Goal: Task Accomplishment & Management: Use online tool/utility

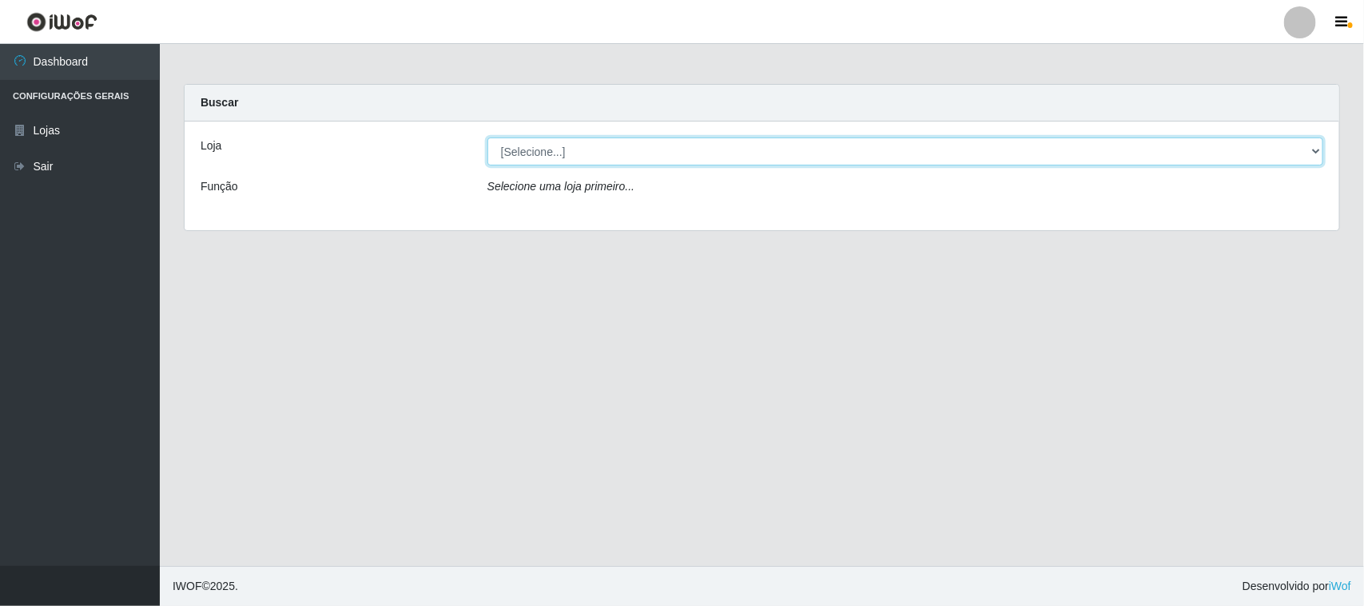
click at [1293, 154] on select "[Selecione...] O Feirão - [GEOGRAPHIC_DATA]" at bounding box center [906, 151] width 836 height 28
select select "191"
click at [488, 137] on select "[Selecione...] O Feirão - [GEOGRAPHIC_DATA]" at bounding box center [906, 151] width 836 height 28
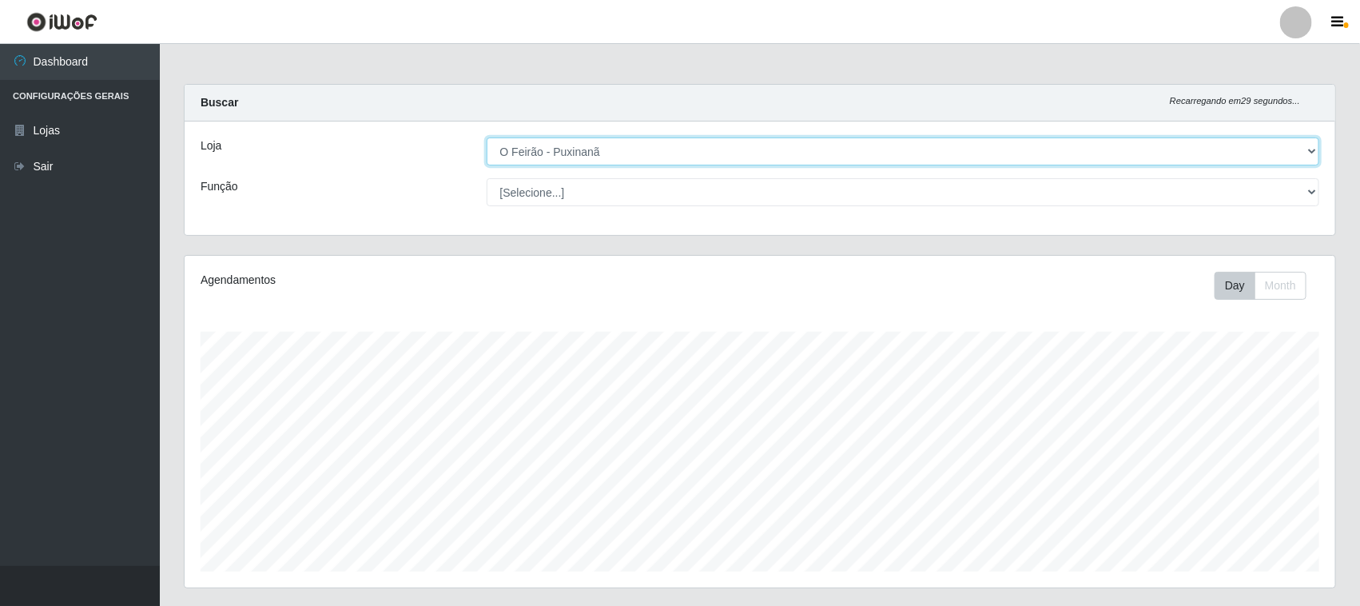
scroll to position [333, 1151]
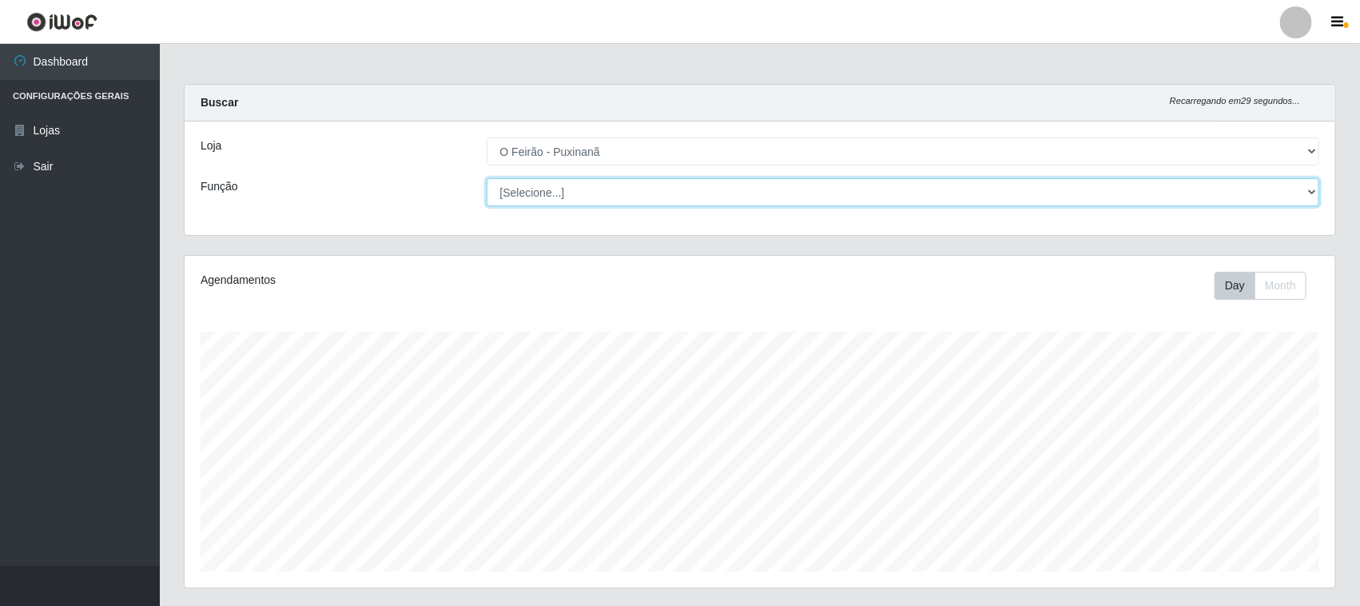
click at [1297, 197] on select "[Selecione...] Balconista Balconista + Balconista ++ Embalador Embalador + Emba…" at bounding box center [904, 192] width 834 height 28
click at [487, 178] on select "[Selecione...] Balconista Balconista + Balconista ++ Embalador Embalador + Emba…" at bounding box center [904, 192] width 834 height 28
click at [1317, 190] on select "[Selecione...] Balconista Balconista + Balconista ++ Embalador Embalador + Emba…" at bounding box center [904, 192] width 834 height 28
click at [487, 178] on select "[Selecione...] Balconista Balconista + Balconista ++ Embalador Embalador + Emba…" at bounding box center [904, 192] width 834 height 28
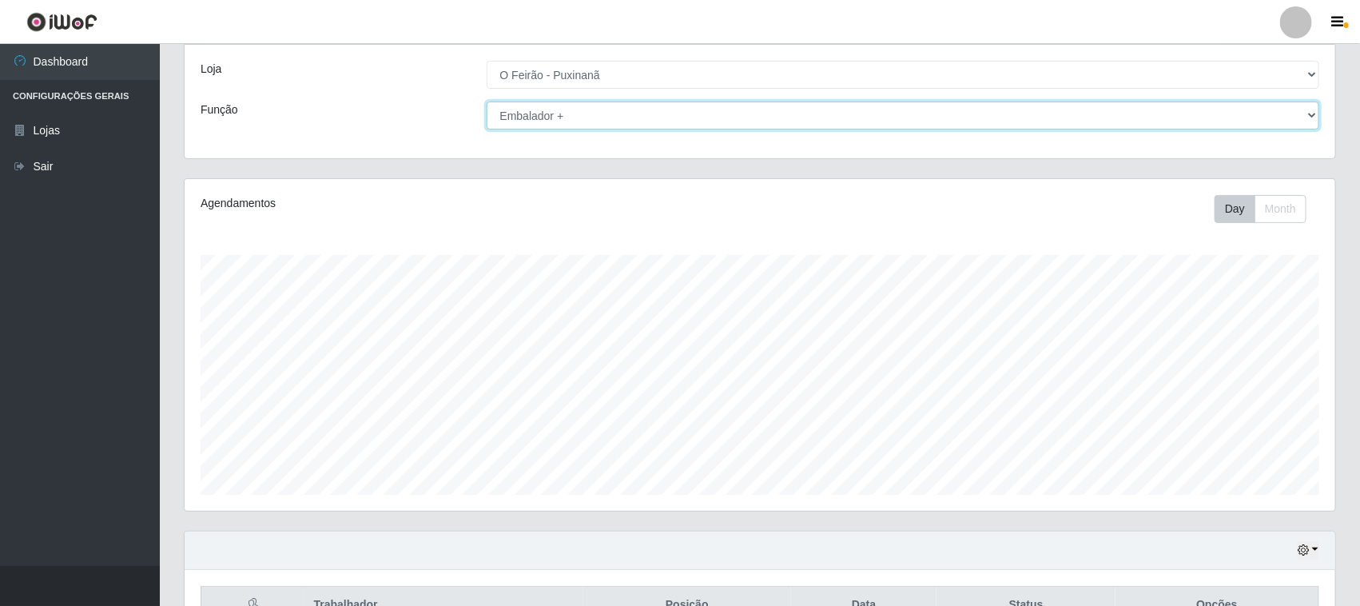
scroll to position [0, 0]
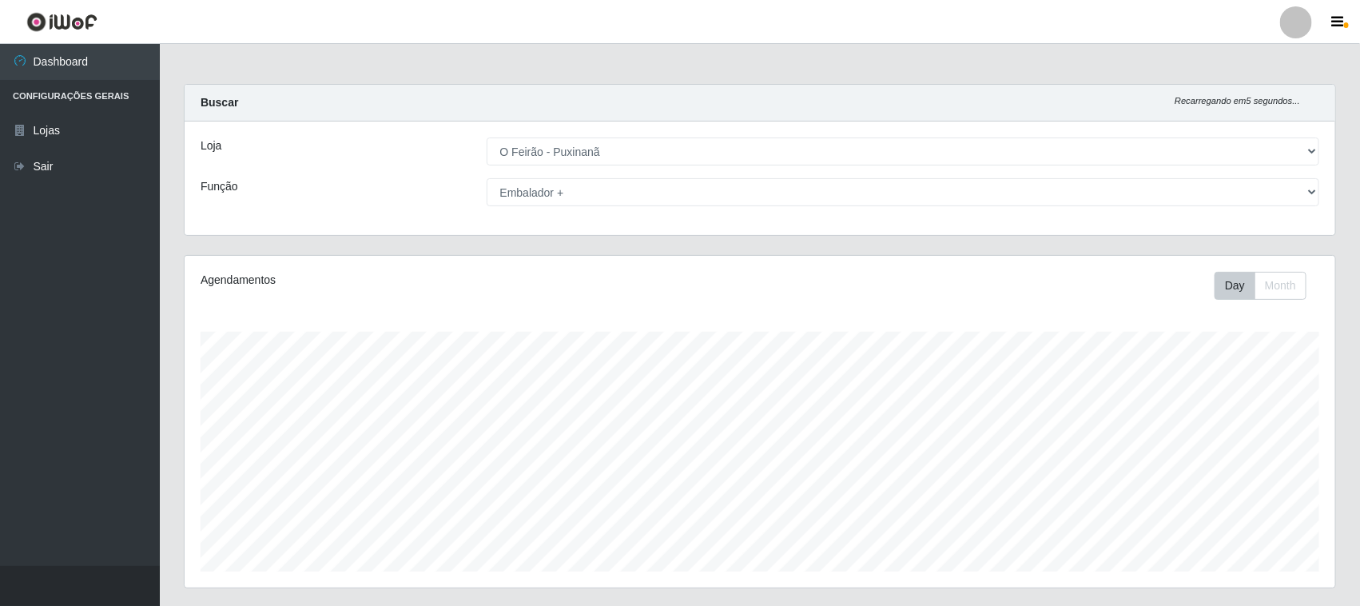
click at [1324, 190] on div "[Selecione...] Balconista Balconista + Balconista ++ Embalador Embalador + Emba…" at bounding box center [904, 192] width 858 height 28
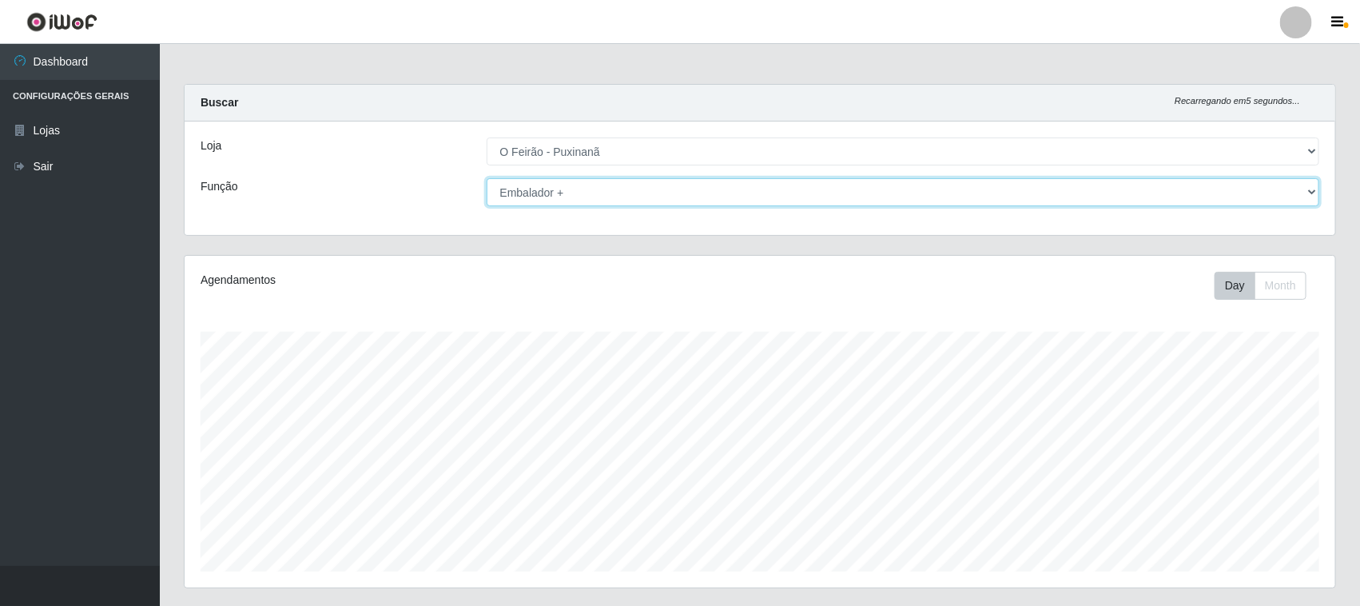
click at [1305, 192] on select "[Selecione...] Balconista Balconista + Balconista ++ Embalador Embalador + Emba…" at bounding box center [904, 192] width 834 height 28
click at [487, 178] on select "[Selecione...] Balconista Balconista + Balconista ++ Embalador Embalador + Emba…" at bounding box center [904, 192] width 834 height 28
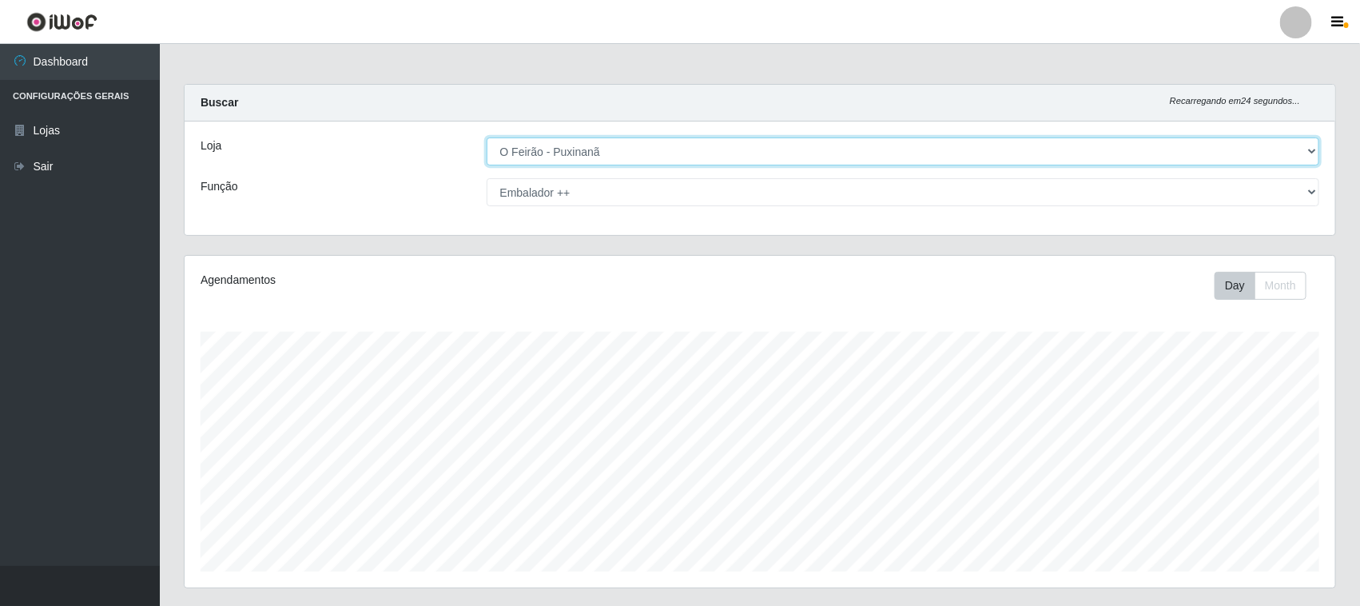
click at [1304, 148] on select "[Selecione...] O Feirão - [GEOGRAPHIC_DATA]" at bounding box center [904, 151] width 834 height 28
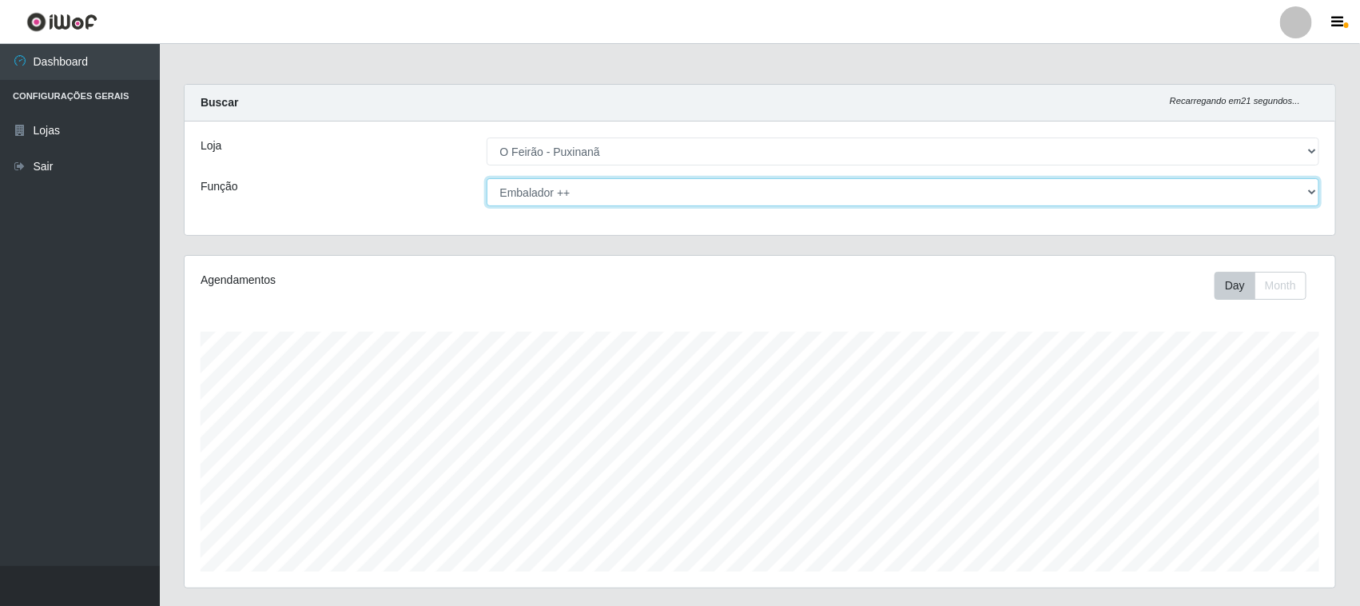
click at [1309, 189] on select "[Selecione...] Balconista Balconista + Balconista ++ Embalador Embalador + Emba…" at bounding box center [904, 192] width 834 height 28
click at [487, 178] on select "[Selecione...] Balconista Balconista + Balconista ++ Embalador Embalador + Emba…" at bounding box center [904, 192] width 834 height 28
click at [1303, 180] on select "[Selecione...] Balconista Balconista + Balconista ++ Embalador Embalador + Emba…" at bounding box center [904, 192] width 834 height 28
click at [487, 178] on select "[Selecione...] Balconista Balconista + Balconista ++ Embalador Embalador + Emba…" at bounding box center [904, 192] width 834 height 28
click at [1313, 193] on select "[Selecione...] Balconista Balconista + Balconista ++ Embalador Embalador + Emba…" at bounding box center [904, 192] width 834 height 28
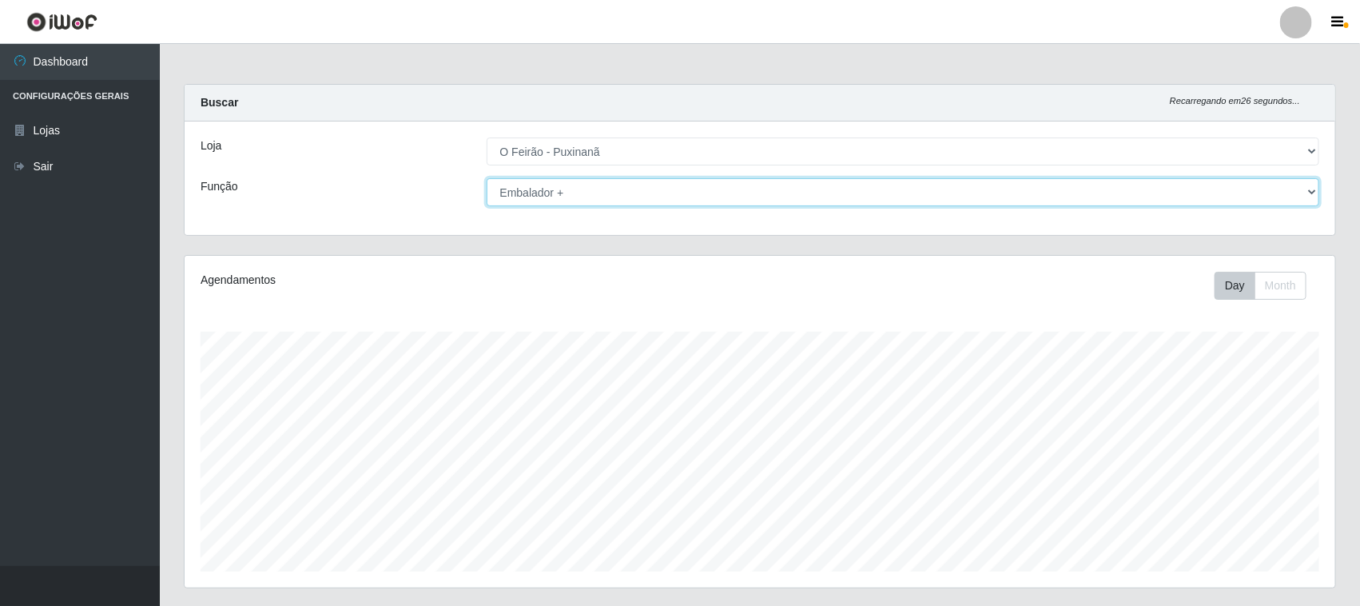
click at [487, 178] on select "[Selecione...] Balconista Balconista + Balconista ++ Embalador Embalador + Emba…" at bounding box center [904, 192] width 834 height 28
click at [1237, 205] on select "[Selecione...] Balconista Balconista + Balconista ++ Embalador Embalador + Emba…" at bounding box center [904, 192] width 834 height 28
click at [487, 178] on select "[Selecione...] Balconista Balconista + Balconista ++ Embalador Embalador + Emba…" at bounding box center [904, 192] width 834 height 28
click at [1171, 200] on select "[Selecione...] Balconista Balconista + Balconista ++ Embalador Embalador + Emba…" at bounding box center [904, 192] width 834 height 28
click at [487, 178] on select "[Selecione...] Balconista Balconista + Balconista ++ Embalador Embalador + Emba…" at bounding box center [904, 192] width 834 height 28
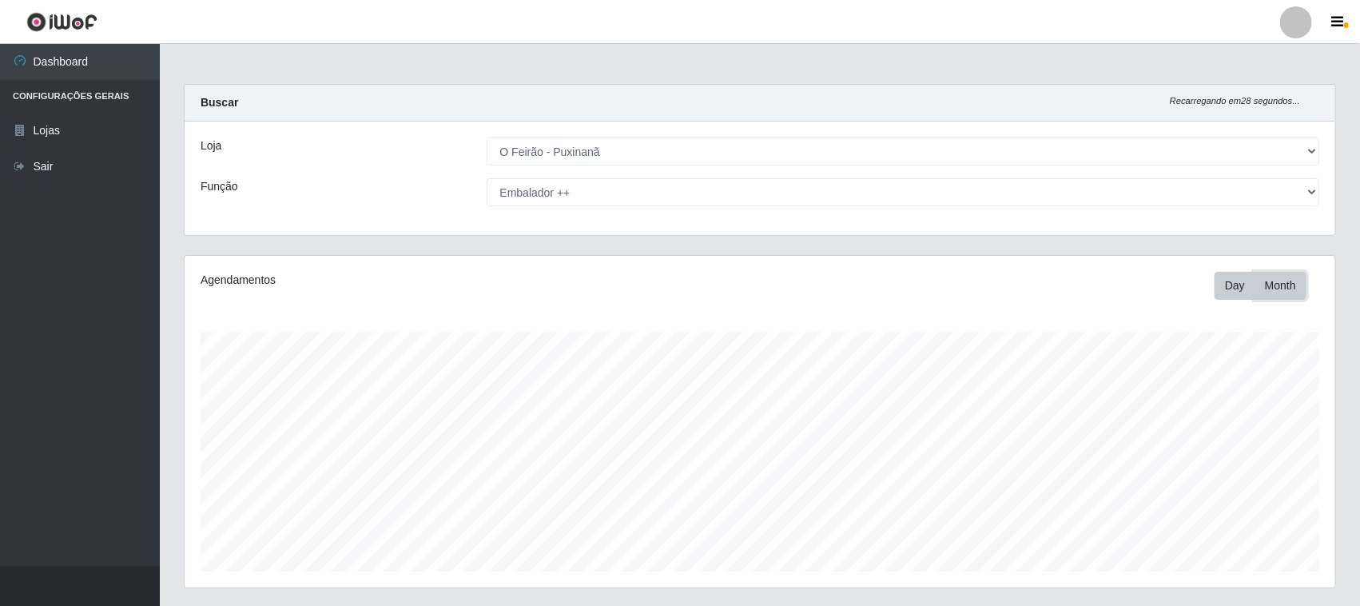
click at [1283, 284] on button "Month" at bounding box center [1281, 286] width 52 height 28
click at [1236, 289] on button "Day" at bounding box center [1235, 286] width 41 height 28
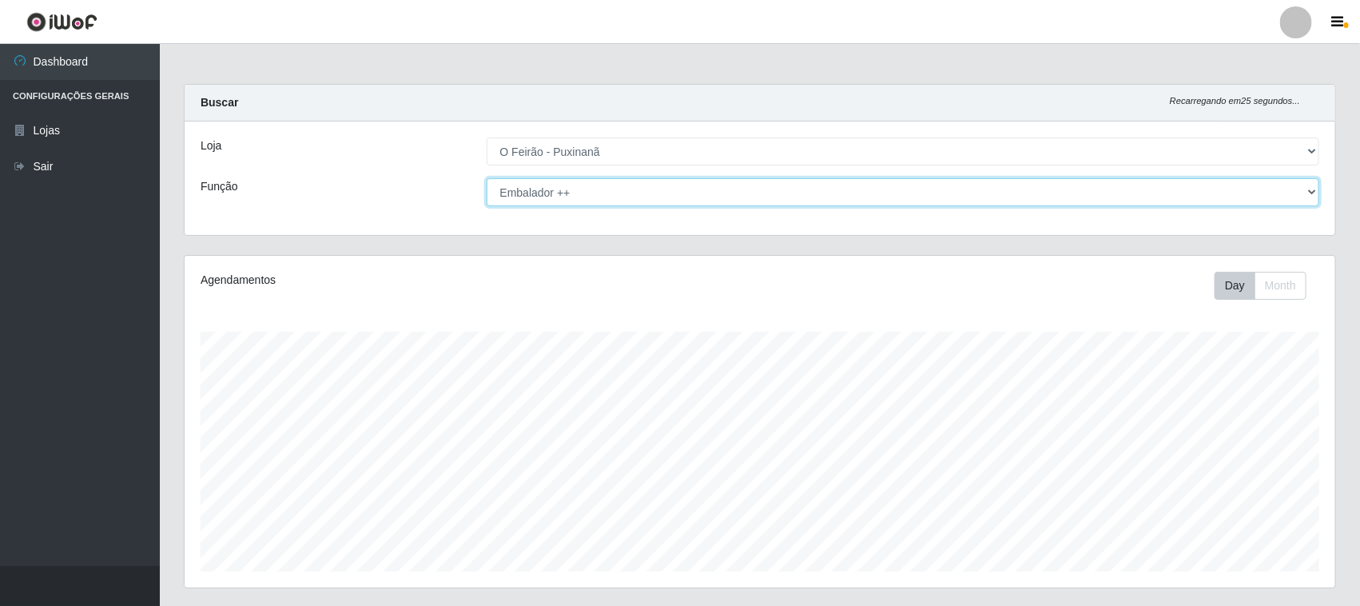
click at [1305, 188] on select "[Selecione...] Balconista Balconista + Balconista ++ Embalador Embalador + Emba…" at bounding box center [904, 192] width 834 height 28
select select "1"
click at [487, 178] on select "[Selecione...] Balconista Balconista + Balconista ++ Embalador Embalador + Emba…" at bounding box center [904, 192] width 834 height 28
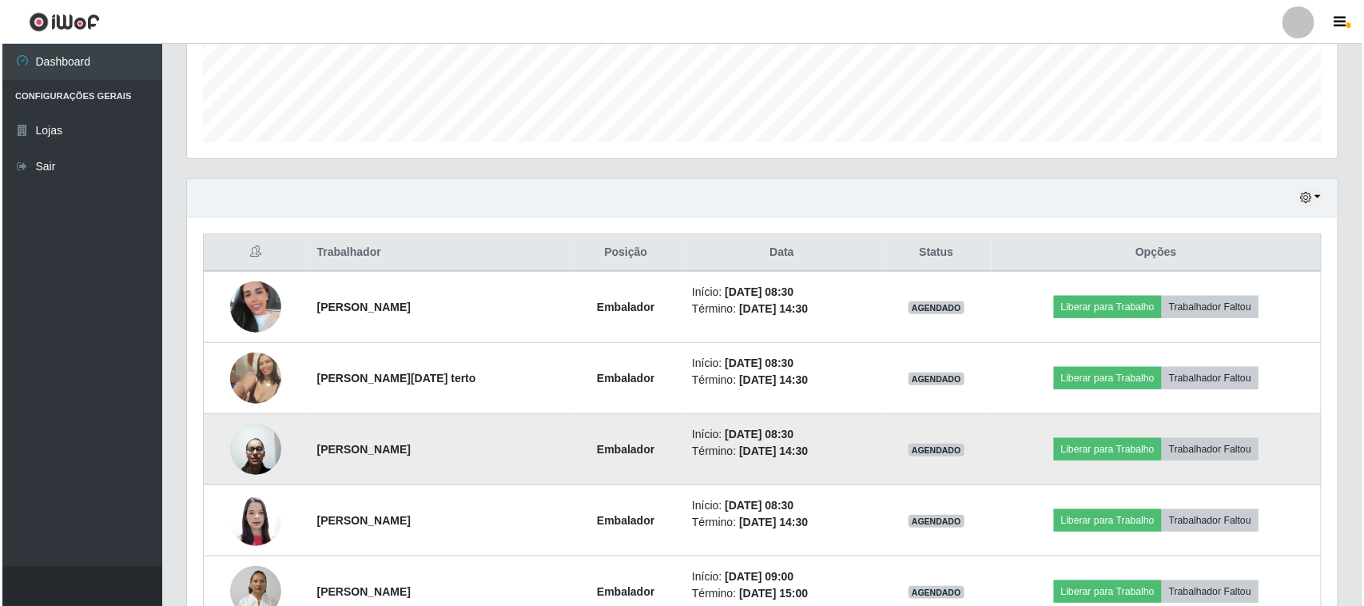
scroll to position [600, 0]
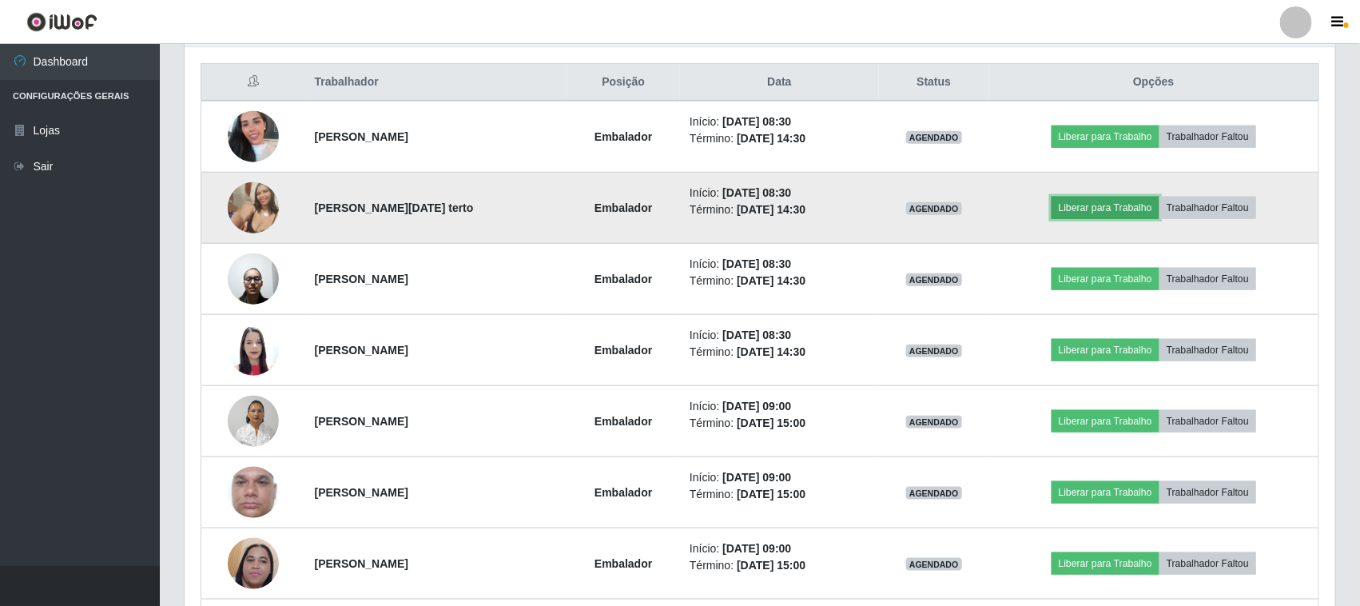
click at [1113, 213] on button "Liberar para Trabalho" at bounding box center [1106, 208] width 108 height 22
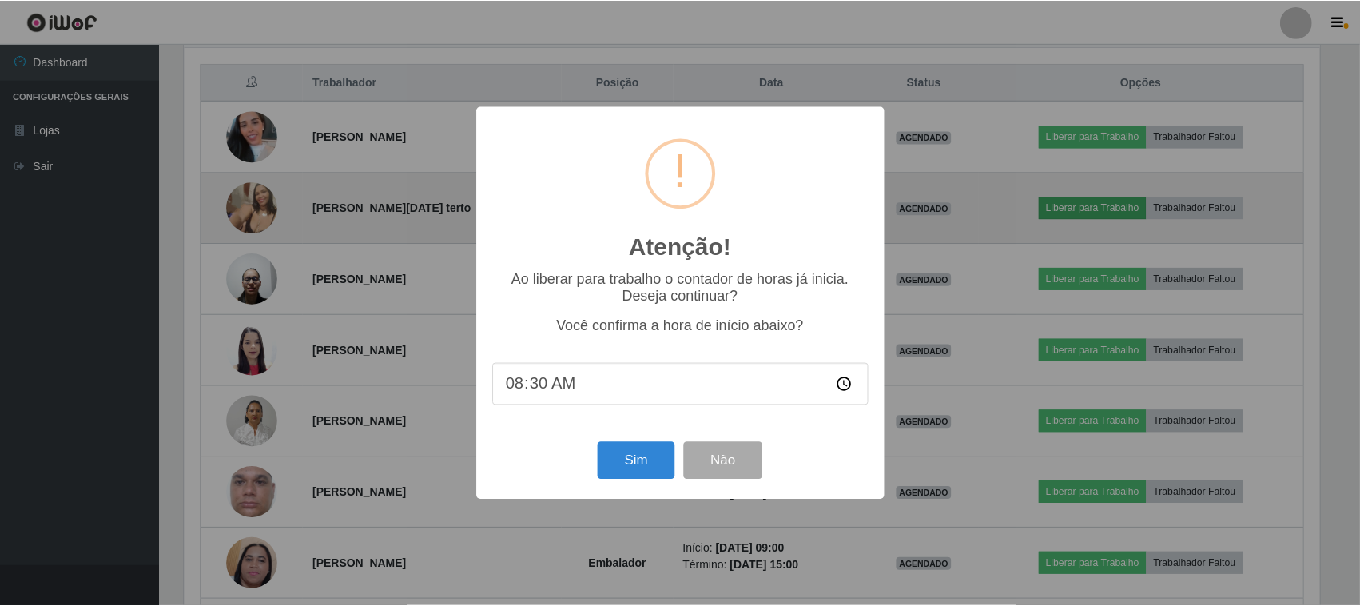
scroll to position [333, 1140]
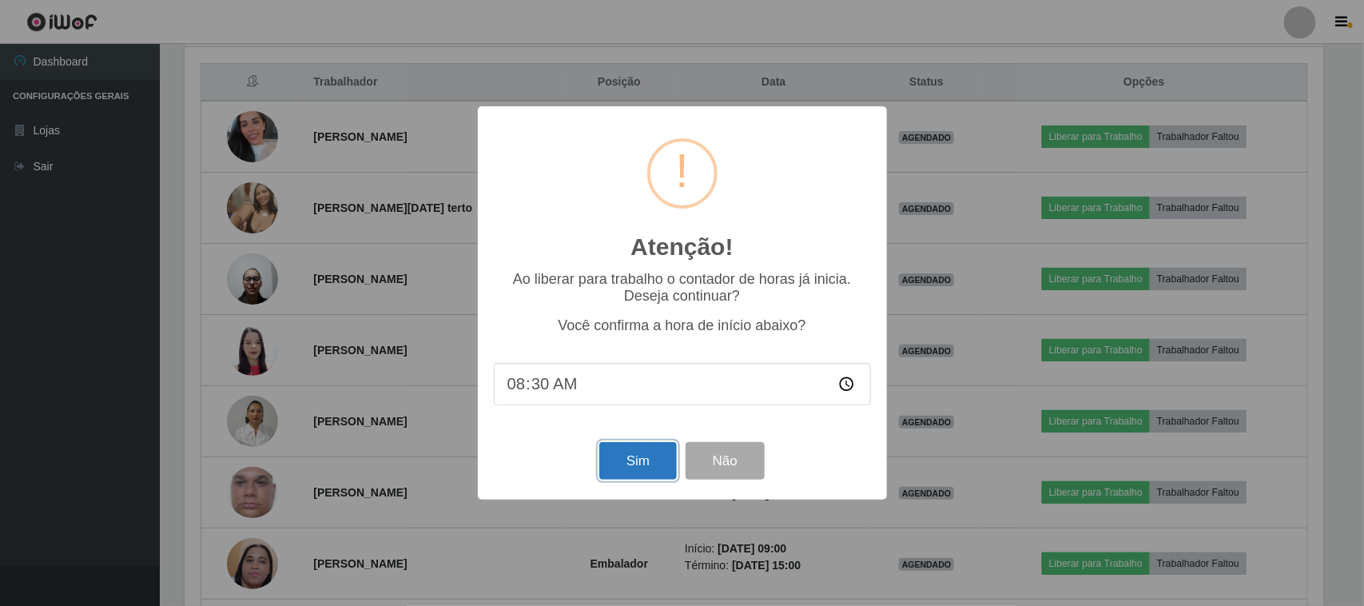
click at [633, 452] on button "Sim" at bounding box center [639, 461] width 78 height 38
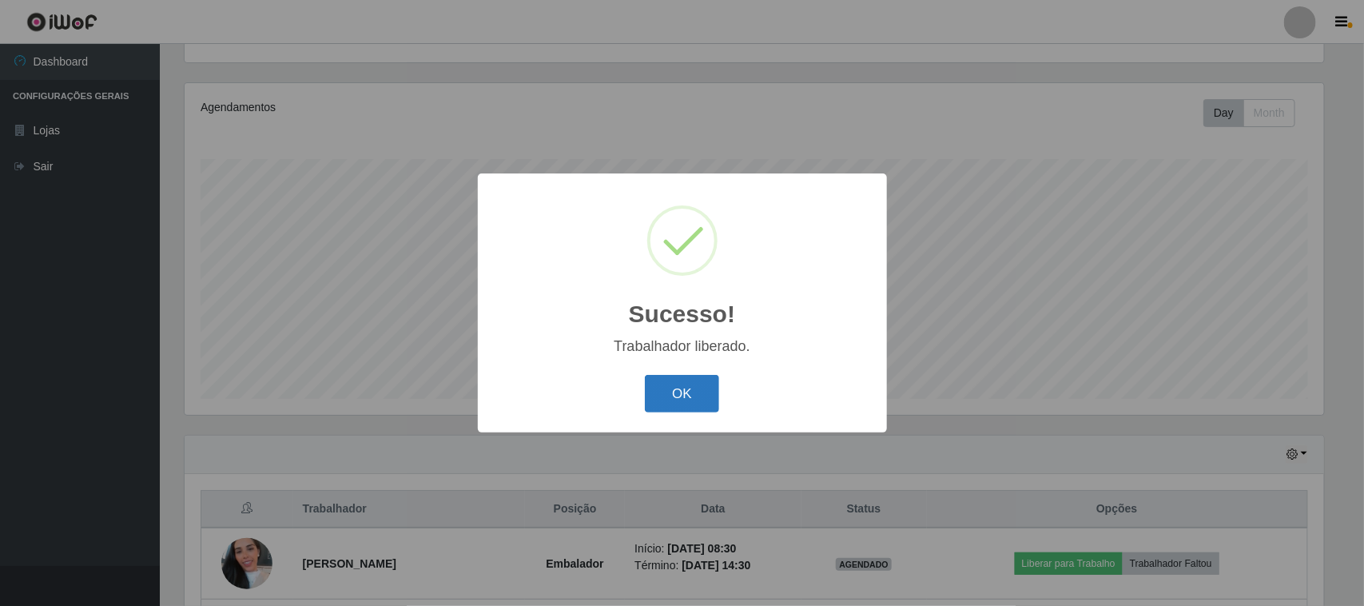
click at [698, 380] on button "OK" at bounding box center [682, 394] width 74 height 38
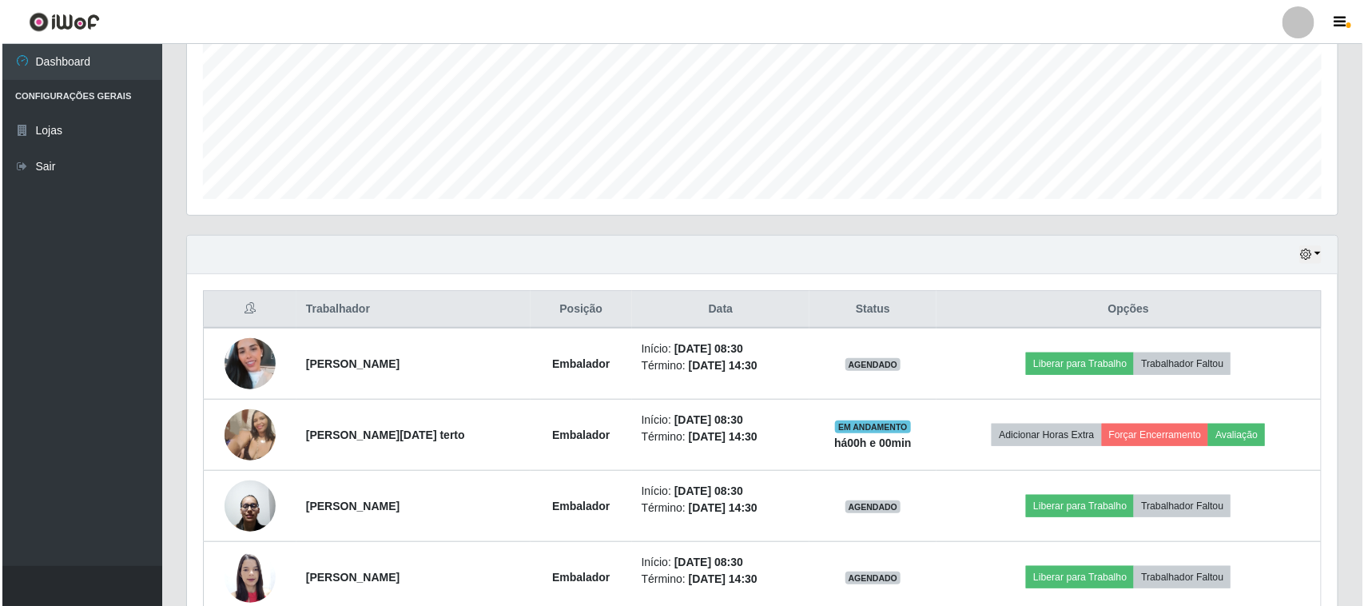
scroll to position [472, 0]
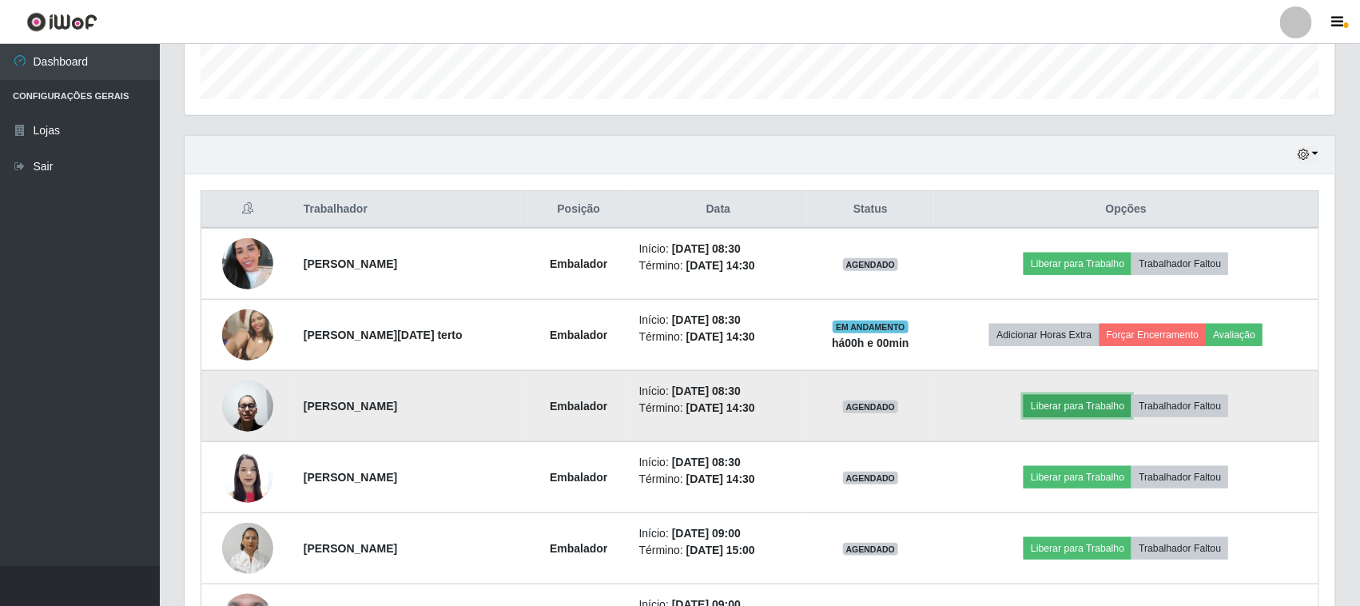
click at [1075, 413] on button "Liberar para Trabalho" at bounding box center [1078, 406] width 108 height 22
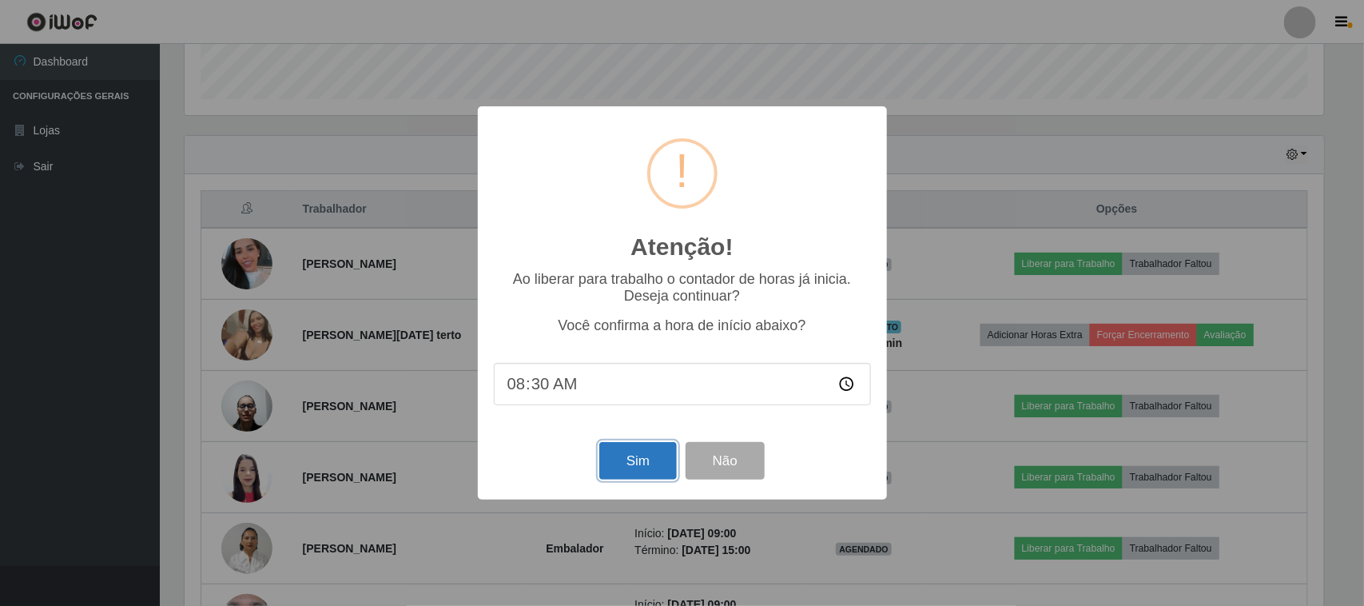
click at [656, 472] on button "Sim" at bounding box center [639, 461] width 78 height 38
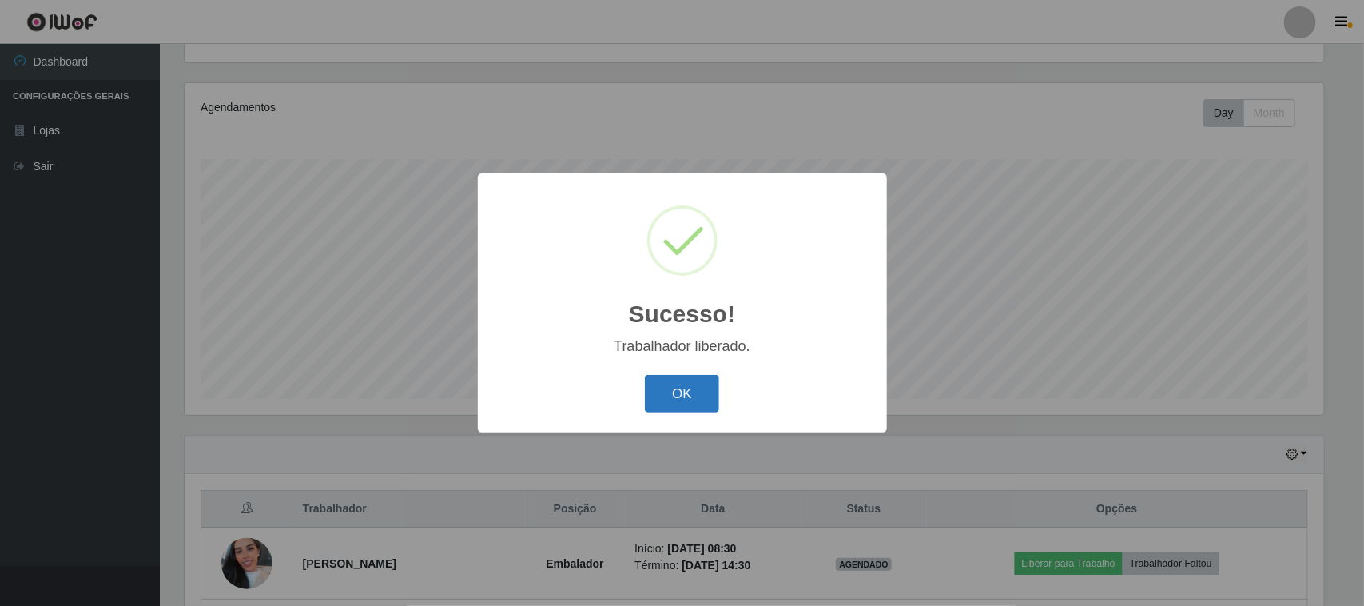
click at [715, 390] on button "OK" at bounding box center [682, 394] width 74 height 38
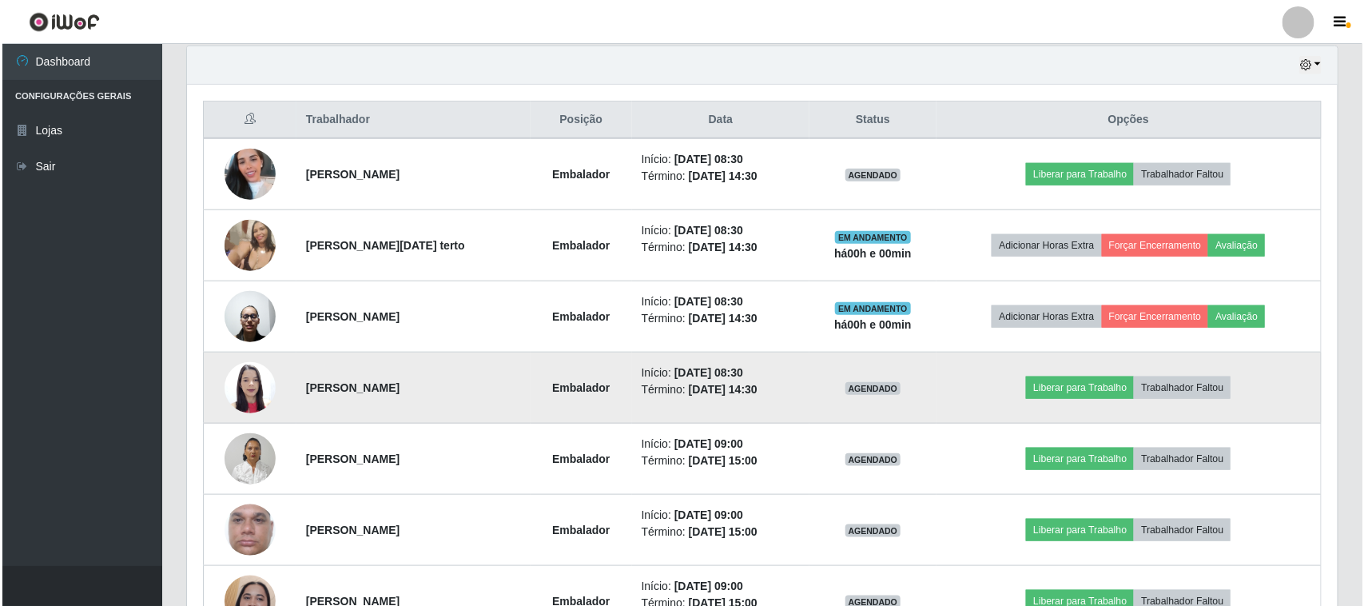
scroll to position [572, 0]
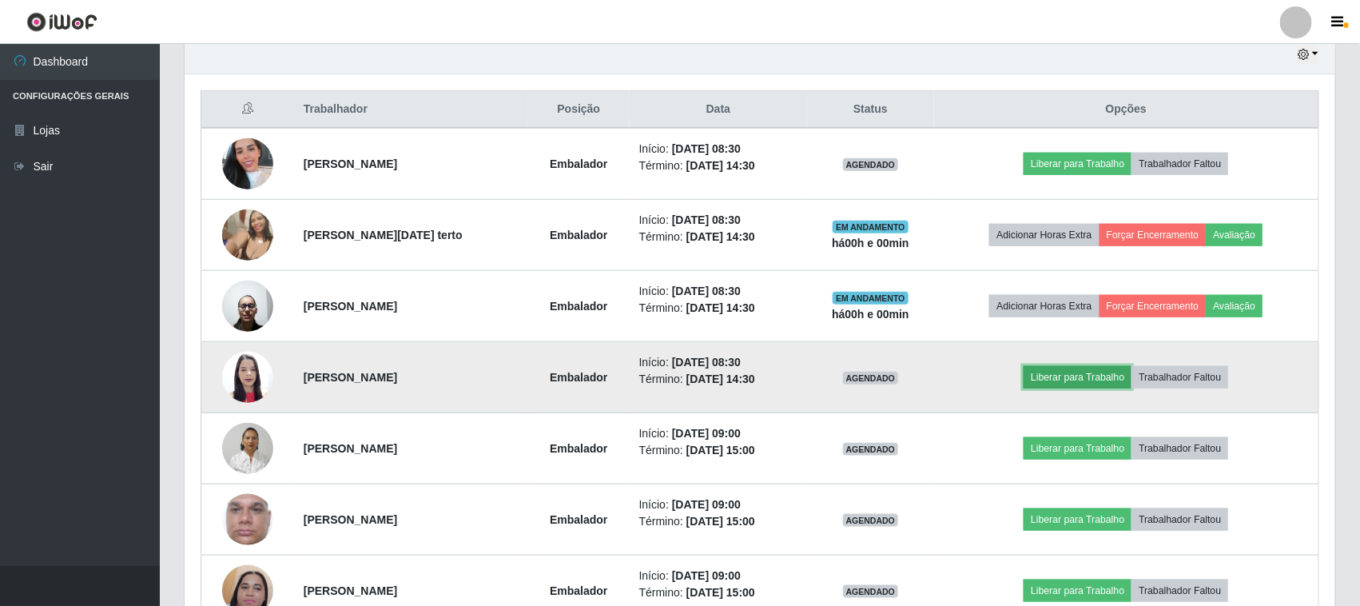
click at [1081, 381] on button "Liberar para Trabalho" at bounding box center [1078, 377] width 108 height 22
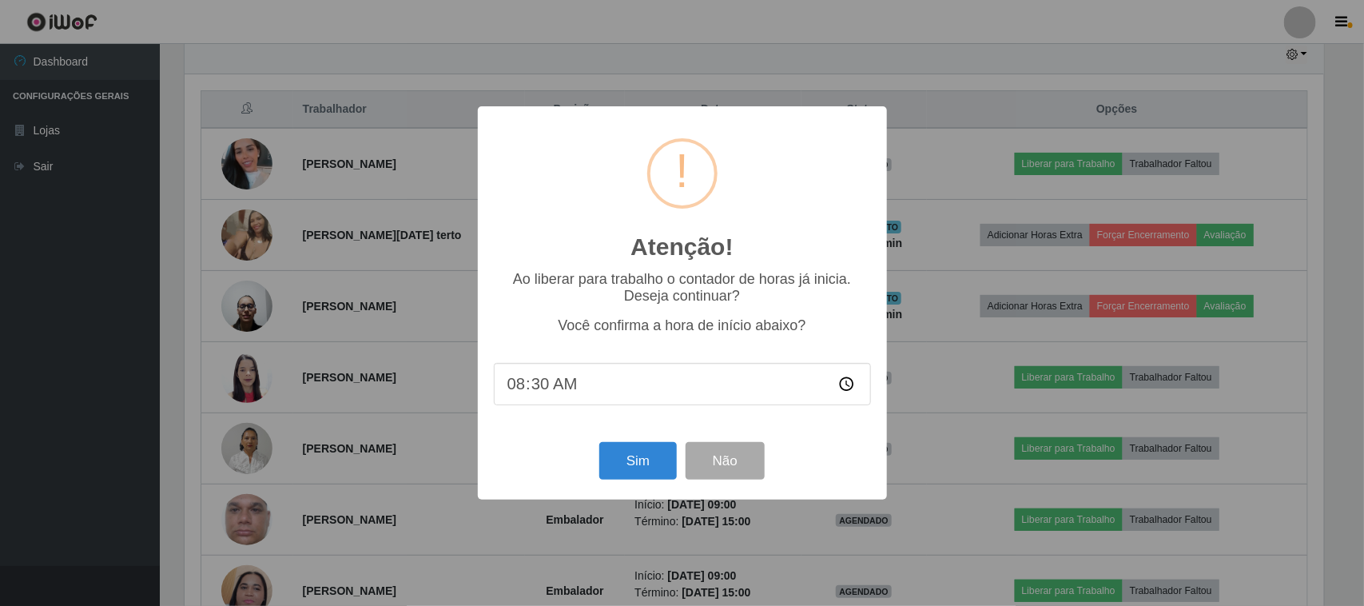
scroll to position [333, 1140]
click at [622, 461] on button "Sim" at bounding box center [639, 461] width 78 height 38
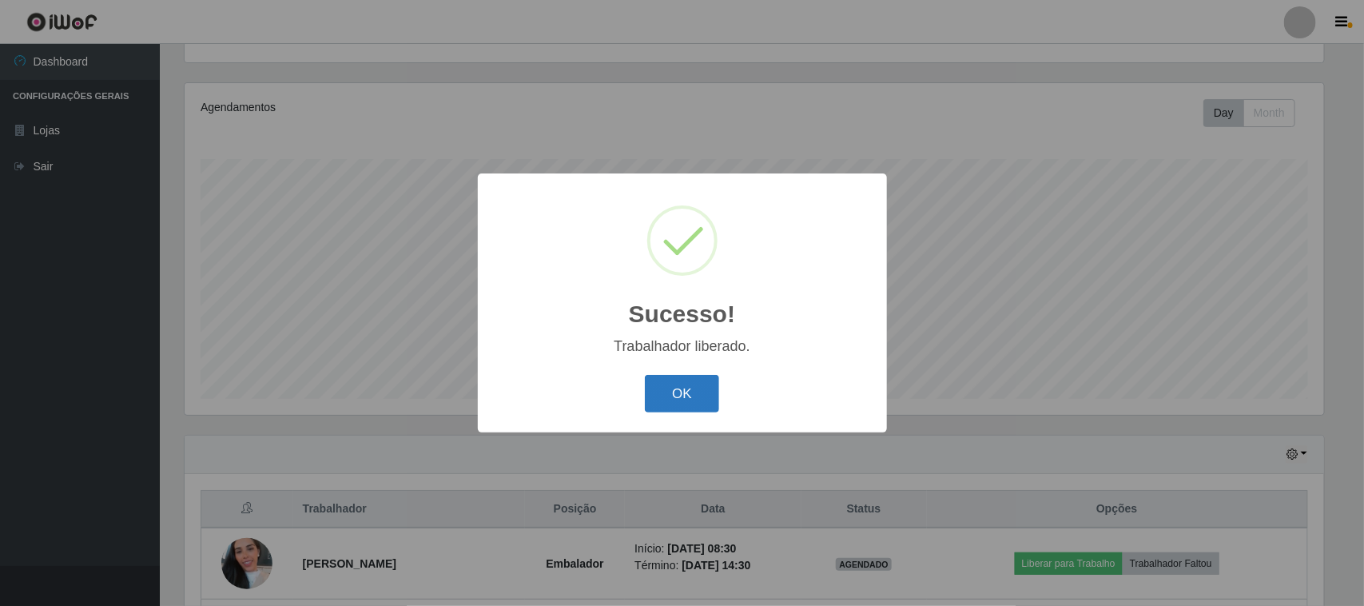
click at [666, 406] on button "OK" at bounding box center [682, 394] width 74 height 38
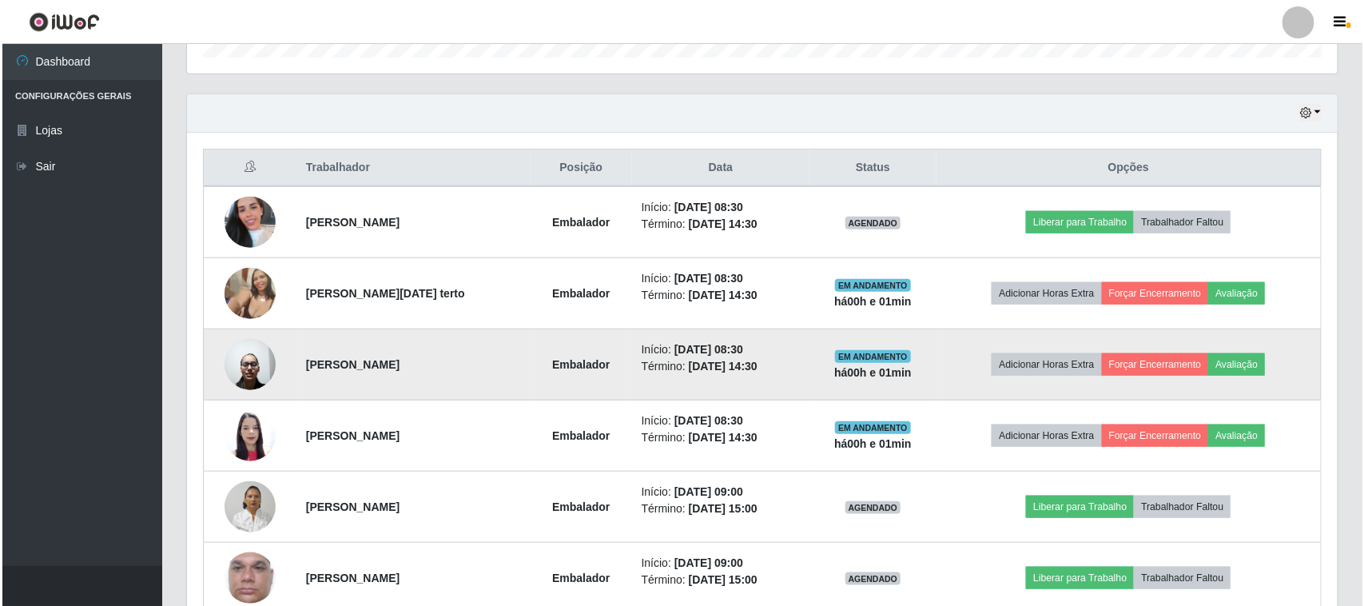
scroll to position [572, 0]
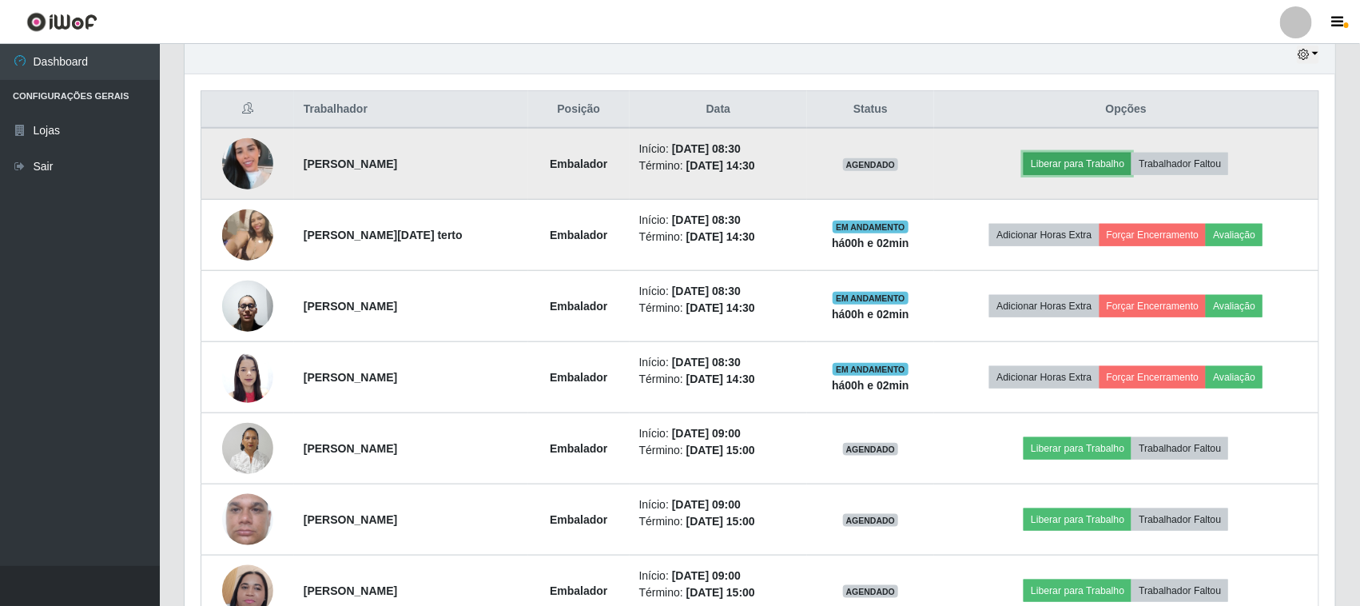
click at [1064, 161] on button "Liberar para Trabalho" at bounding box center [1078, 164] width 108 height 22
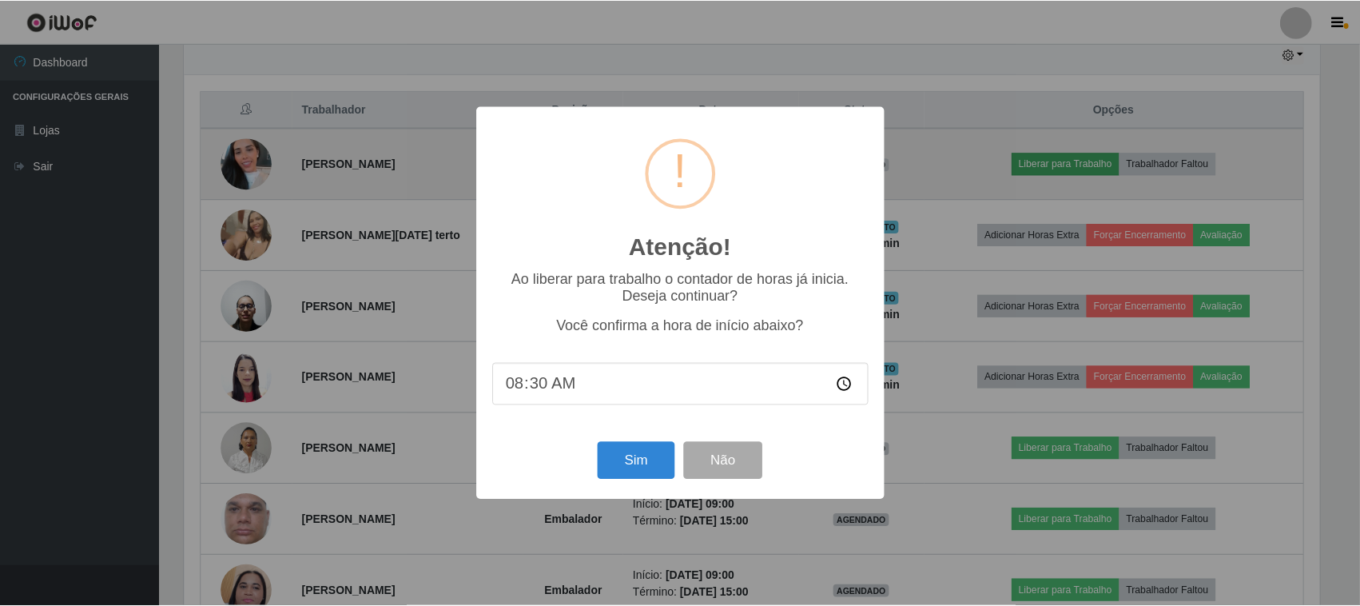
scroll to position [333, 1140]
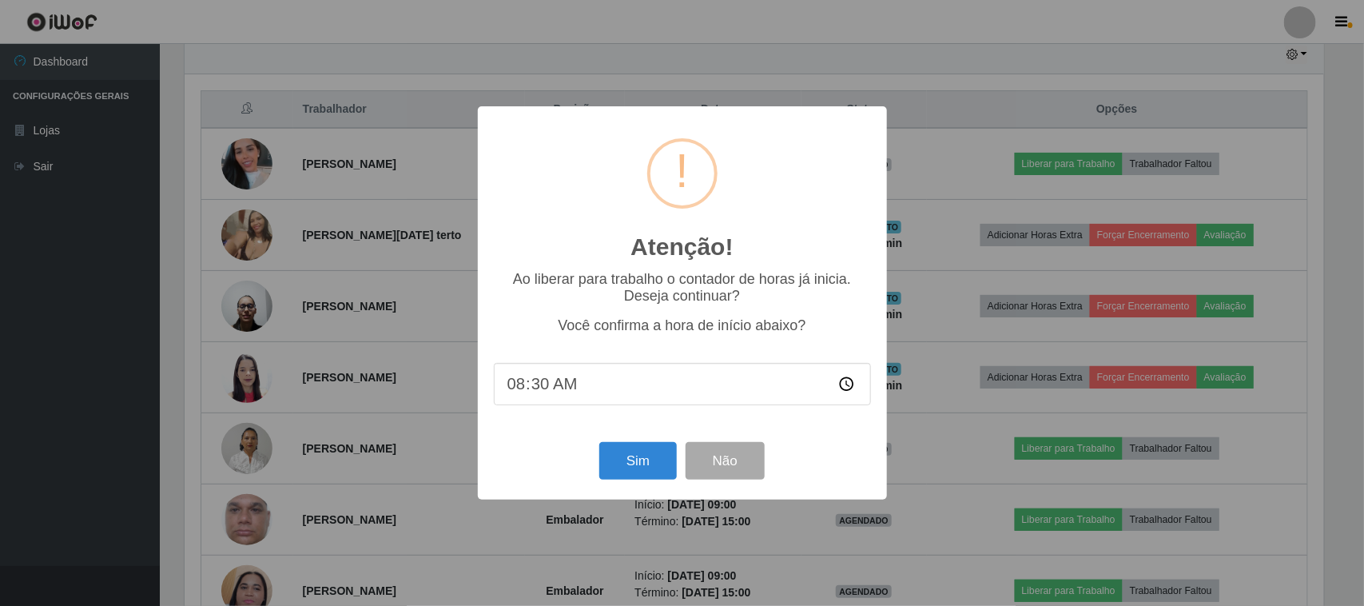
click at [570, 388] on input "08:30" at bounding box center [682, 384] width 377 height 42
click at [541, 392] on input "08:30" at bounding box center [682, 384] width 377 height 42
type input "08:33"
click at [660, 473] on button "Sim" at bounding box center [639, 461] width 78 height 38
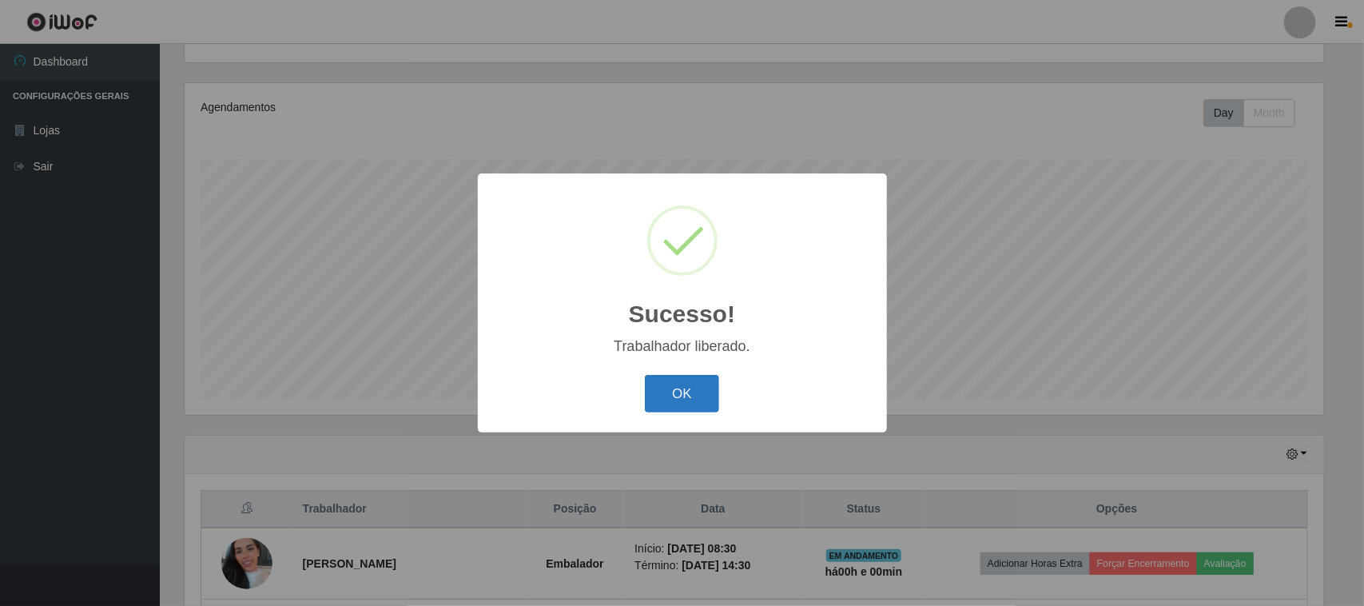
click at [703, 392] on button "OK" at bounding box center [682, 394] width 74 height 38
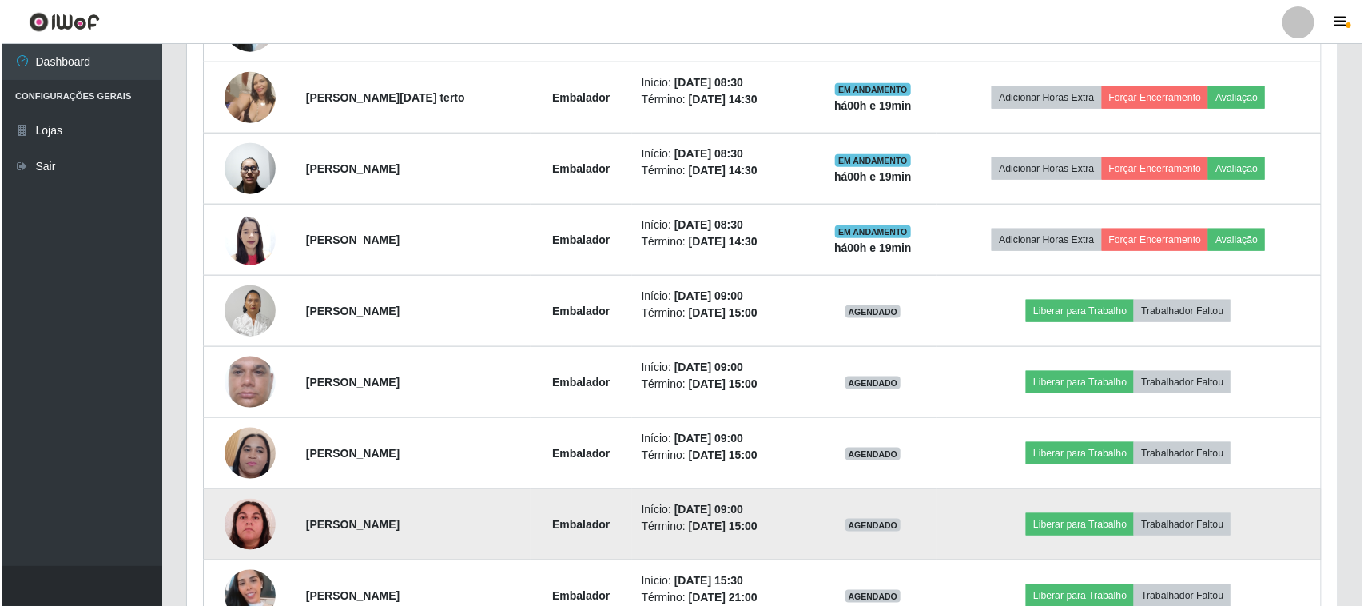
scroll to position [799, 0]
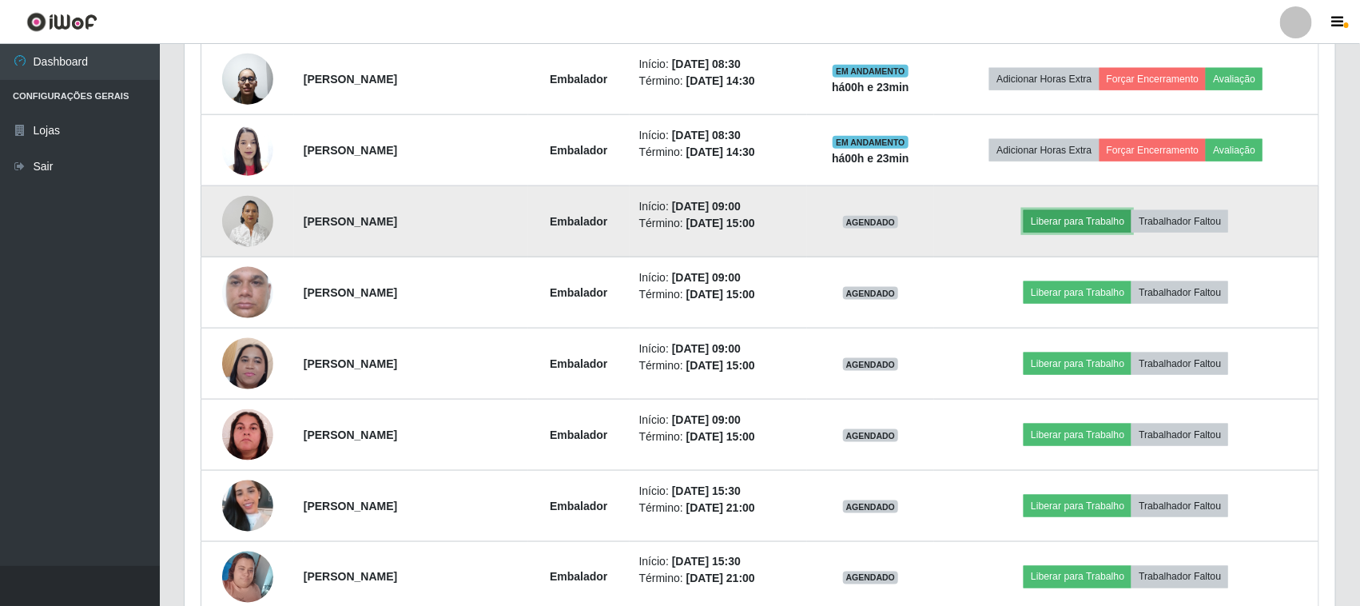
click at [1071, 225] on button "Liberar para Trabalho" at bounding box center [1078, 221] width 108 height 22
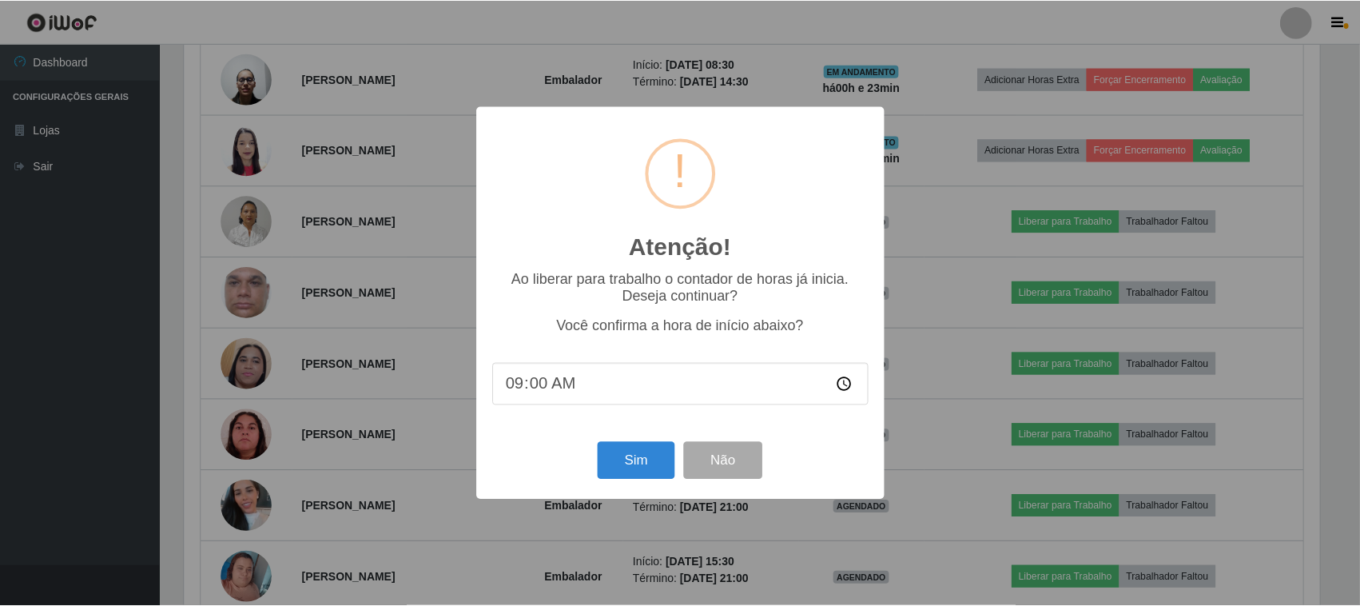
scroll to position [333, 1140]
type input "08:54"
click at [1017, 504] on div "Atenção! × Ao liberar para trabalho o contador de horas já inicia. Deseja conti…" at bounding box center [682, 303] width 1364 height 606
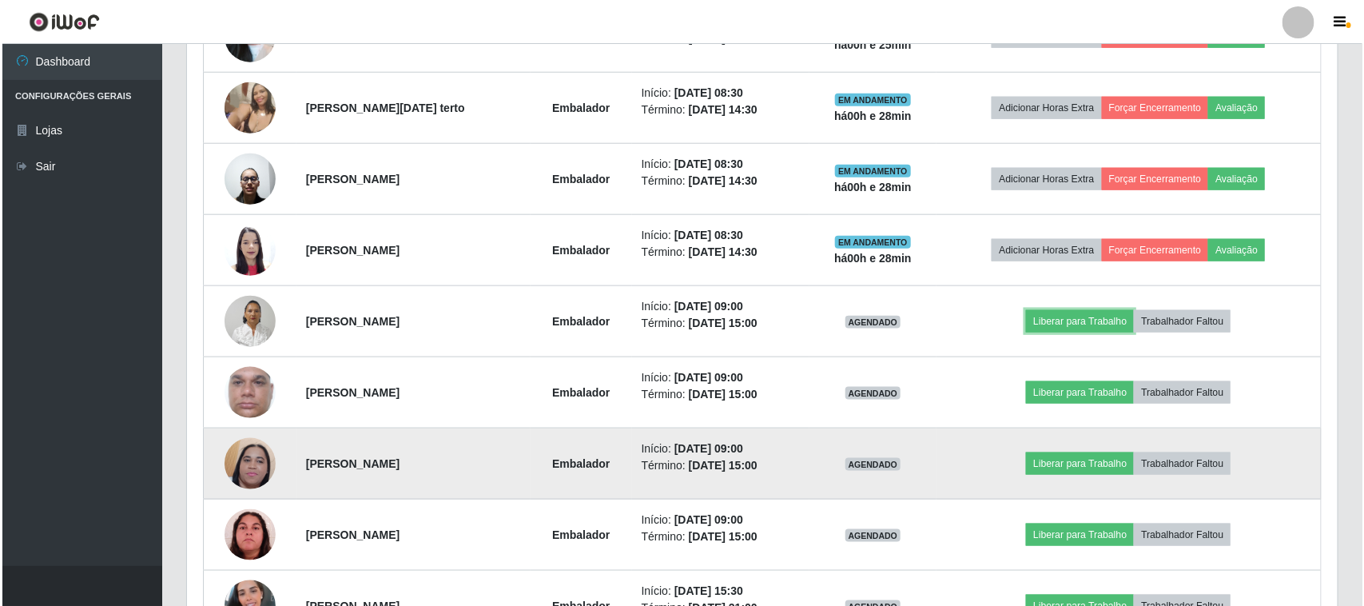
scroll to position [799, 0]
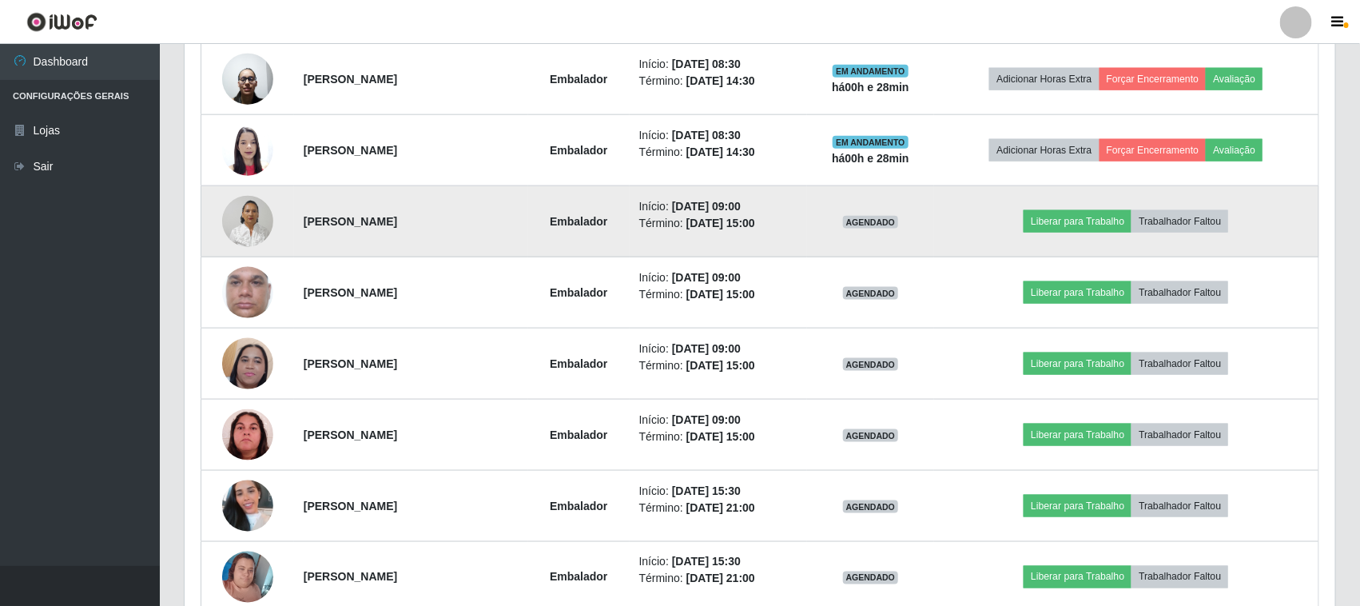
click at [528, 225] on td "Embalador" at bounding box center [579, 221] width 102 height 71
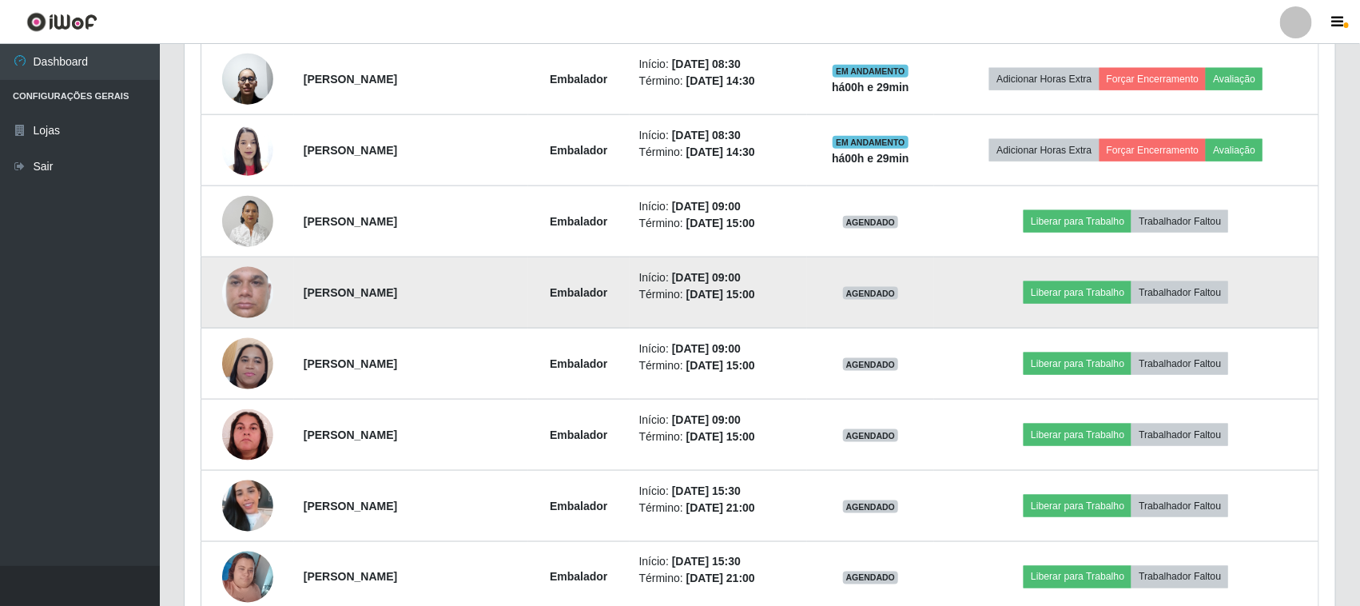
click at [970, 320] on td "Liberar para Trabalho Trabalhador Faltou" at bounding box center [1126, 292] width 385 height 71
click at [1100, 292] on button "Liberar para Trabalho" at bounding box center [1078, 292] width 108 height 22
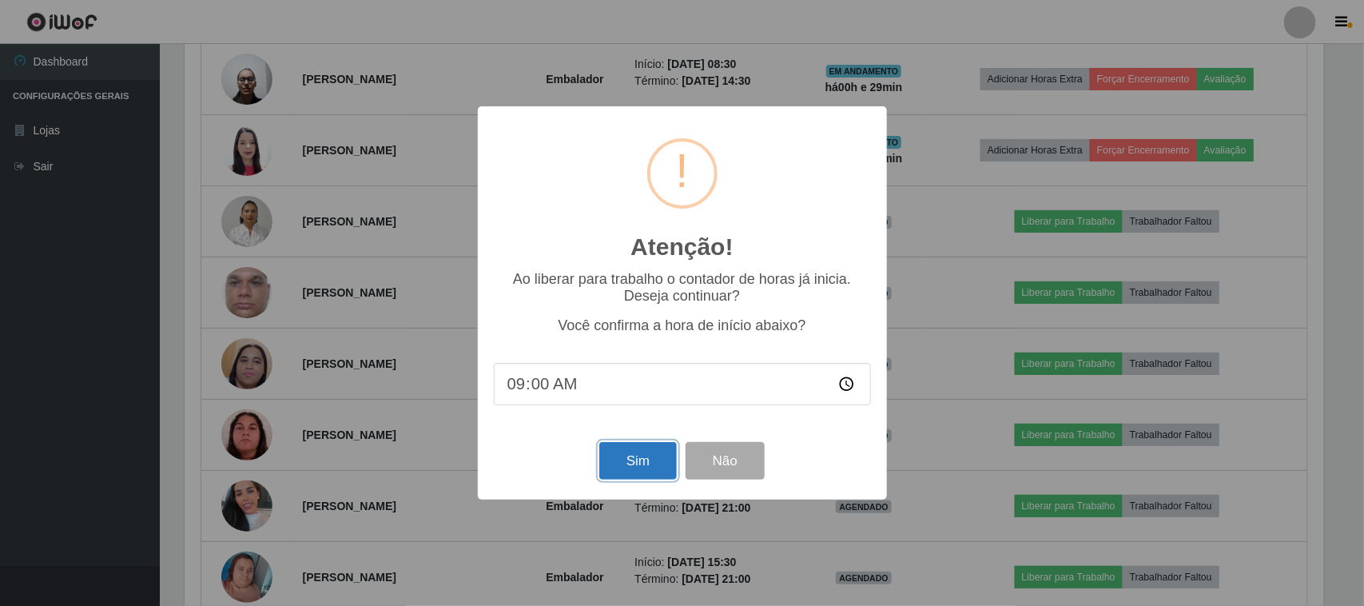
click at [640, 453] on button "Sim" at bounding box center [639, 461] width 78 height 38
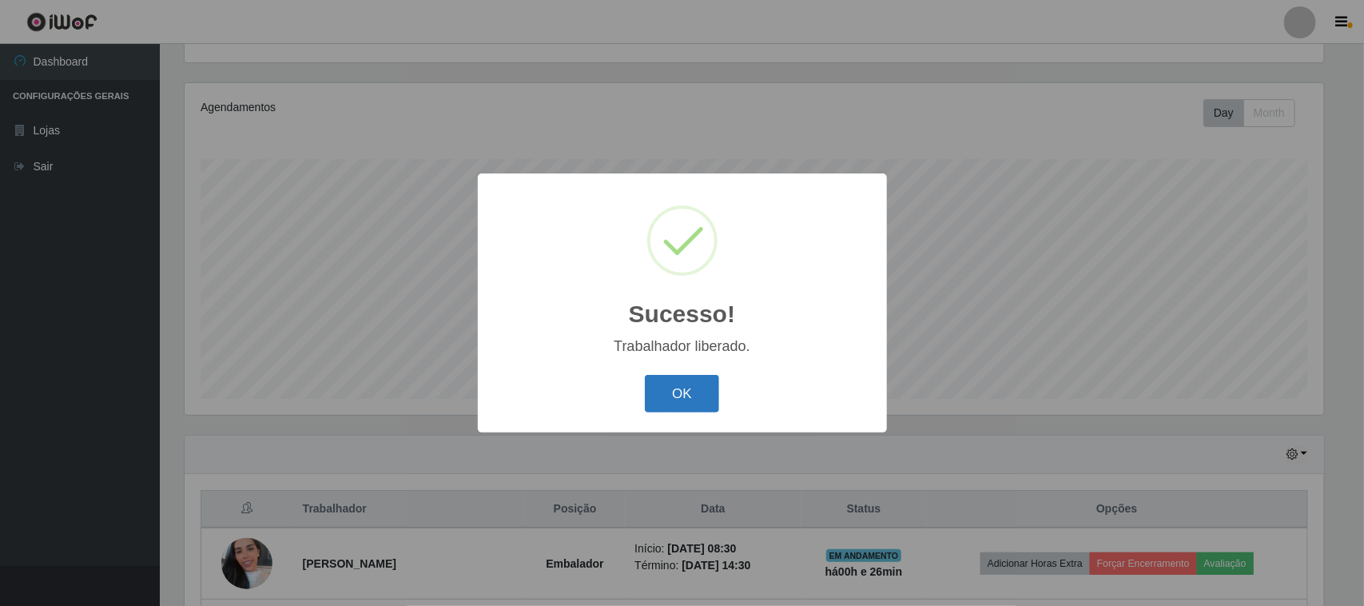
click at [672, 400] on button "OK" at bounding box center [682, 394] width 74 height 38
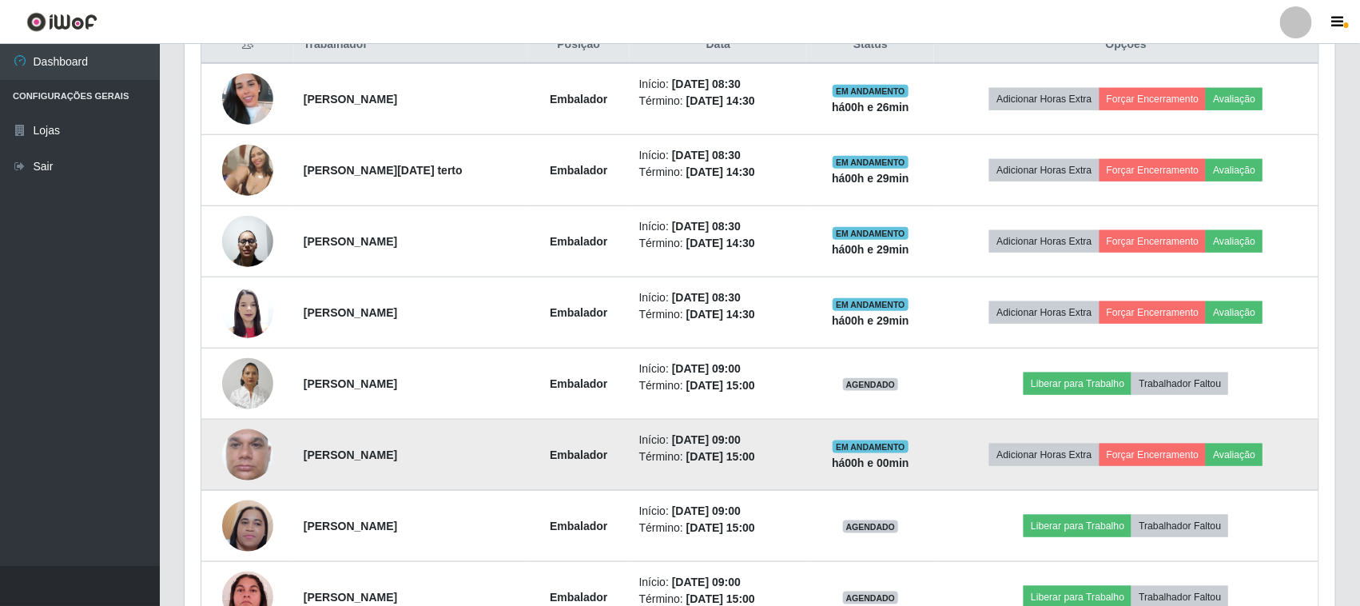
scroll to position [672, 0]
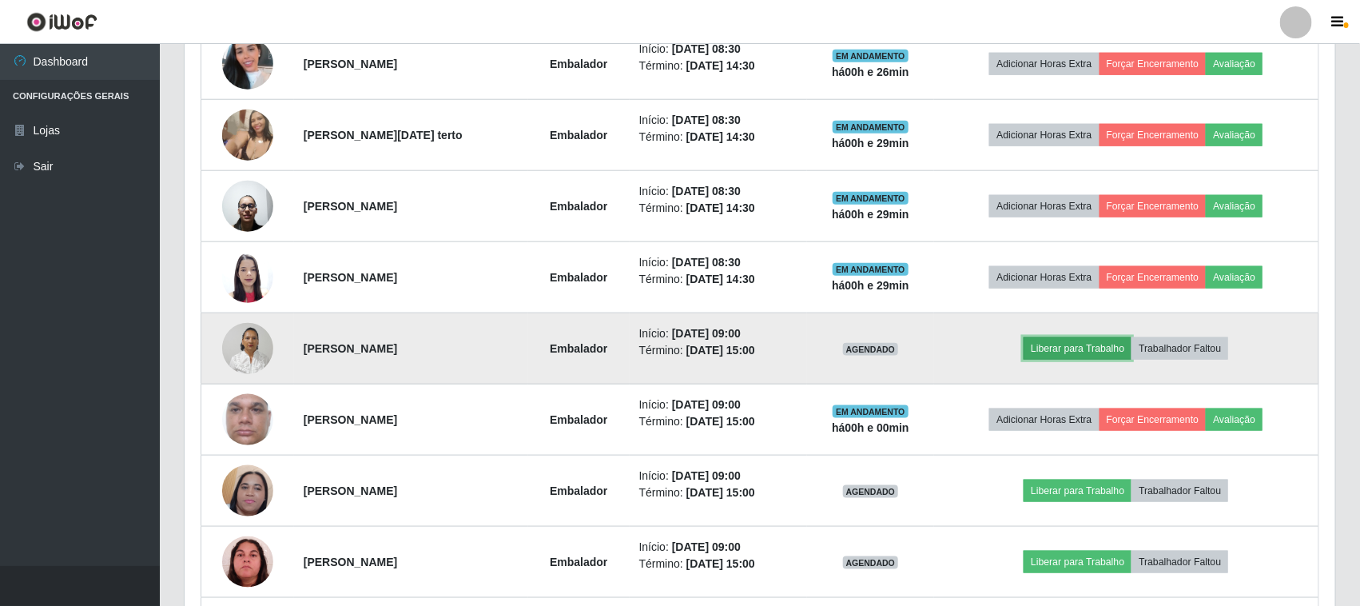
click at [1083, 349] on button "Liberar para Trabalho" at bounding box center [1078, 348] width 108 height 22
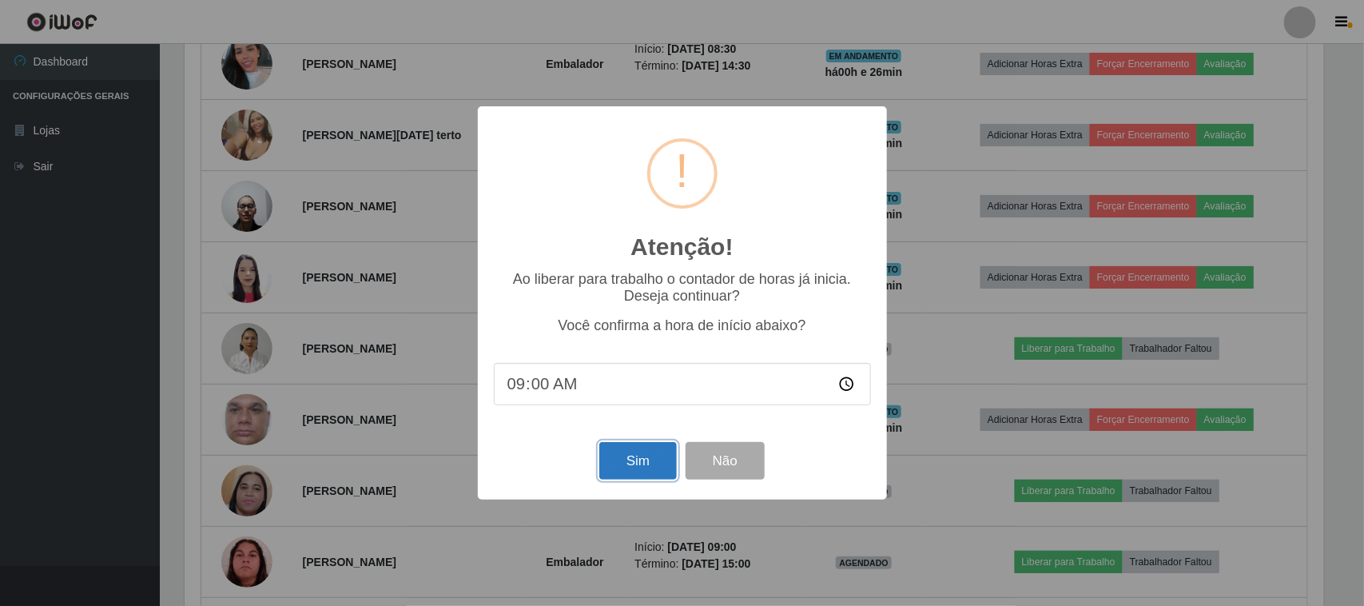
click at [633, 466] on button "Sim" at bounding box center [639, 461] width 78 height 38
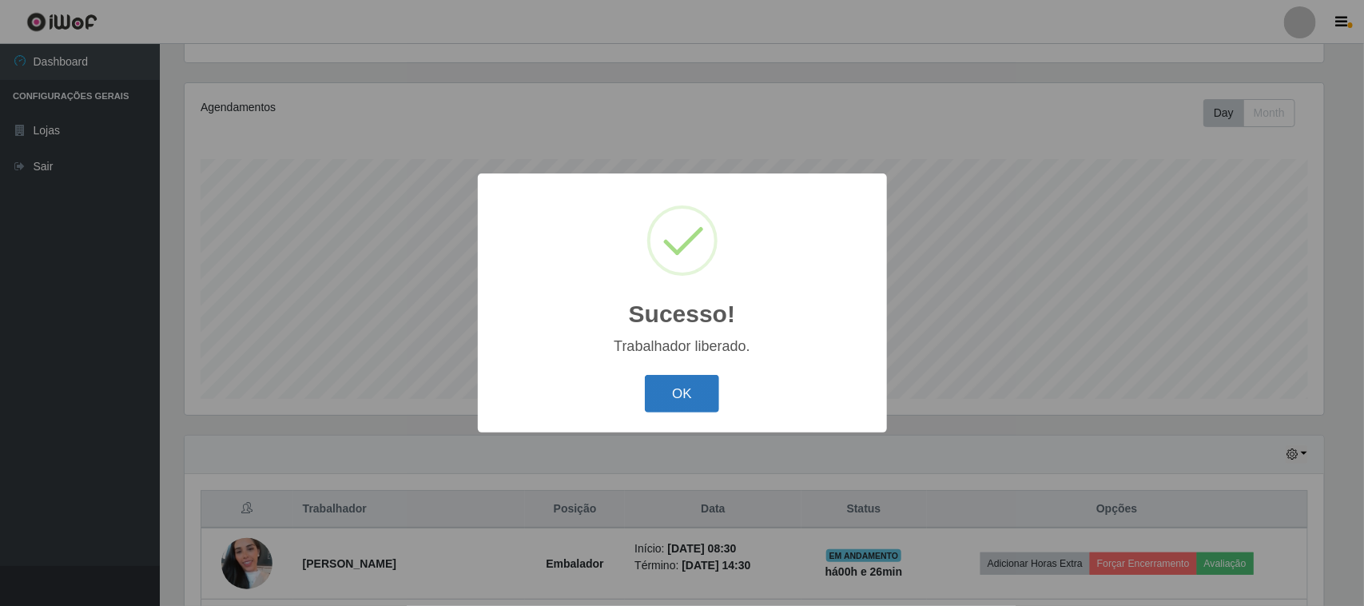
click at [687, 384] on button "OK" at bounding box center [682, 394] width 74 height 38
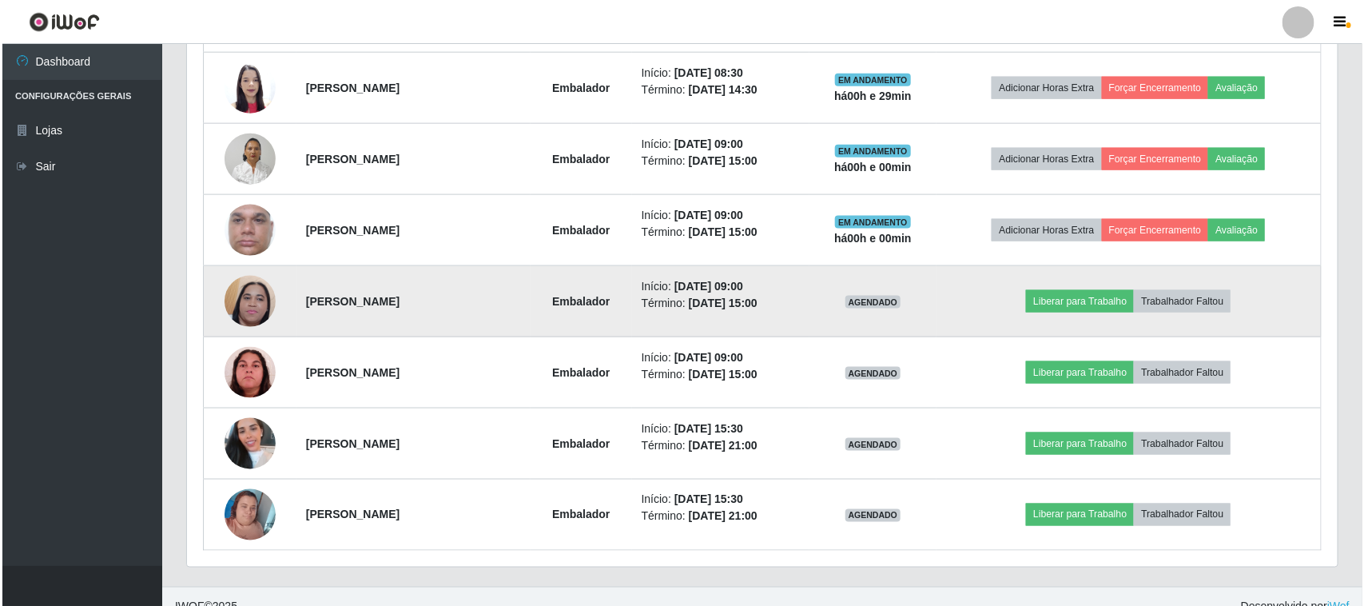
scroll to position [872, 0]
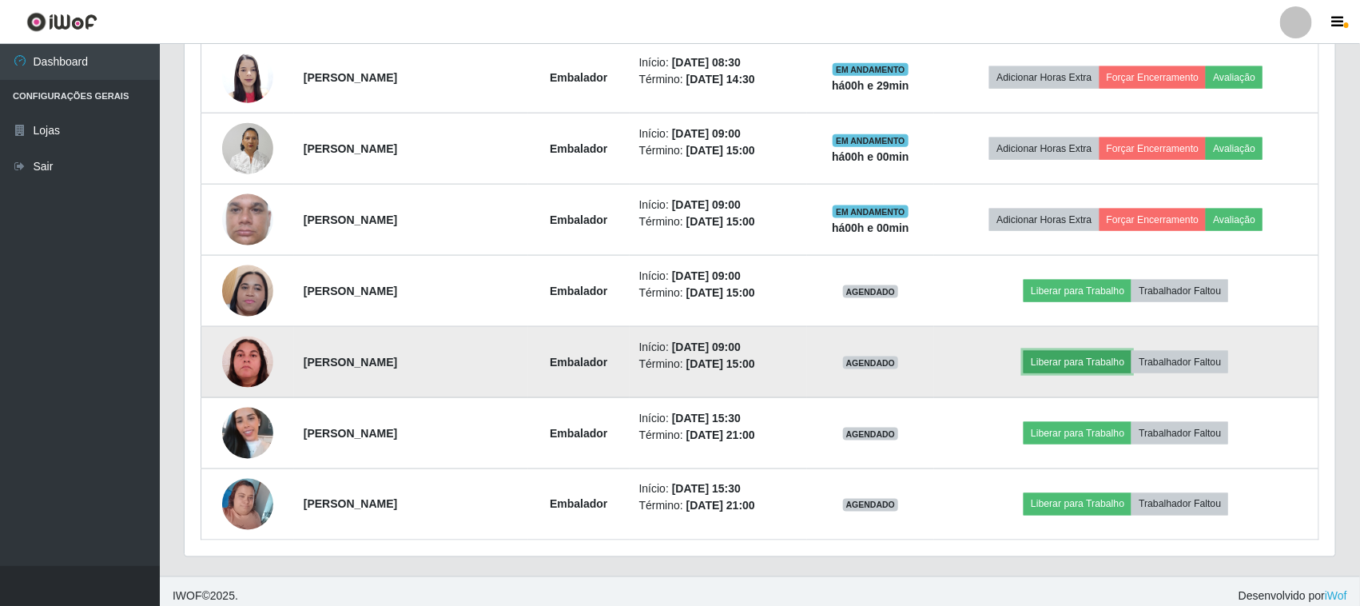
click at [1085, 362] on button "Liberar para Trabalho" at bounding box center [1078, 362] width 108 height 22
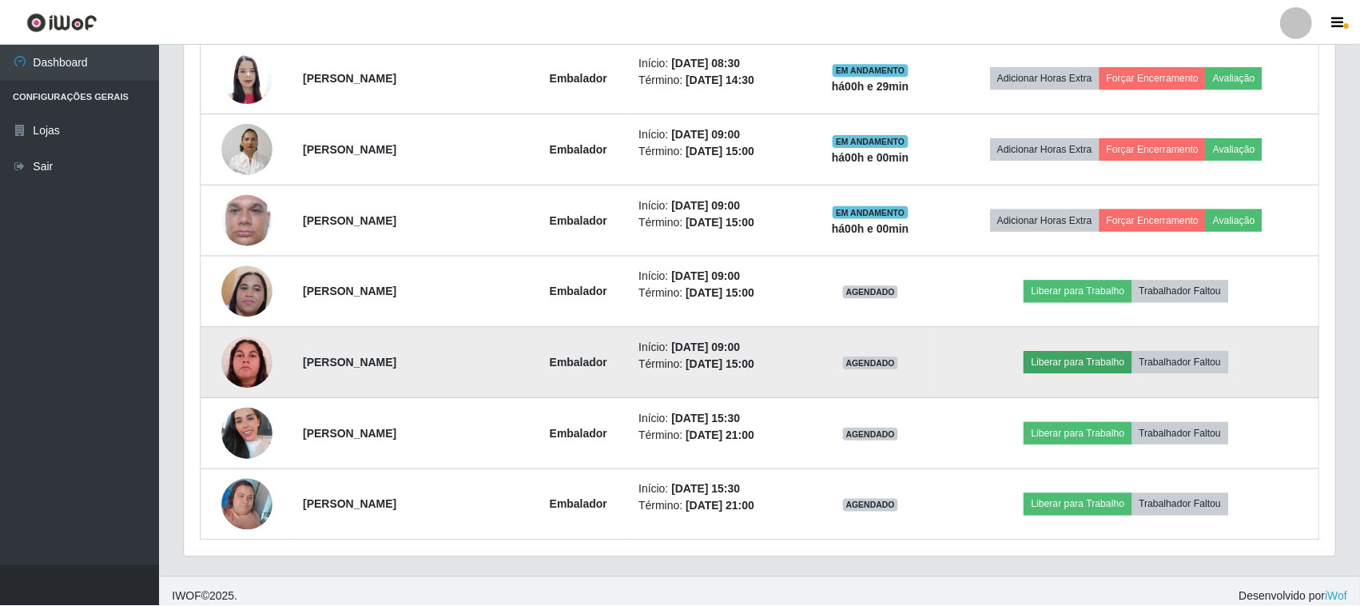
scroll to position [333, 1140]
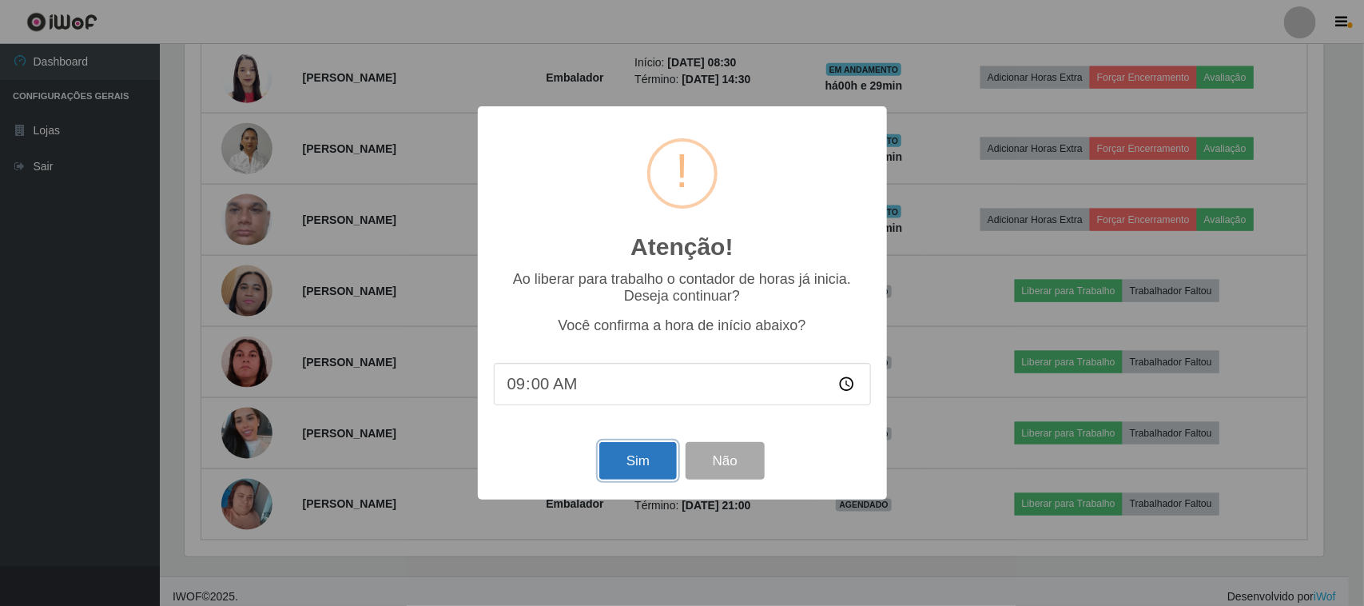
click at [606, 476] on button "Sim" at bounding box center [639, 461] width 78 height 38
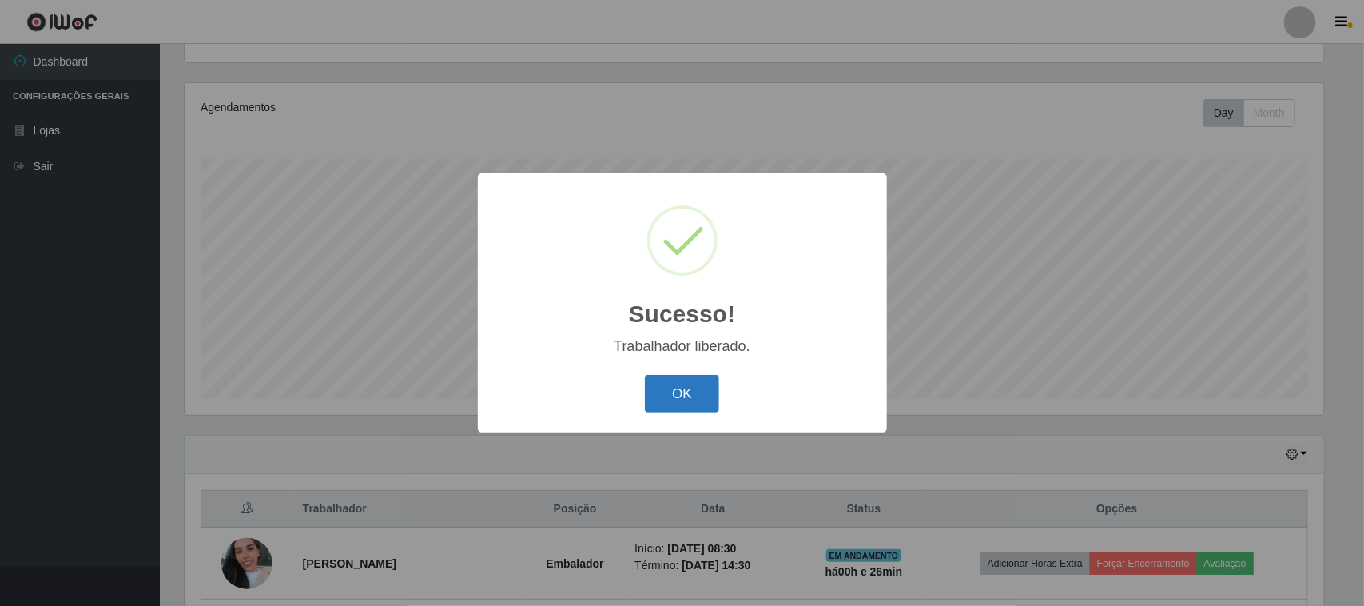
click at [671, 392] on button "OK" at bounding box center [682, 394] width 74 height 38
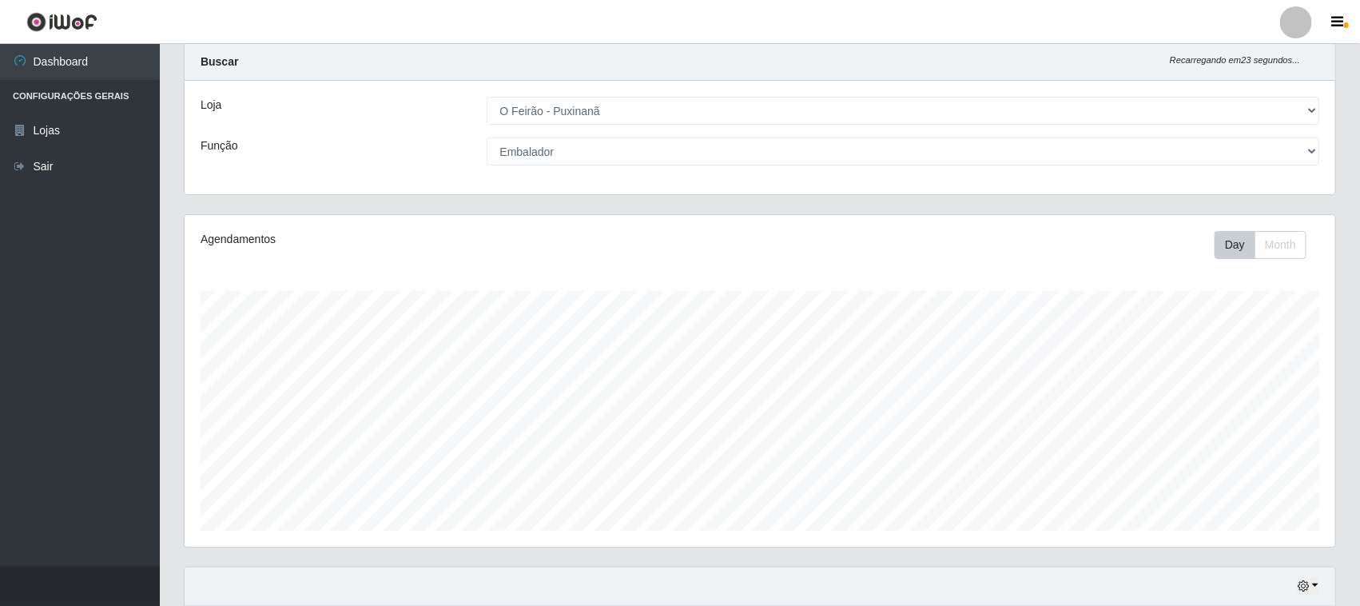
scroll to position [0, 0]
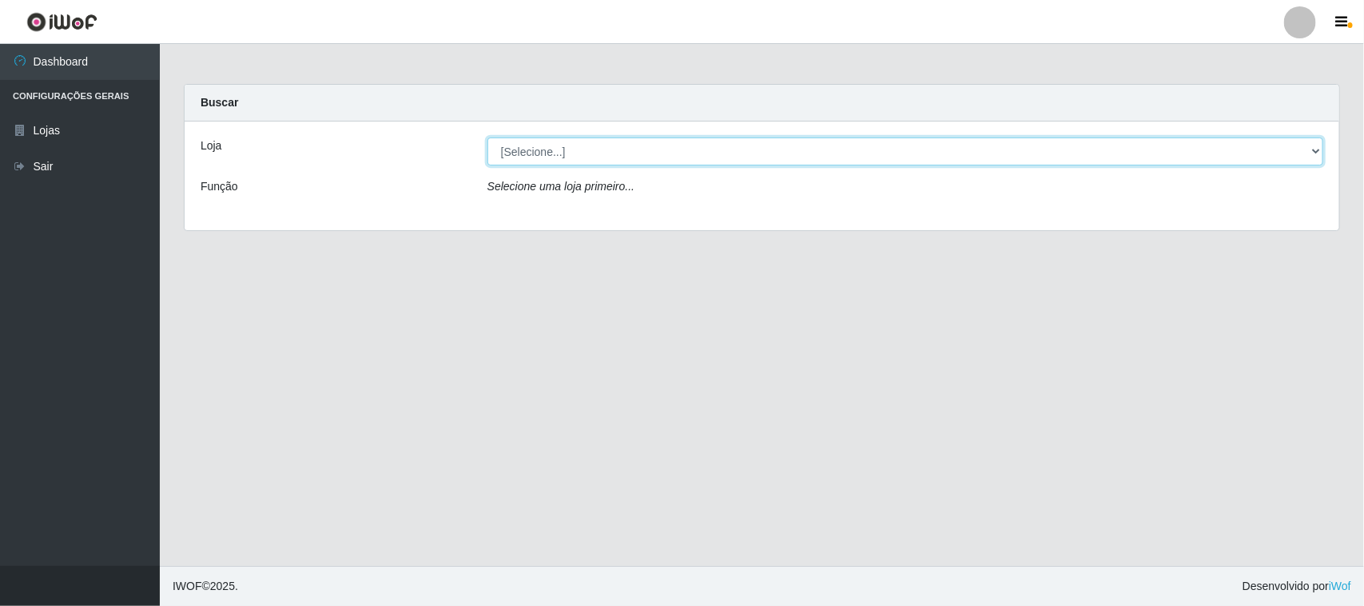
click at [1241, 158] on select "[Selecione...] O Feirão - [GEOGRAPHIC_DATA]" at bounding box center [906, 151] width 836 height 28
select select "191"
click at [488, 137] on select "[Selecione...] O Feirão - [GEOGRAPHIC_DATA]" at bounding box center [906, 151] width 836 height 28
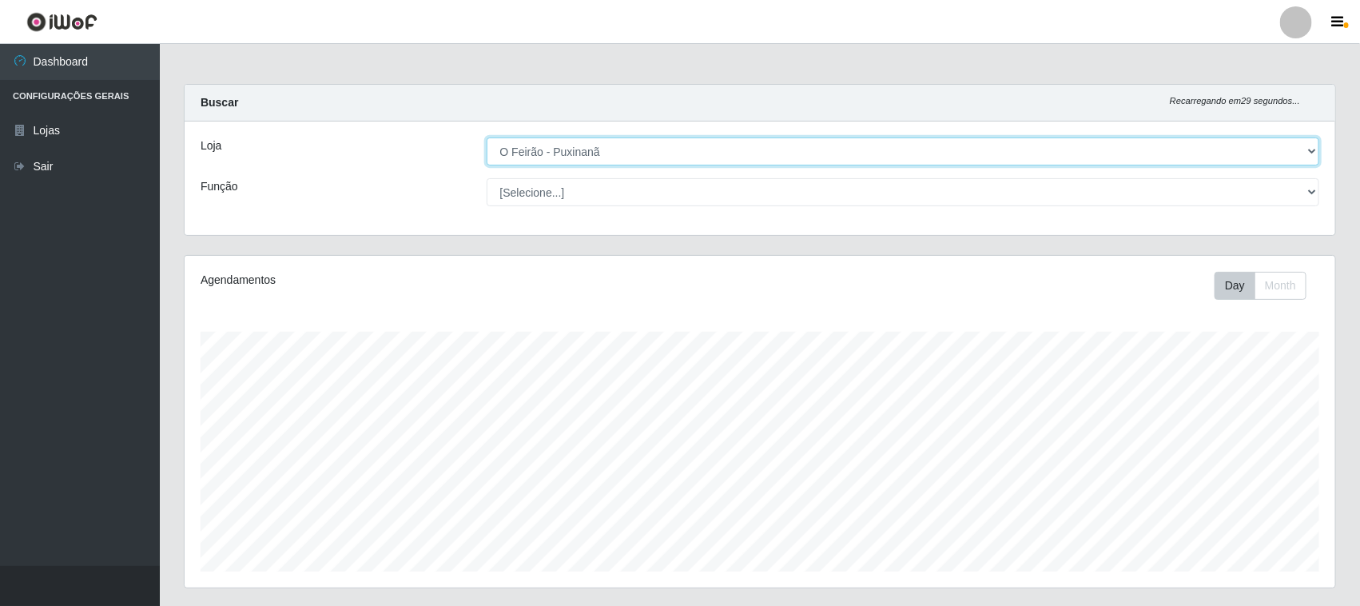
scroll to position [333, 1151]
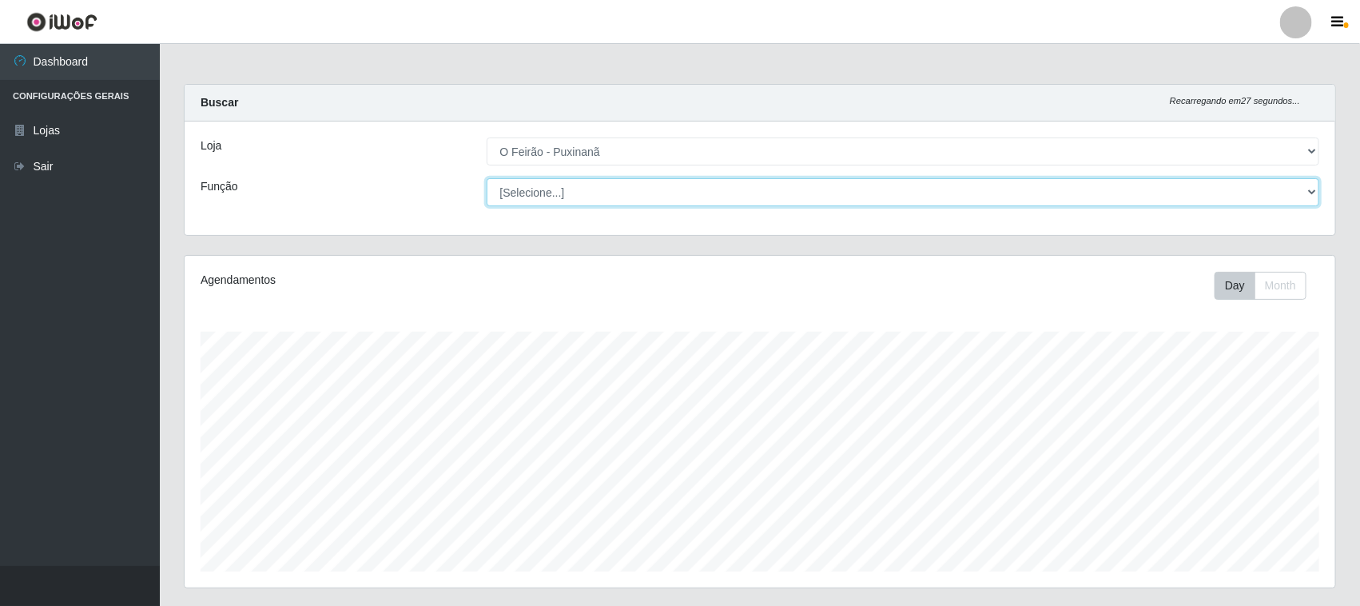
click at [647, 184] on select "[Selecione...] Balconista Balconista + Balconista ++ Embalador Embalador + Emba…" at bounding box center [904, 192] width 834 height 28
click at [487, 178] on select "[Selecione...] Balconista Balconista + Balconista ++ Embalador Embalador + Emba…" at bounding box center [904, 192] width 834 height 28
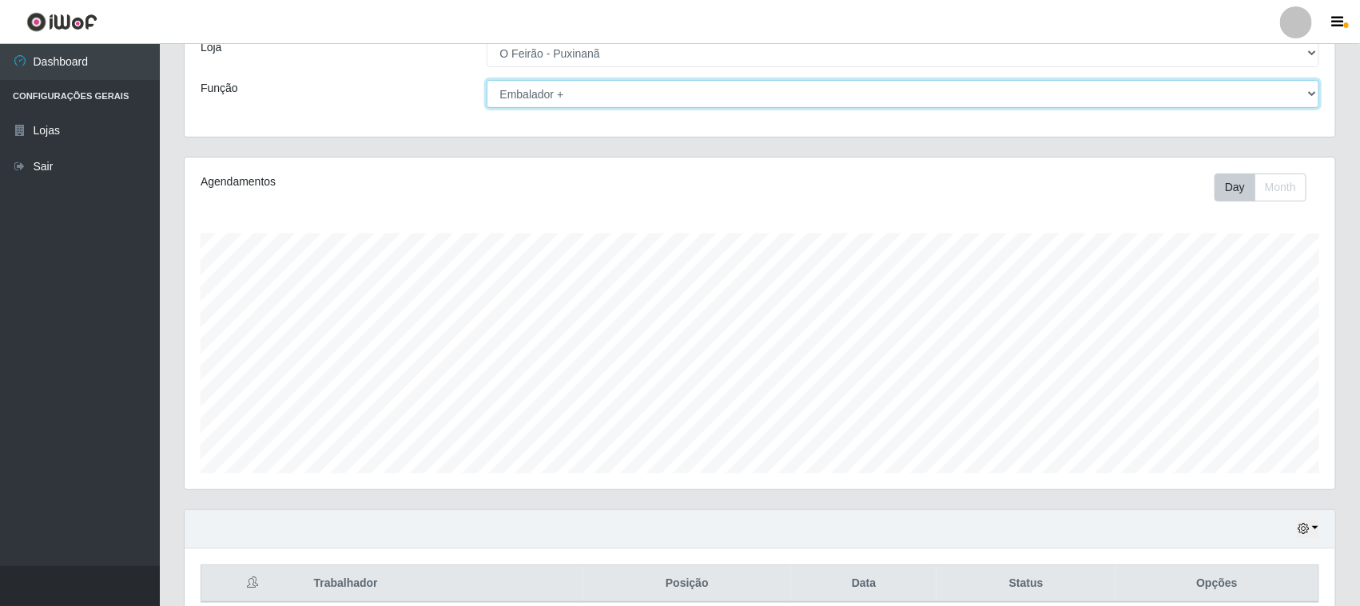
scroll to position [0, 0]
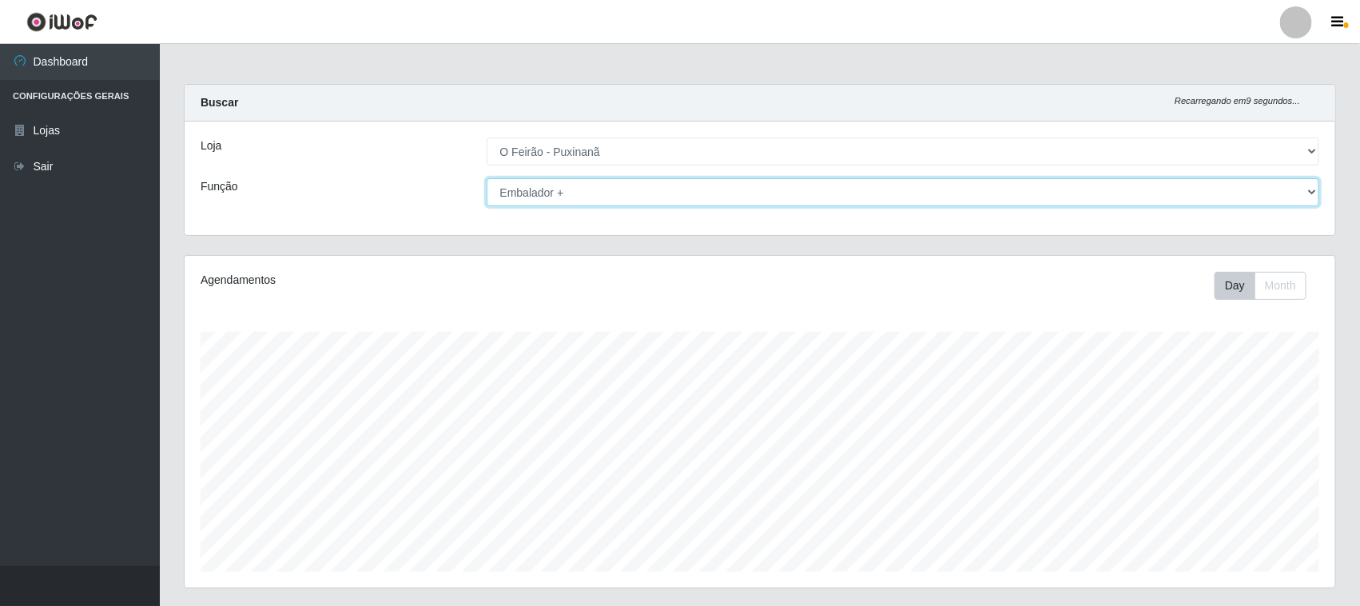
click at [760, 185] on select "[Selecione...] Balconista Balconista + Balconista ++ Embalador Embalador + Emba…" at bounding box center [904, 192] width 834 height 28
select select "1"
click at [487, 178] on select "[Selecione...] Balconista Balconista + Balconista ++ Embalador Embalador + Emba…" at bounding box center [904, 192] width 834 height 28
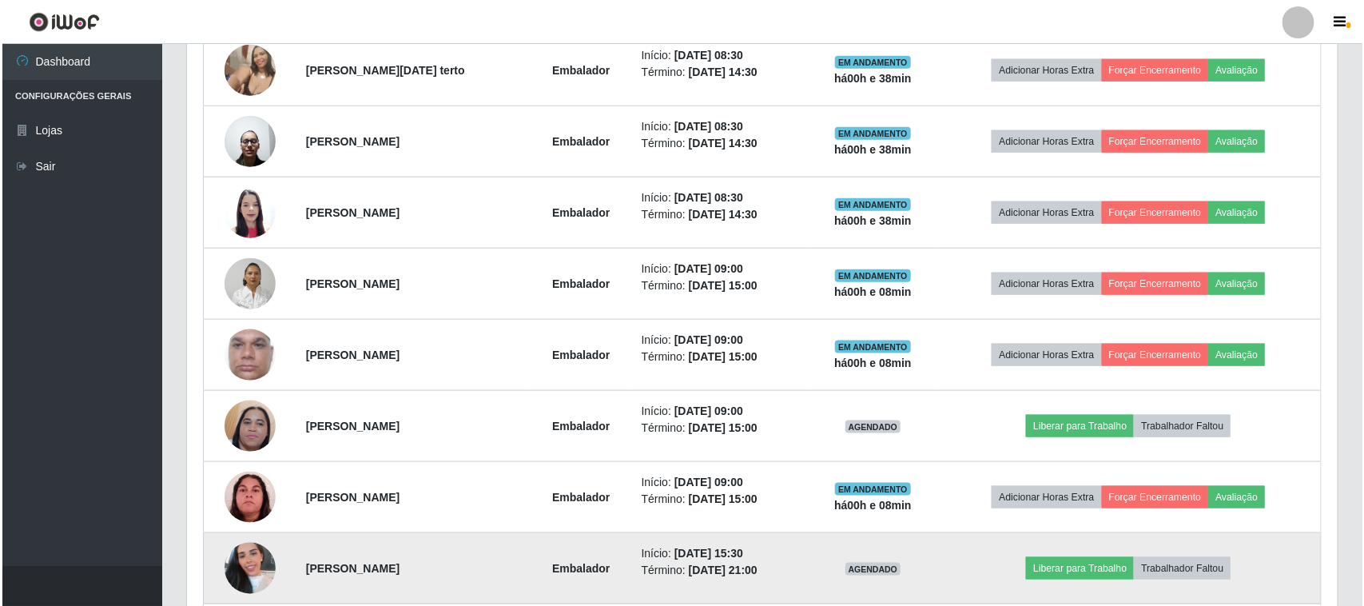
scroll to position [772, 0]
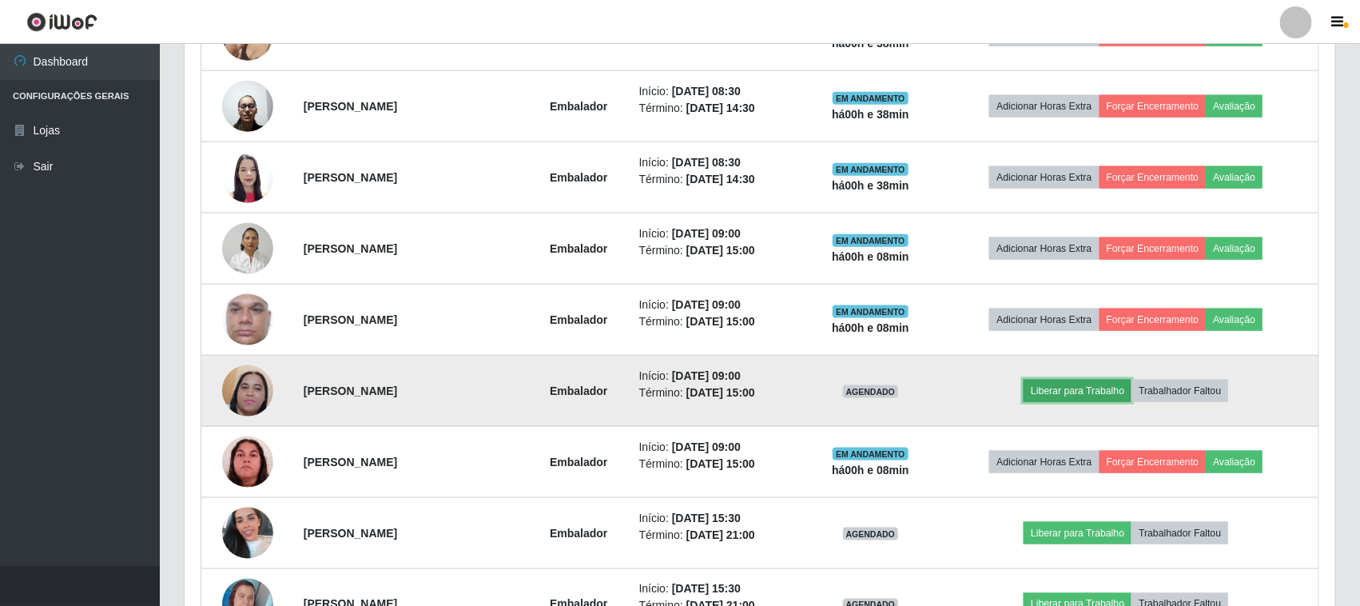
click at [1082, 386] on button "Liberar para Trabalho" at bounding box center [1078, 391] width 108 height 22
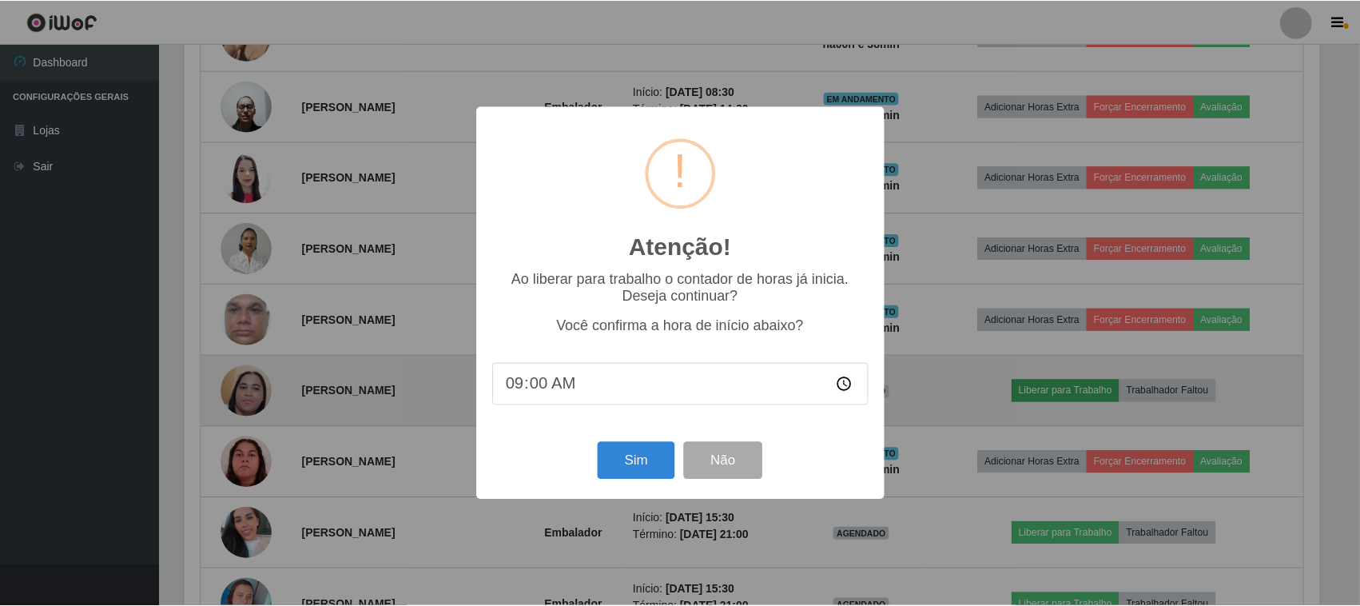
scroll to position [333, 1140]
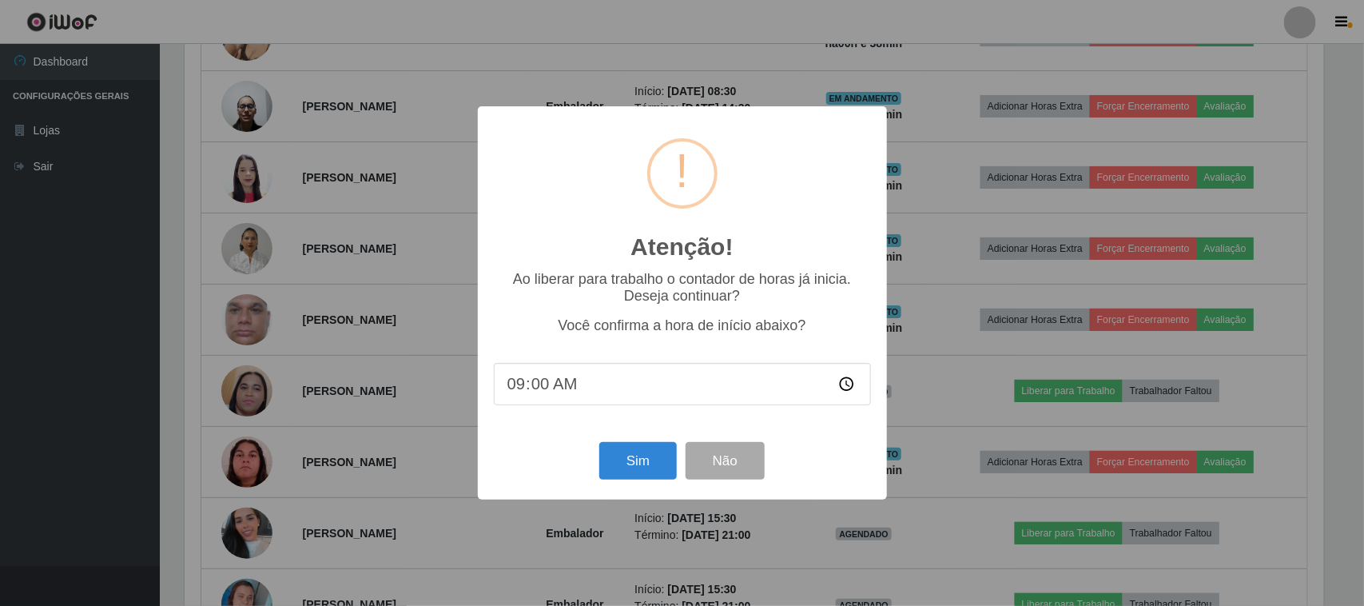
click at [552, 388] on input "09:00" at bounding box center [682, 384] width 377 height 42
click at [665, 468] on button "Sim" at bounding box center [639, 461] width 78 height 38
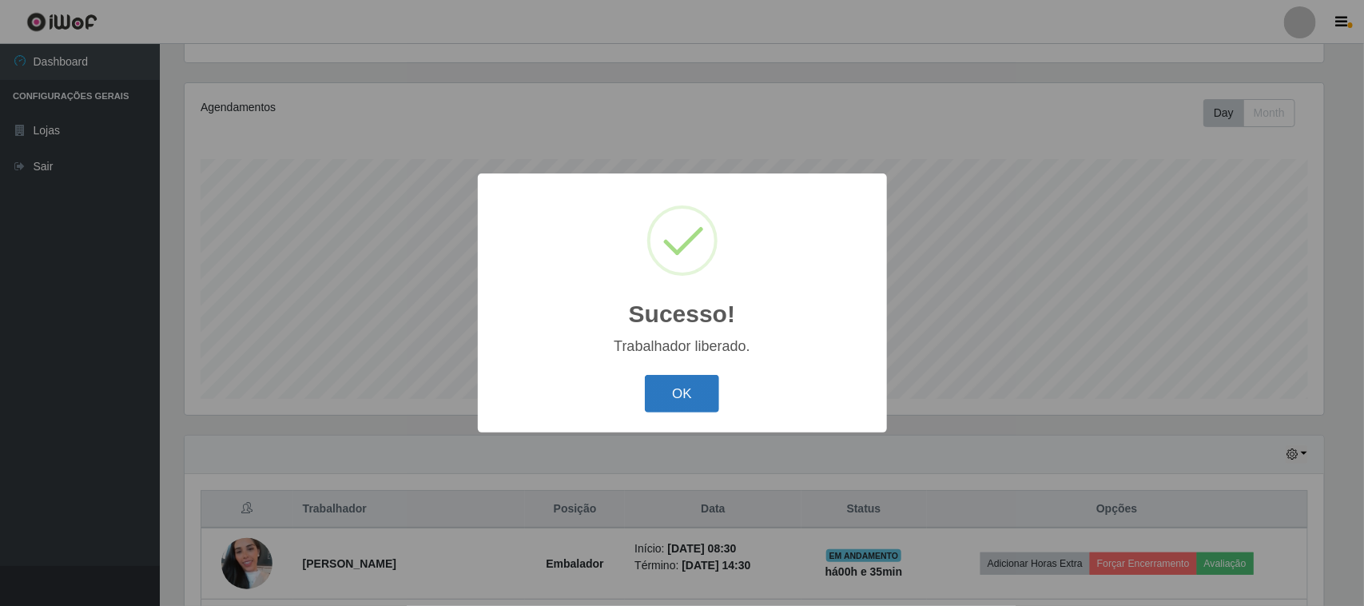
click at [656, 397] on button "OK" at bounding box center [682, 394] width 74 height 38
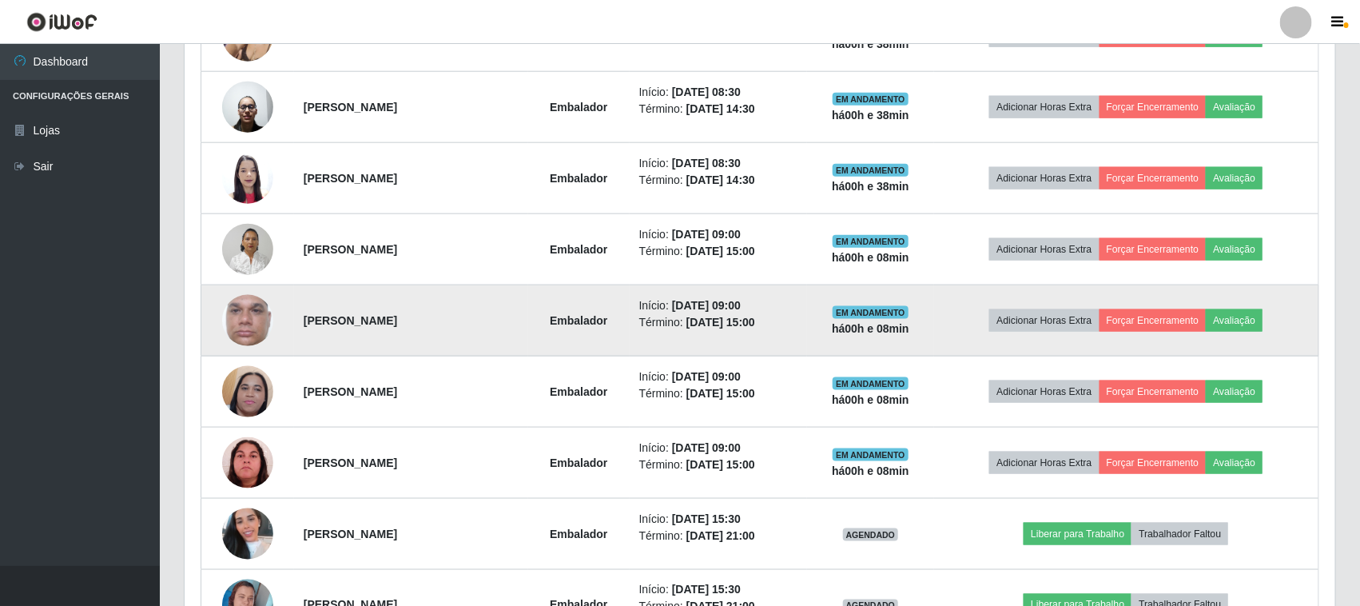
scroll to position [772, 0]
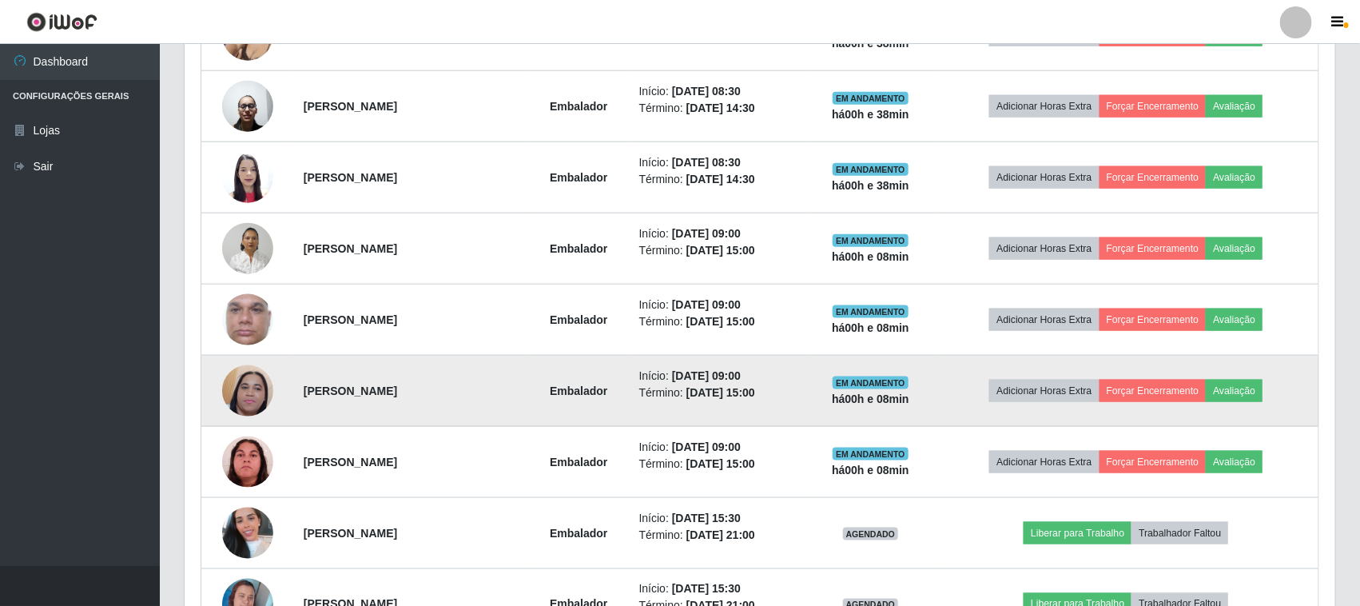
drag, startPoint x: 652, startPoint y: 380, endPoint x: 771, endPoint y: 357, distance: 121.3
click at [771, 357] on td "Início: 29/08/2025, 09:00 Término: 29/08/2025, 15:00" at bounding box center [719, 391] width 178 height 71
click at [755, 386] on time "[DATE] 15:00" at bounding box center [721, 392] width 69 height 13
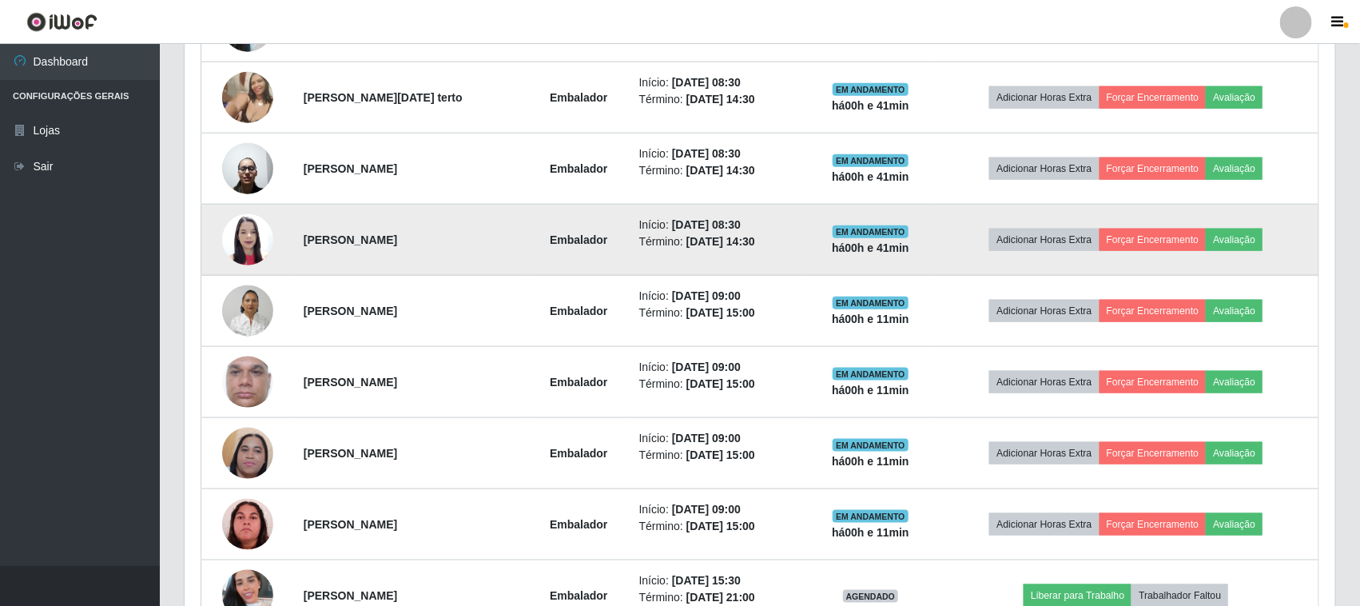
scroll to position [685, 0]
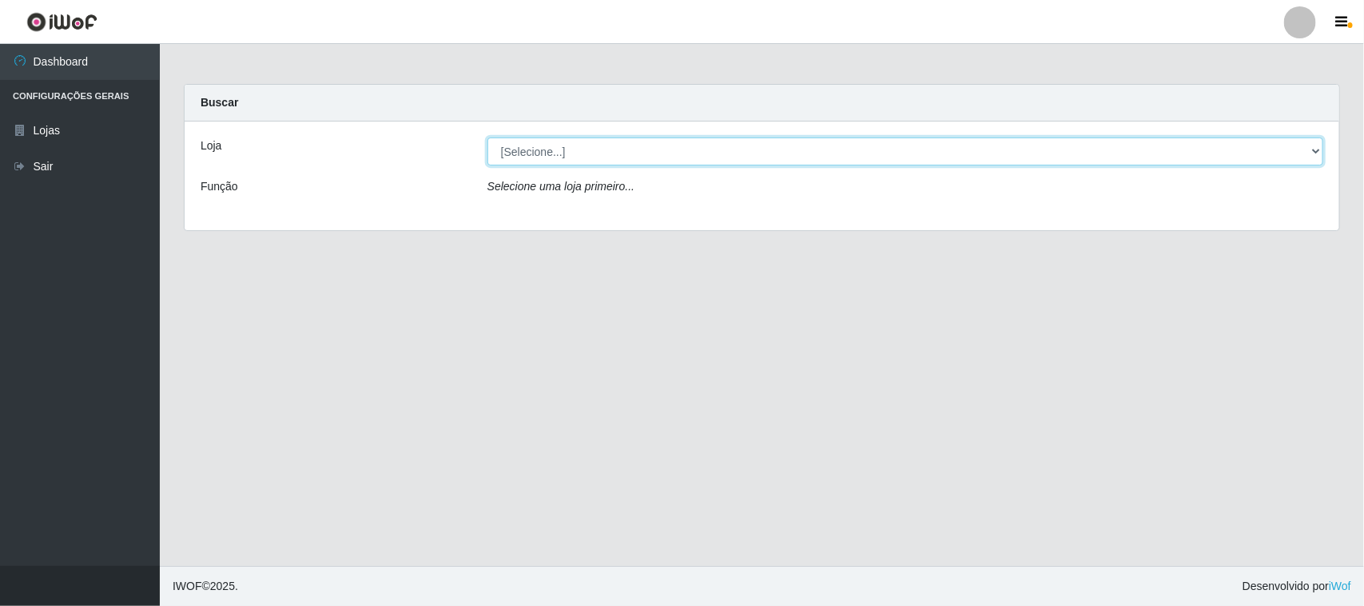
click at [553, 148] on select "[Selecione...] O Feirão - [GEOGRAPHIC_DATA]" at bounding box center [906, 151] width 836 height 28
select select "191"
click at [488, 137] on select "[Selecione...] O Feirão - [GEOGRAPHIC_DATA]" at bounding box center [906, 151] width 836 height 28
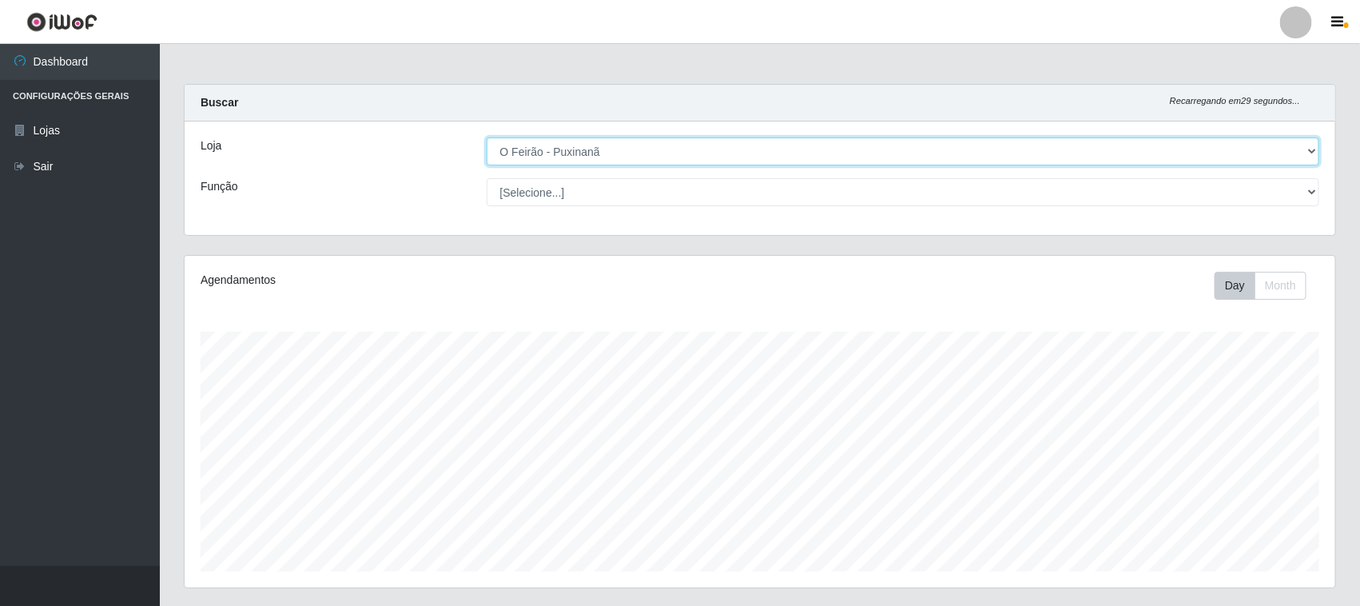
scroll to position [333, 1151]
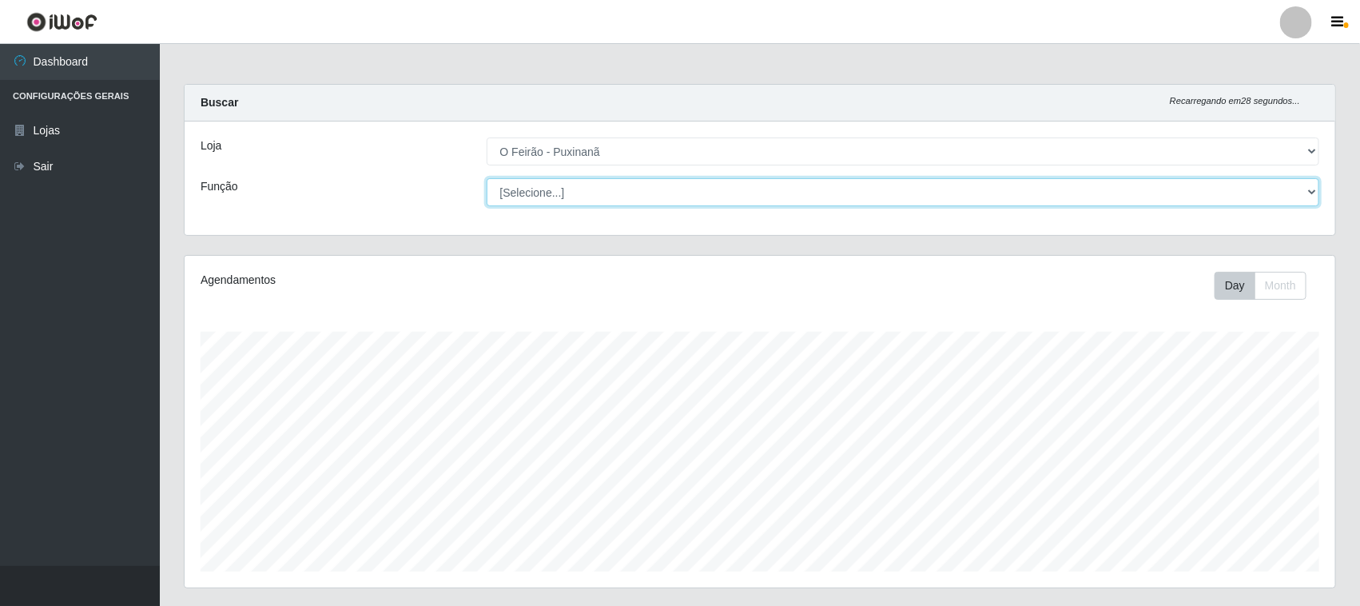
click at [738, 200] on select "[Selecione...] Balconista Balconista + Balconista ++ Embalador Embalador + Emba…" at bounding box center [904, 192] width 834 height 28
select select "1"
click at [487, 178] on select "[Selecione...] Balconista Balconista + Balconista ++ Embalador Embalador + Emba…" at bounding box center [904, 192] width 834 height 28
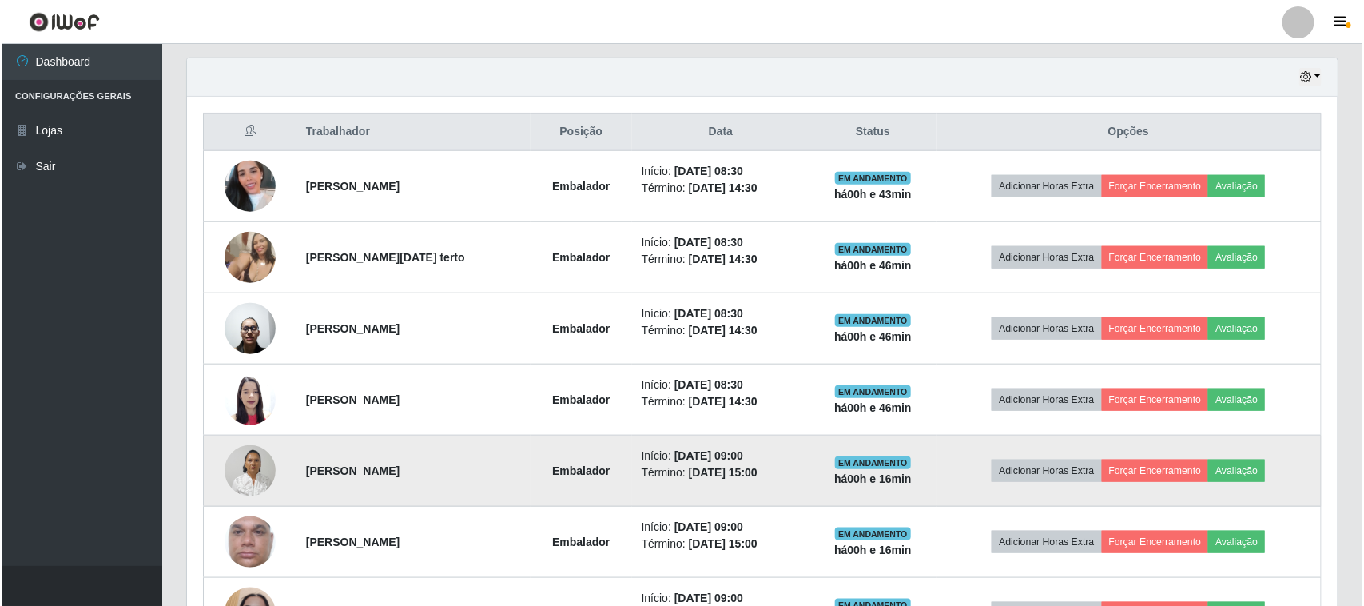
scroll to position [585, 0]
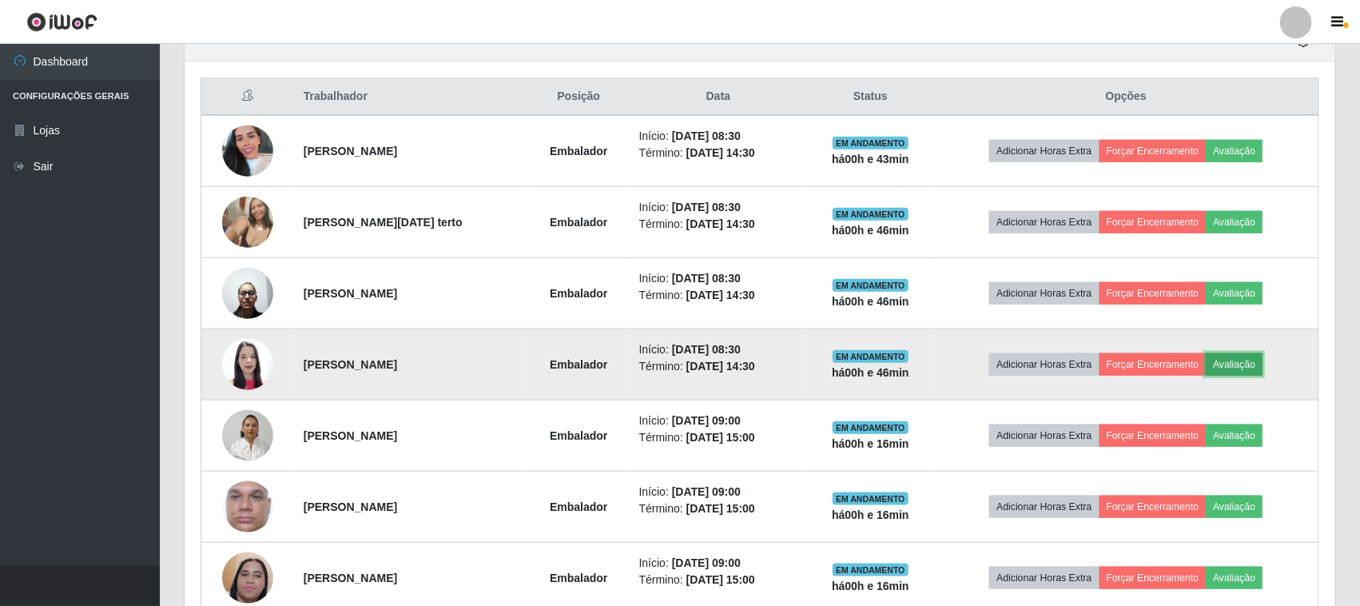
click at [1263, 365] on button "Avaliação" at bounding box center [1234, 364] width 57 height 22
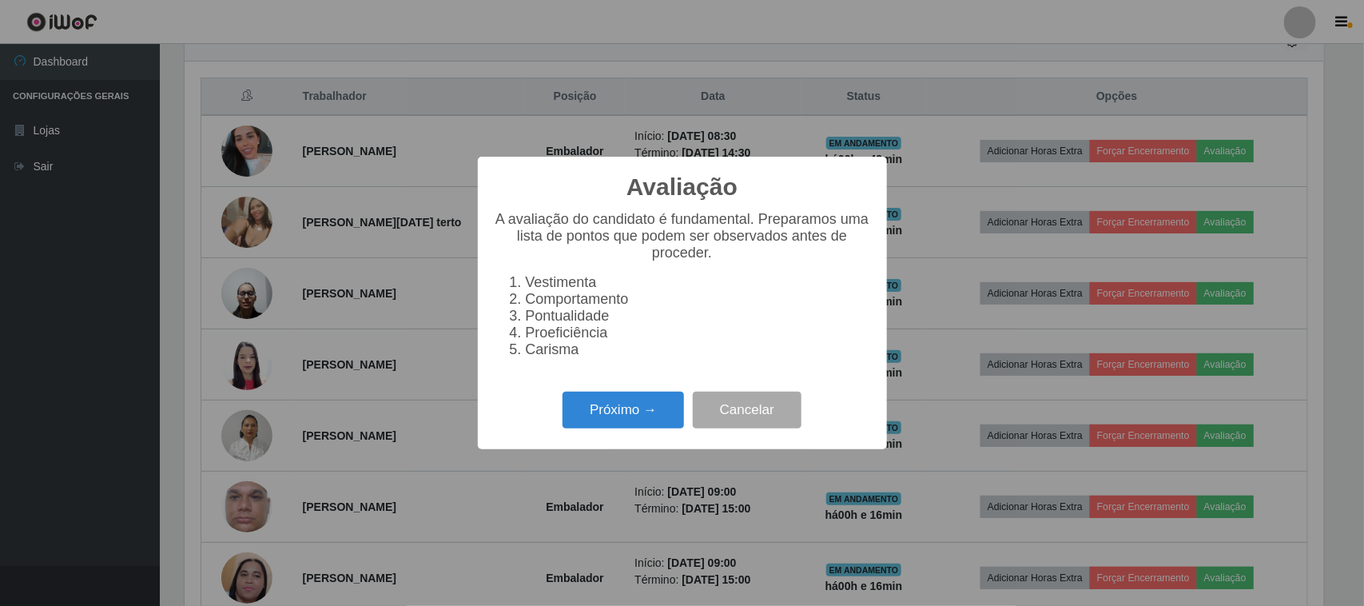
scroll to position [333, 1140]
click at [557, 297] on li "Comportamento" at bounding box center [698, 299] width 345 height 17
click at [621, 416] on button "Próximo →" at bounding box center [623, 411] width 121 height 38
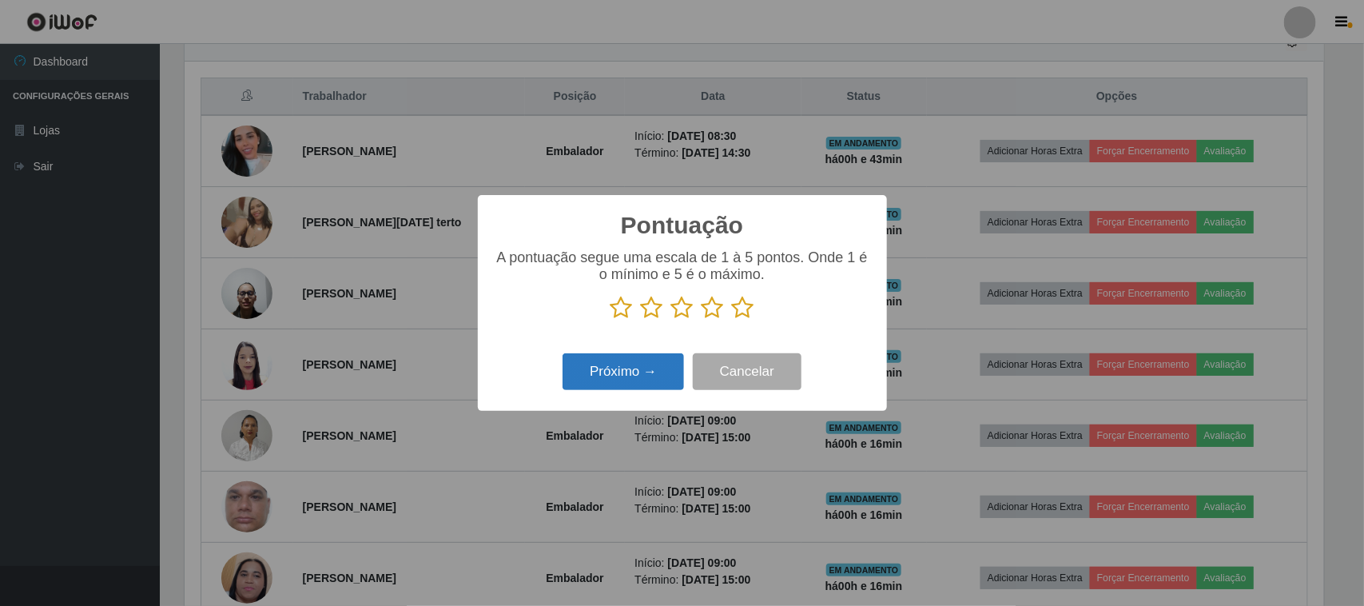
click at [625, 362] on button "Próximo →" at bounding box center [623, 372] width 121 height 38
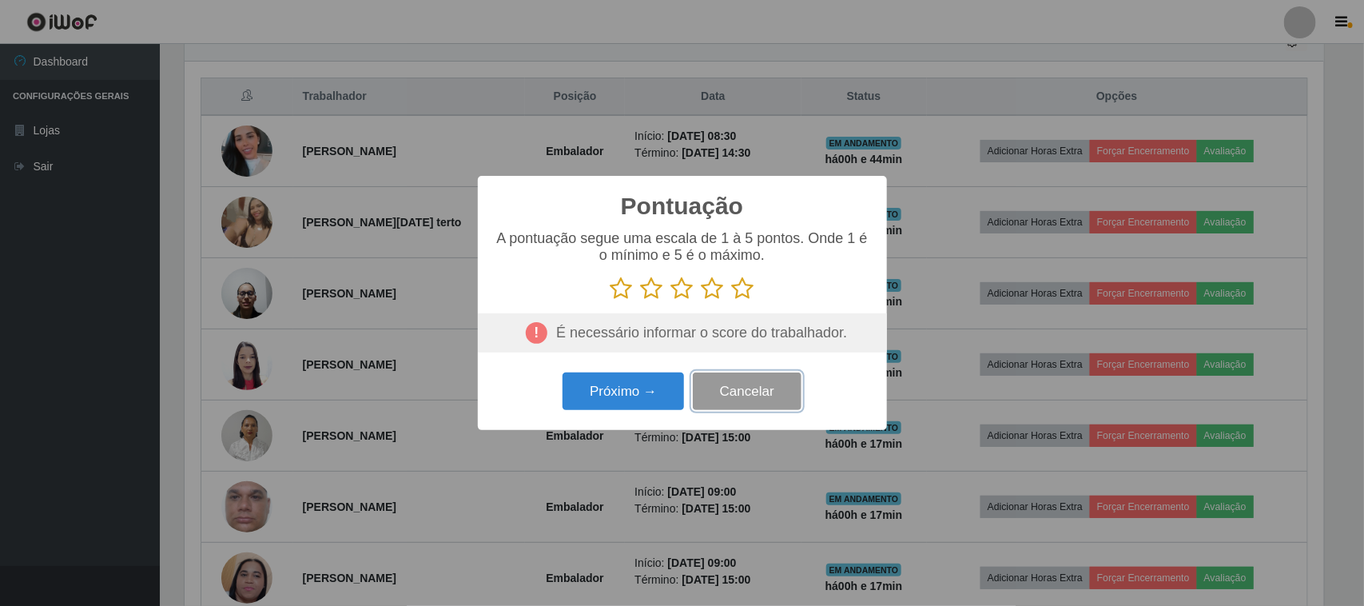
click at [716, 394] on button "Cancelar" at bounding box center [747, 391] width 109 height 38
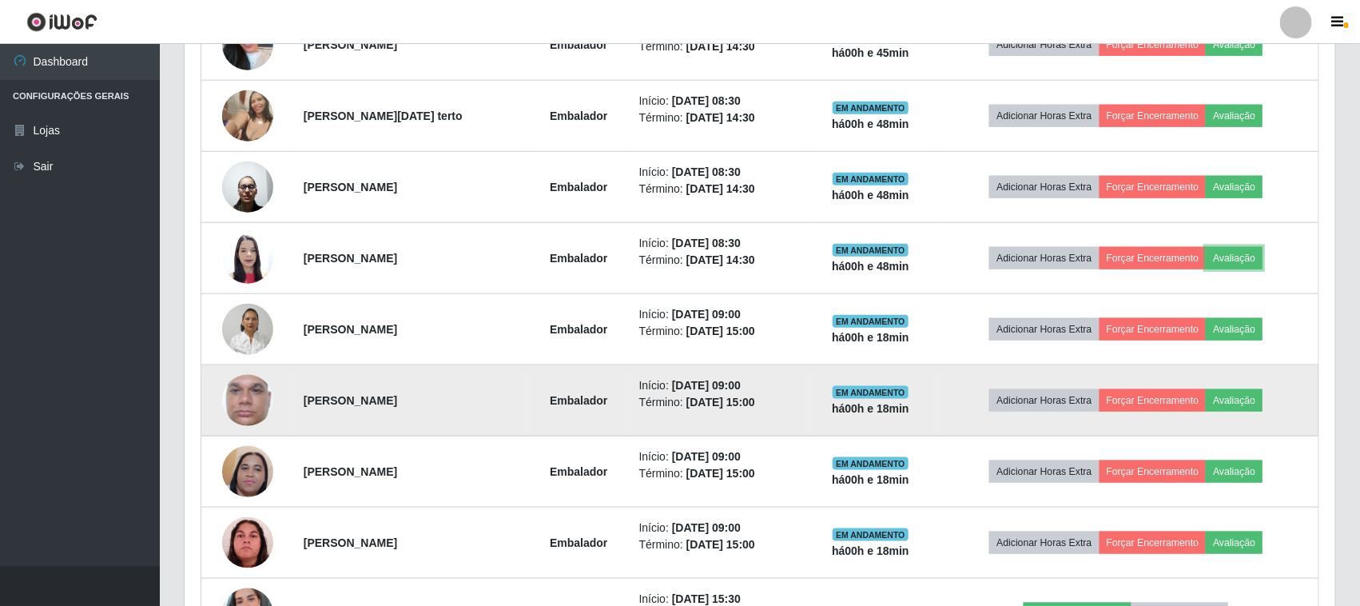
scroll to position [885, 0]
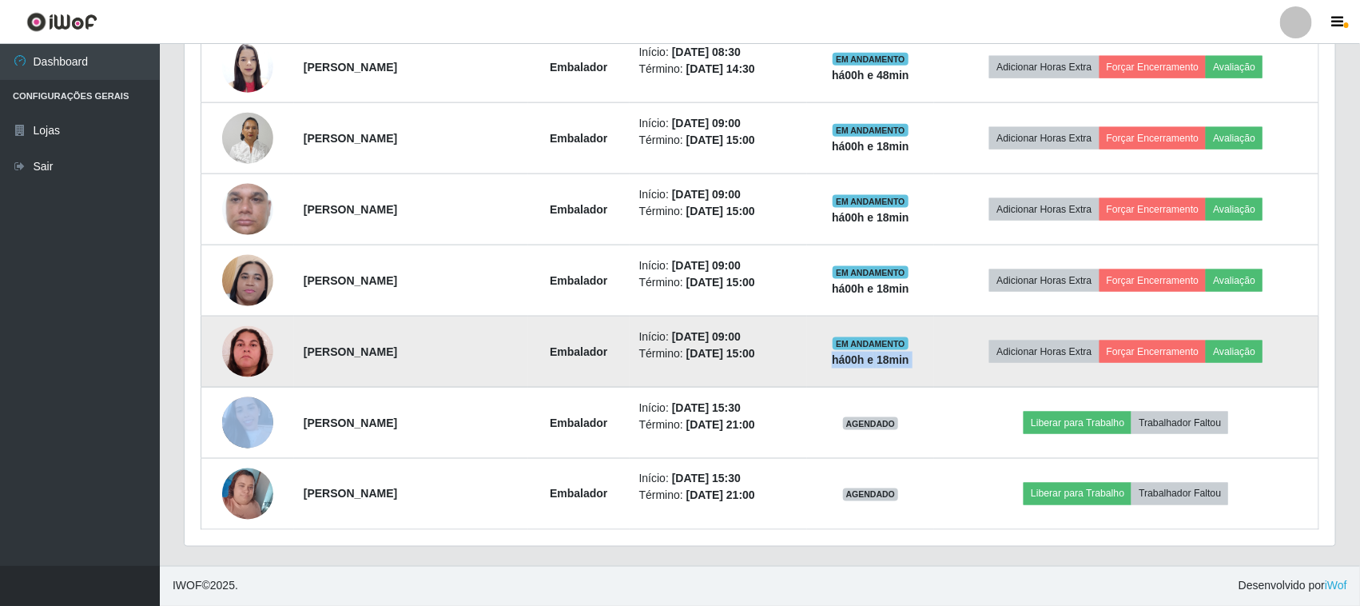
drag, startPoint x: 845, startPoint y: 361, endPoint x: 963, endPoint y: 357, distance: 118.4
click at [963, 357] on tr "Rosa Maria da Silva Pereira Embalador Início: 29/08/2025, 09:00 Término: 29/08/…" at bounding box center [760, 352] width 1118 height 71
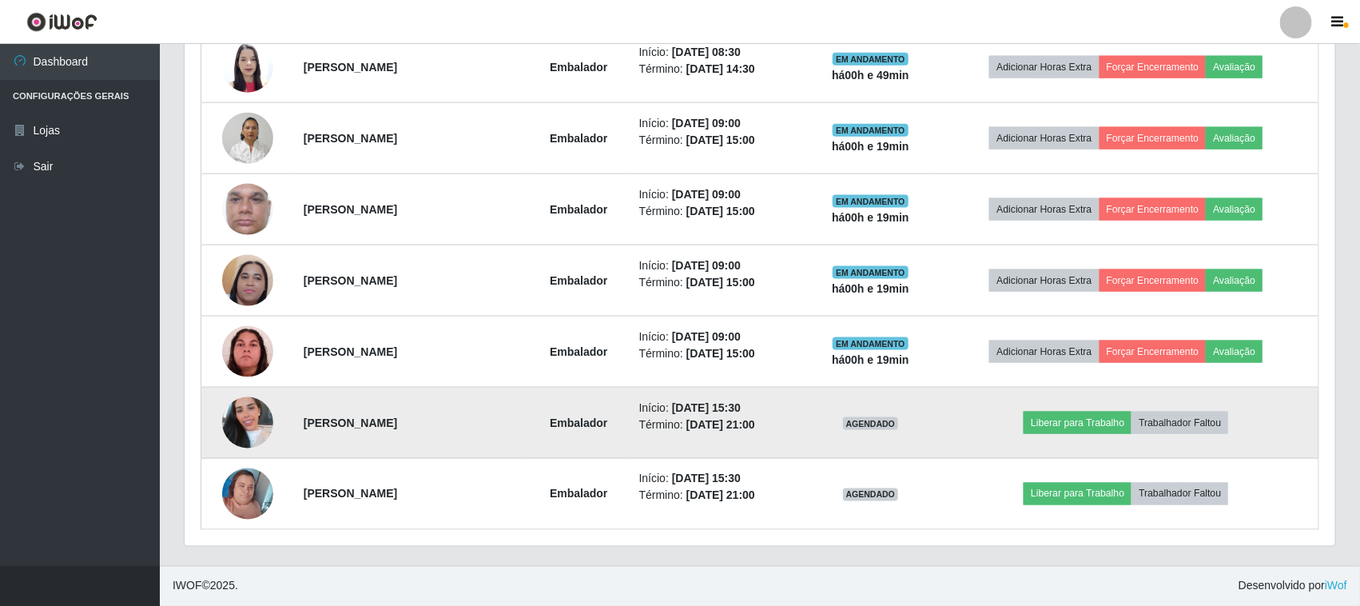
click at [825, 394] on td "AGENDADO" at bounding box center [870, 423] width 126 height 71
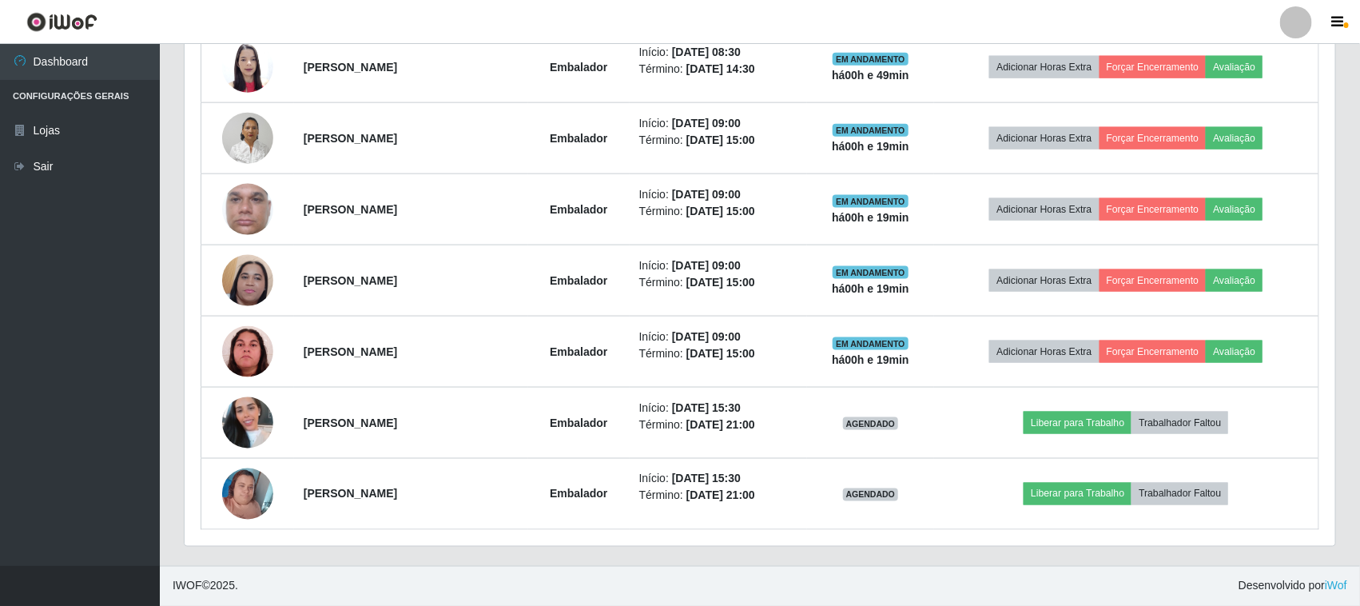
click at [621, 565] on div "Hoje 1 dia 3 dias 1 Semana Não encerrados Trabalhador Posição Data Status Opçõe…" at bounding box center [760, 145] width 1177 height 841
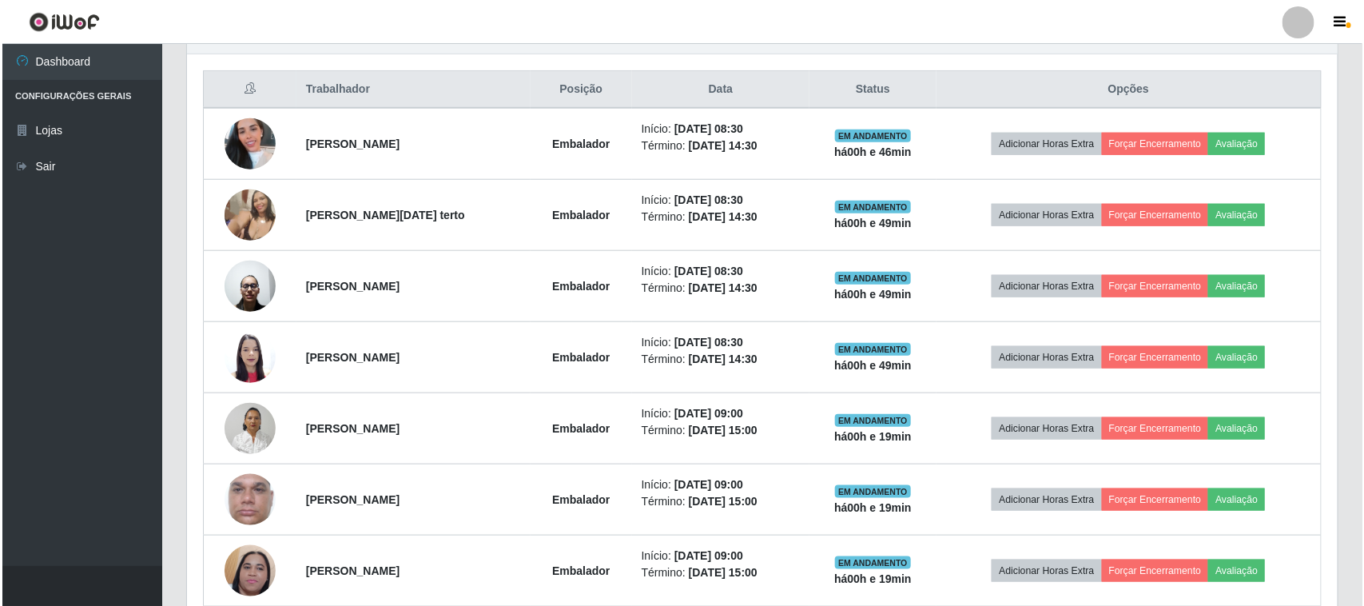
scroll to position [585, 0]
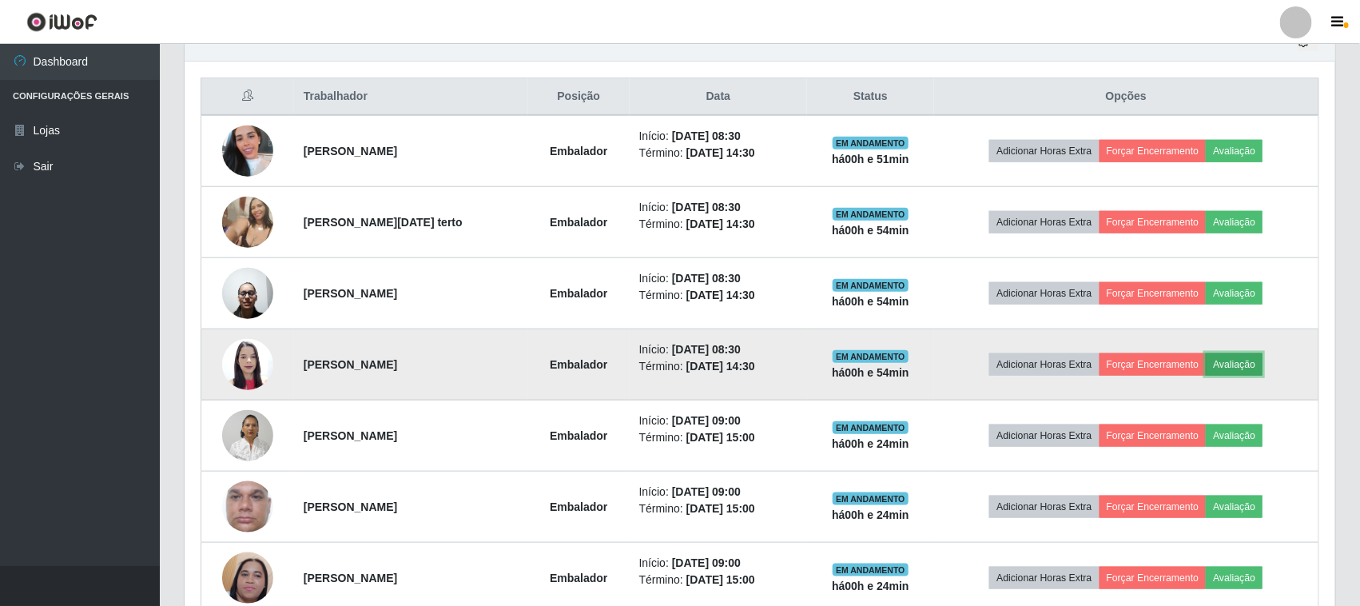
click at [1251, 368] on button "Avaliação" at bounding box center [1234, 364] width 57 height 22
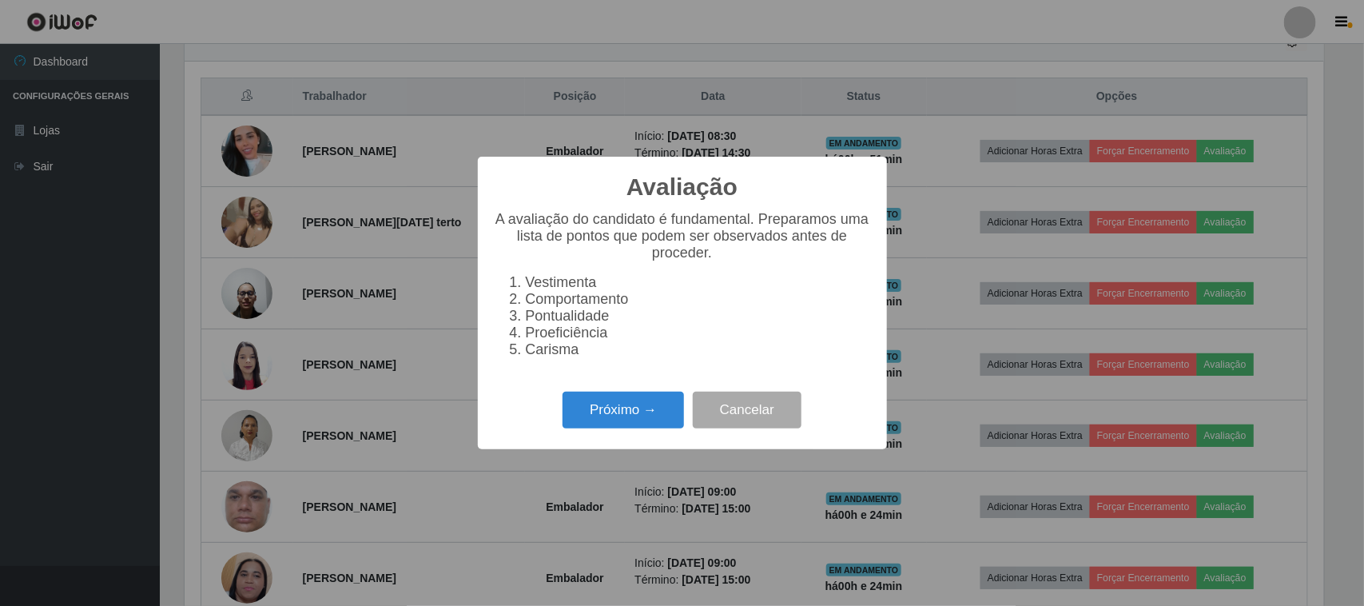
scroll to position [333, 1140]
click at [606, 424] on button "Próximo →" at bounding box center [623, 411] width 121 height 38
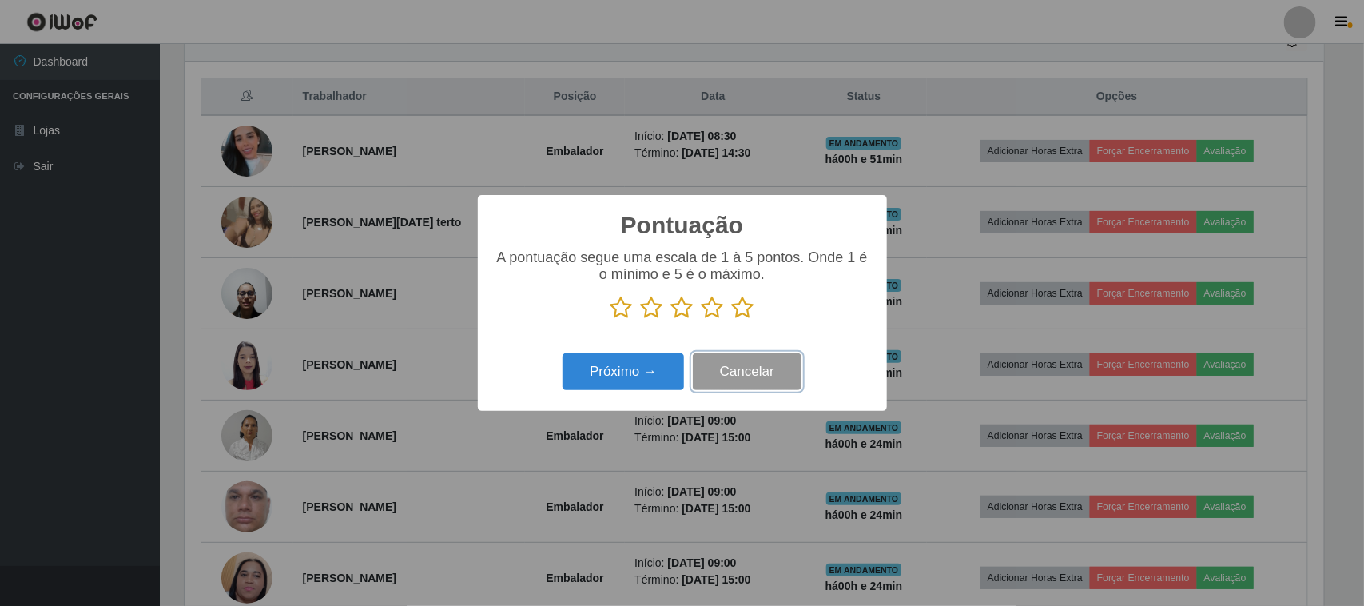
click at [793, 357] on button "Cancelar" at bounding box center [747, 372] width 109 height 38
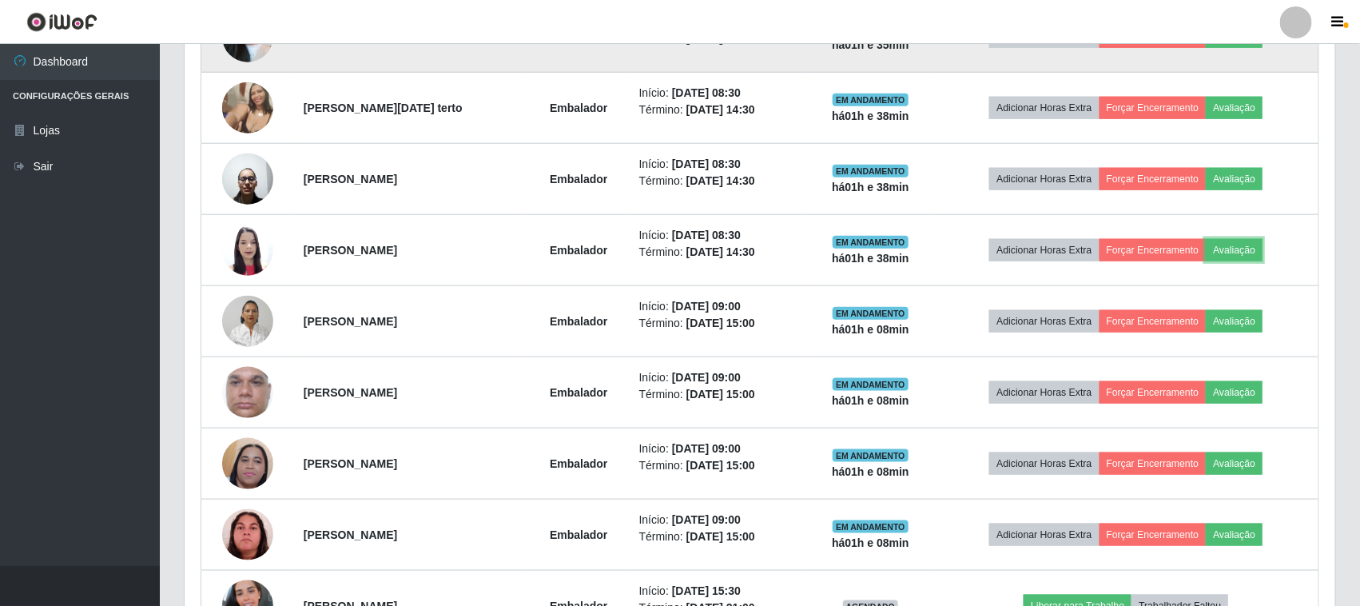
scroll to position [600, 0]
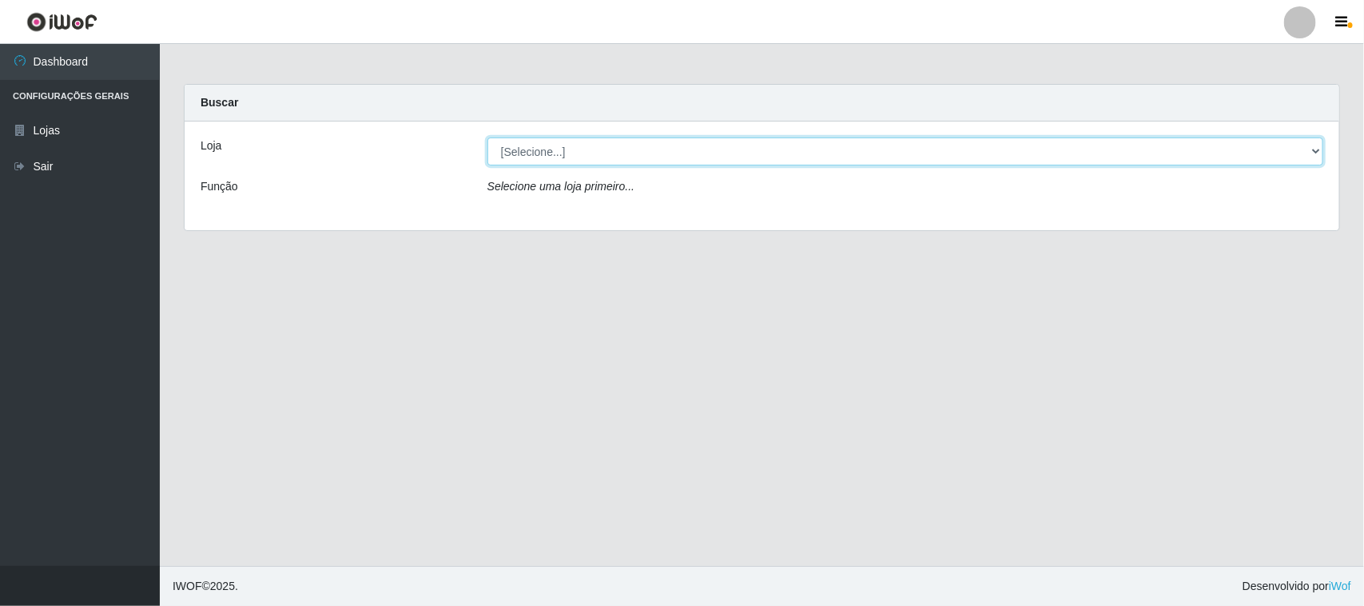
drag, startPoint x: 769, startPoint y: 150, endPoint x: 776, endPoint y: 160, distance: 12.0
click at [769, 150] on select "[Selecione...] O Feirão - [GEOGRAPHIC_DATA]" at bounding box center [906, 151] width 836 height 28
select select "191"
click at [488, 137] on select "[Selecione...] O Feirão - [GEOGRAPHIC_DATA]" at bounding box center [906, 151] width 836 height 28
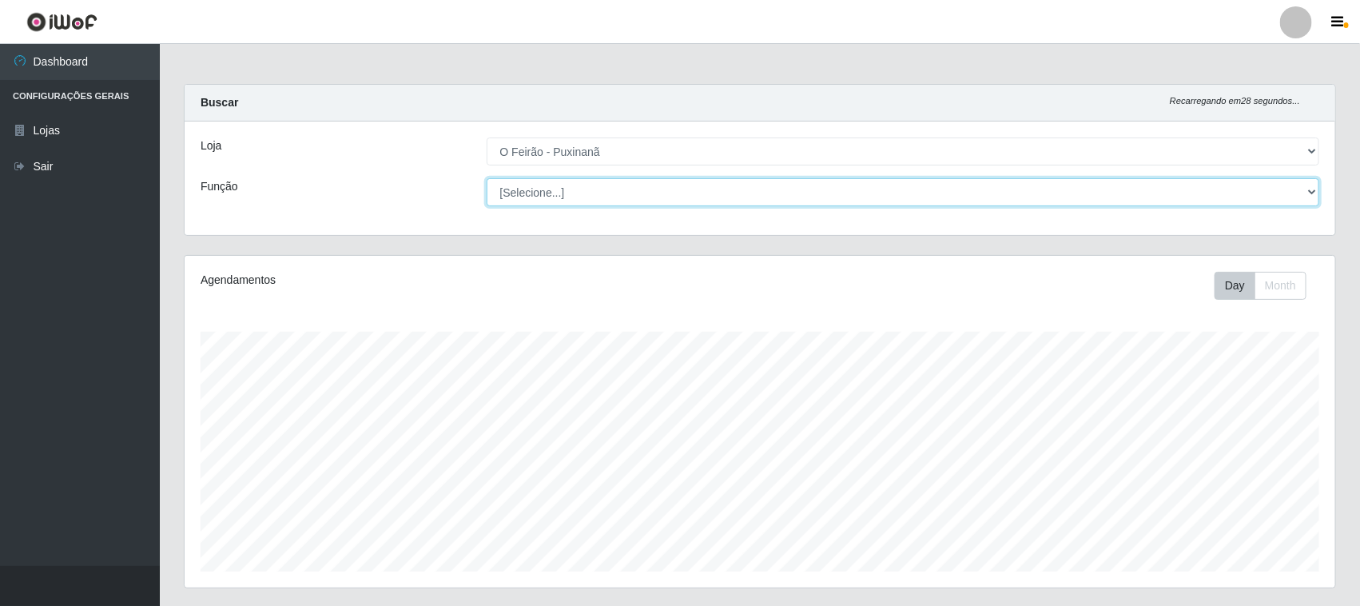
click at [601, 197] on select "[Selecione...] Balconista Balconista + Balconista ++ Embalador Embalador + Emba…" at bounding box center [904, 192] width 834 height 28
select select "1"
click at [487, 178] on select "[Selecione...] Balconista Balconista + Balconista ++ Embalador Embalador + Emba…" at bounding box center [904, 192] width 834 height 28
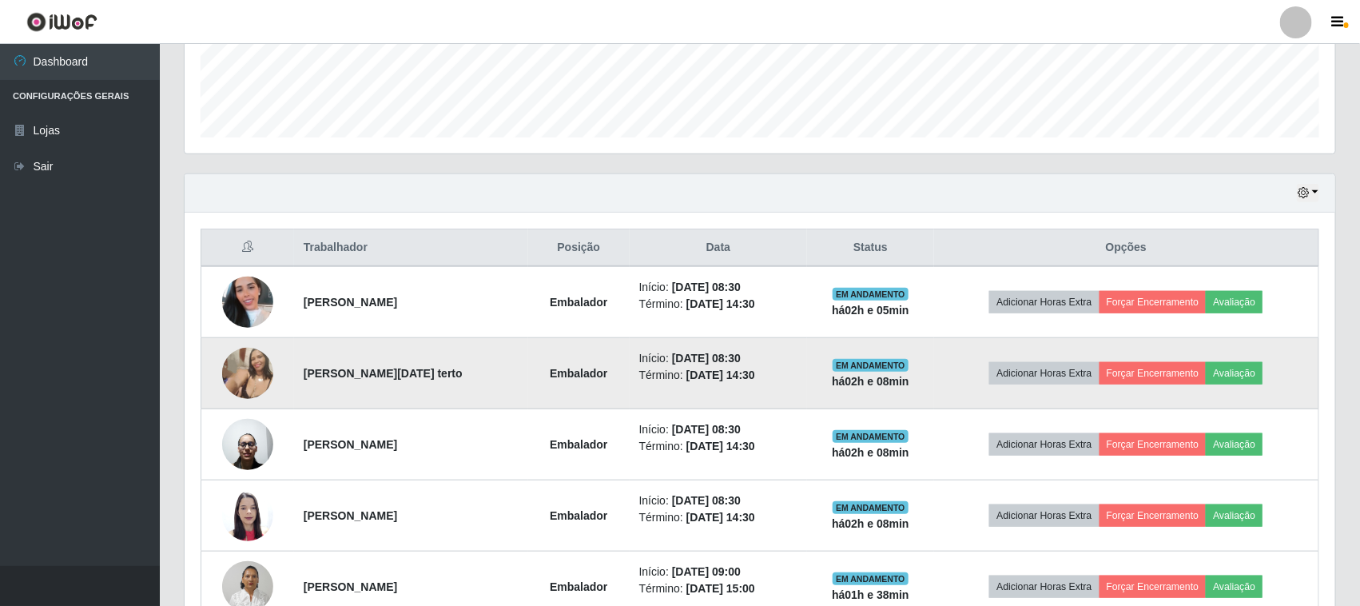
scroll to position [485, 0]
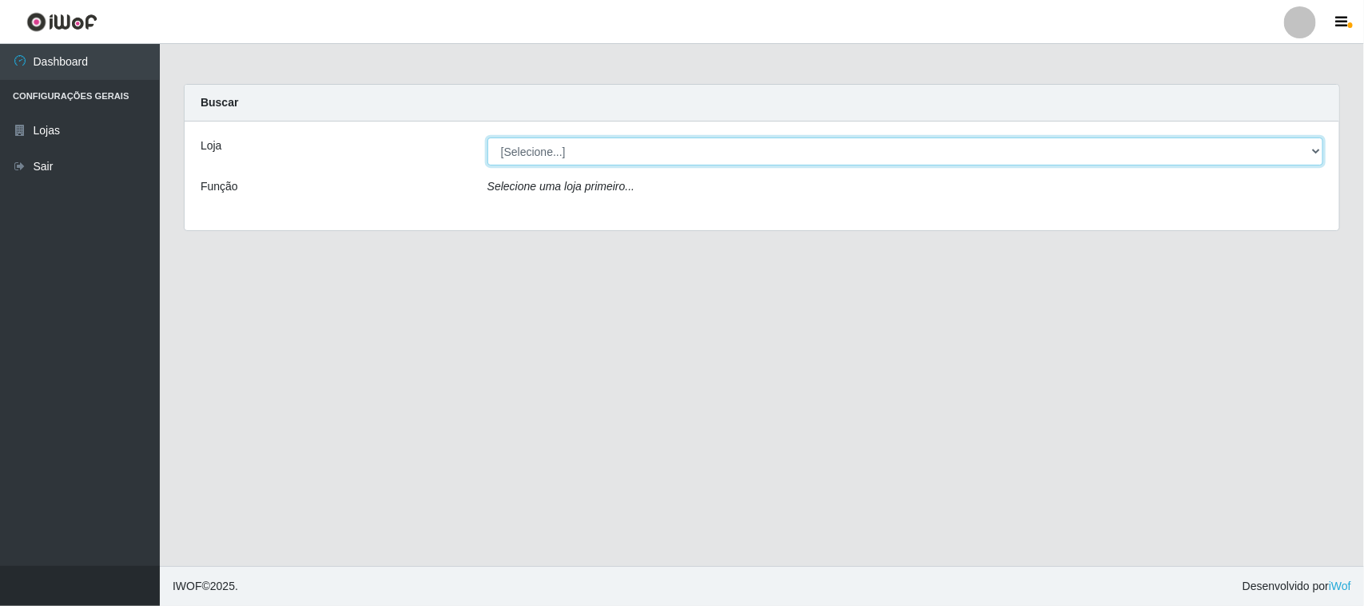
drag, startPoint x: 545, startPoint y: 141, endPoint x: 556, endPoint y: 161, distance: 22.9
click at [545, 141] on select "[Selecione...] O Feirão - [GEOGRAPHIC_DATA]" at bounding box center [906, 151] width 836 height 28
select select "191"
click at [488, 137] on select "[Selecione...] O Feirão - [GEOGRAPHIC_DATA]" at bounding box center [906, 151] width 836 height 28
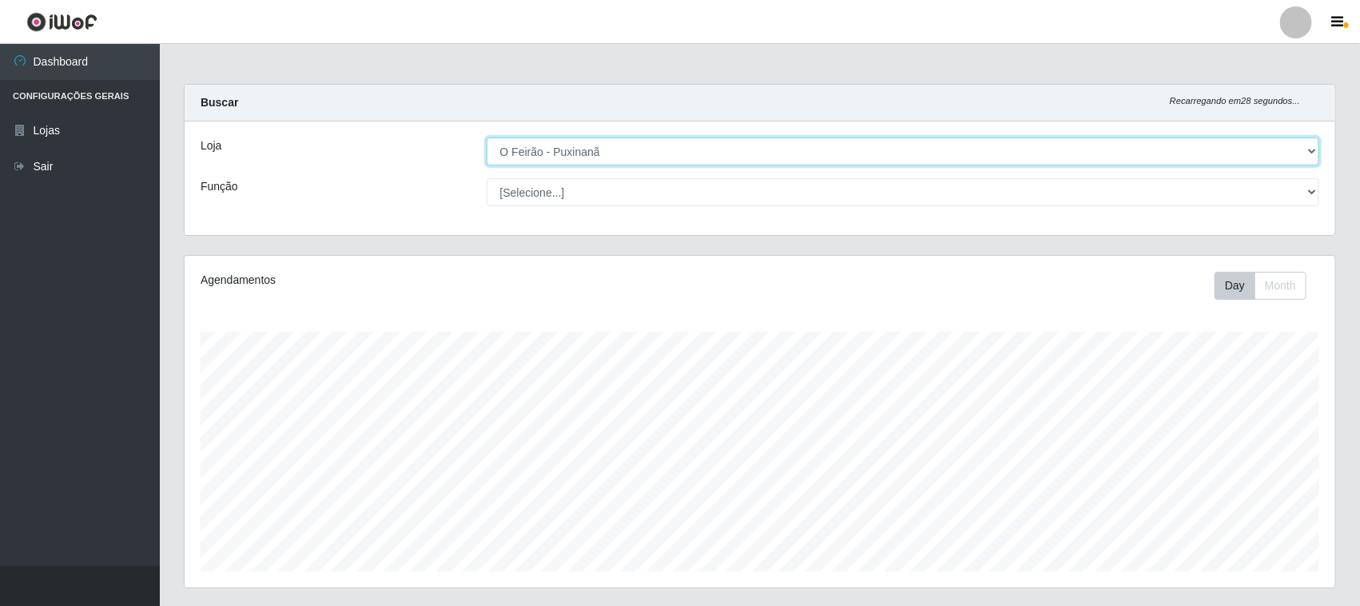
scroll to position [333, 1151]
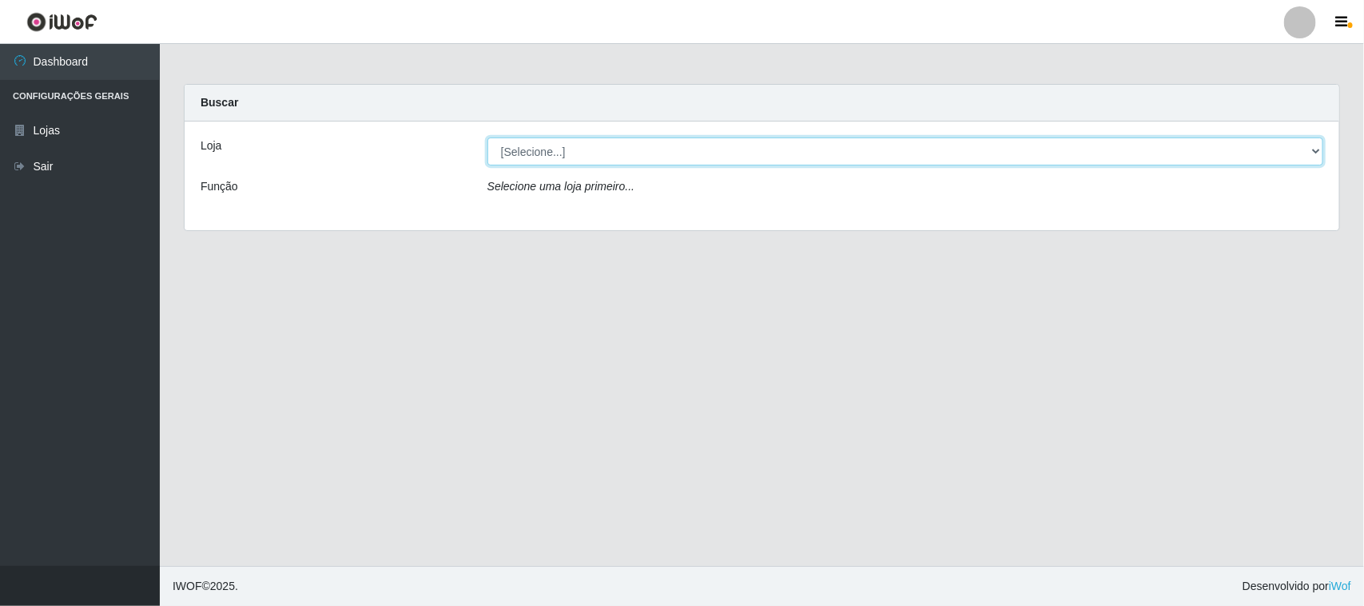
click at [707, 137] on select "[Selecione...] O Feirão - [GEOGRAPHIC_DATA]" at bounding box center [906, 151] width 836 height 28
click at [706, 157] on select "[Selecione...] O Feirão - [GEOGRAPHIC_DATA]" at bounding box center [906, 151] width 836 height 28
click at [704, 157] on select "[Selecione...] O Feirão - [GEOGRAPHIC_DATA]" at bounding box center [906, 151] width 836 height 28
select select "191"
click at [488, 137] on select "[Selecione...] O Feirão - [GEOGRAPHIC_DATA]" at bounding box center [906, 151] width 836 height 28
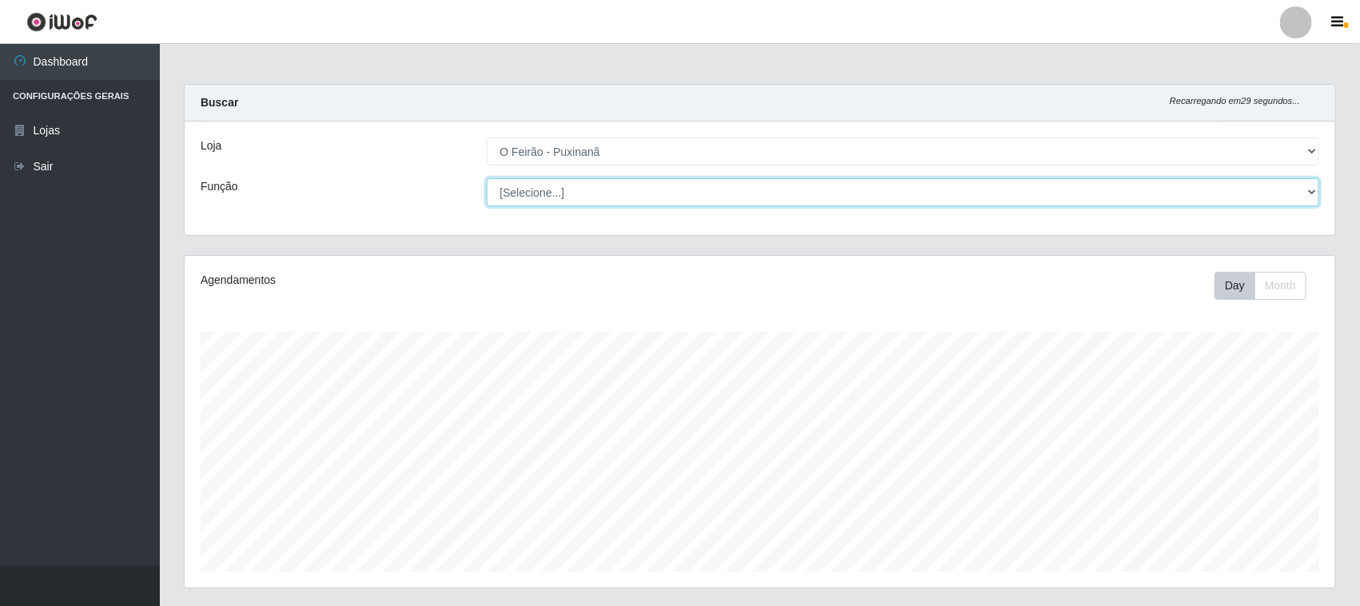
click at [572, 190] on select "[Selecione...] Balconista Balconista + Balconista ++ Embalador Embalador + Emba…" at bounding box center [904, 192] width 834 height 28
drag, startPoint x: 572, startPoint y: 190, endPoint x: 582, endPoint y: 189, distance: 10.4
click at [572, 190] on select "[Selecione...] Balconista Balconista + Balconista ++ Embalador Embalador + Emba…" at bounding box center [904, 192] width 834 height 28
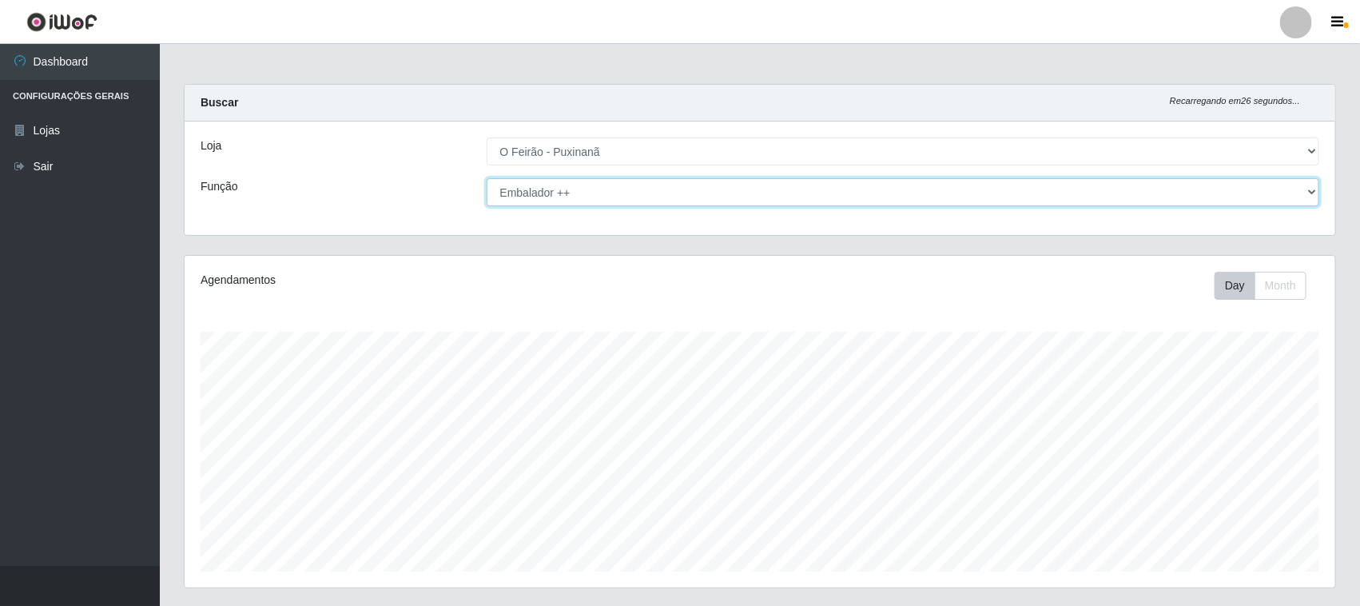
click at [487, 178] on select "[Selecione...] Balconista Balconista + Balconista ++ Embalador Embalador + Emba…" at bounding box center [904, 192] width 834 height 28
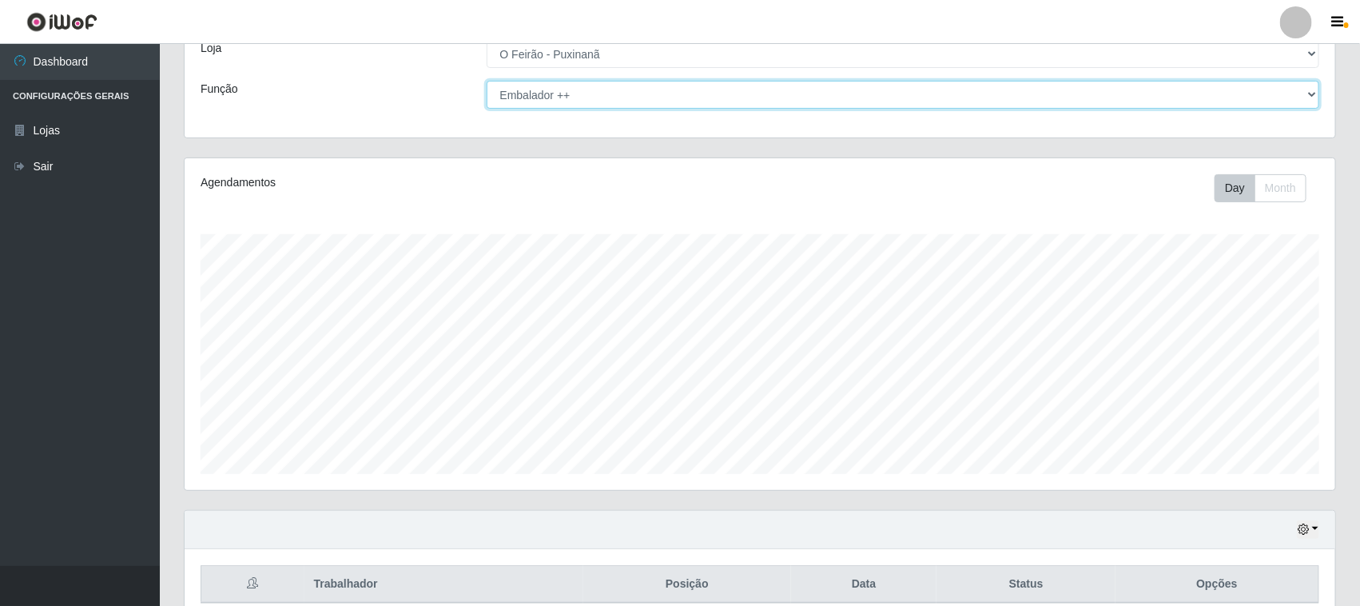
scroll to position [0, 0]
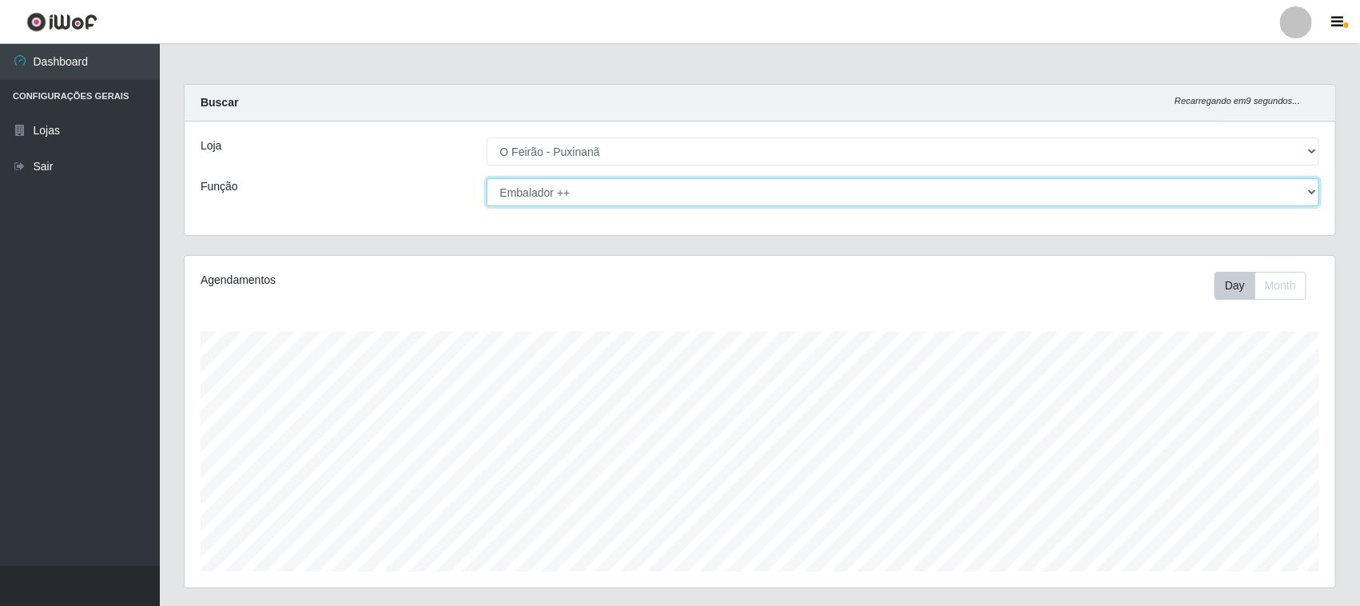
click at [582, 186] on select "[Selecione...] Balconista Balconista + Balconista ++ Embalador Embalador + Emba…" at bounding box center [904, 192] width 834 height 28
select select "1"
click at [487, 178] on select "[Selecione...] Balconista Balconista + Balconista ++ Embalador Embalador + Emba…" at bounding box center [904, 192] width 834 height 28
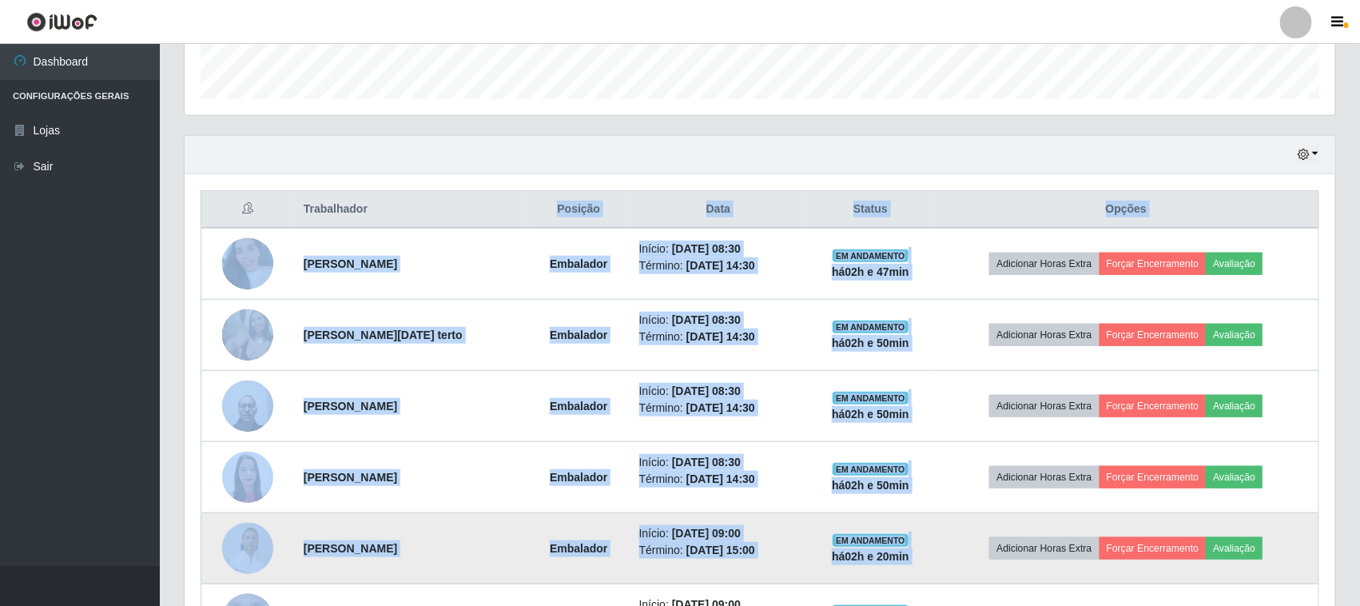
scroll to position [885, 0]
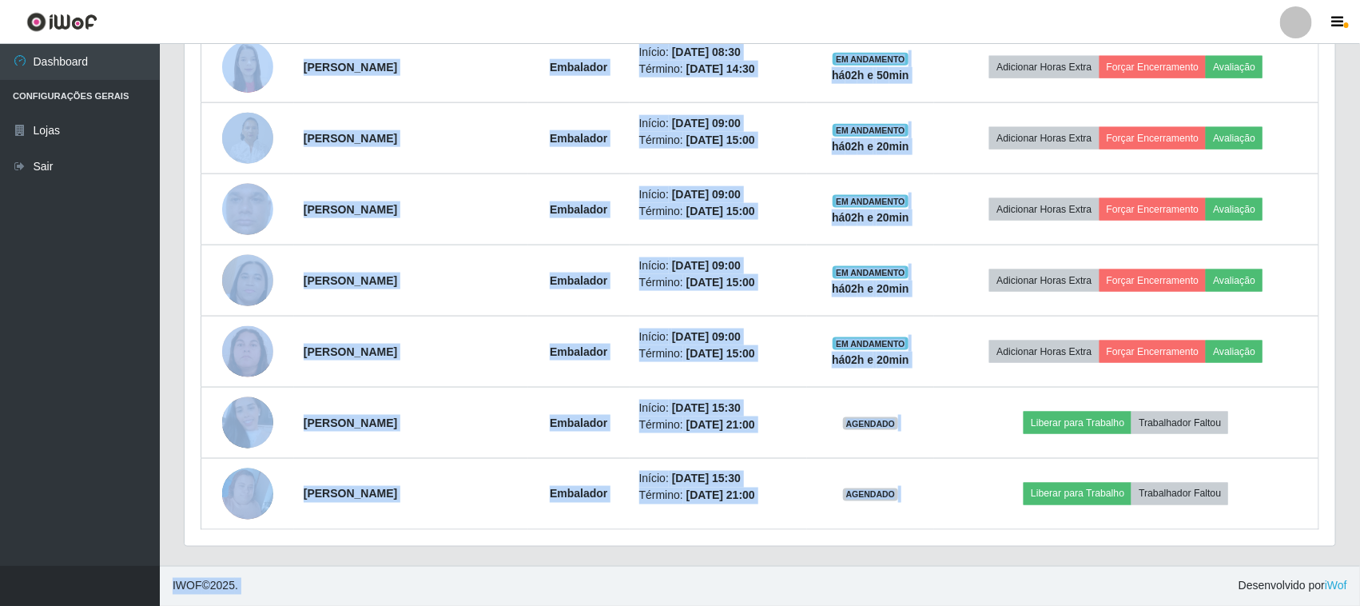
drag, startPoint x: 424, startPoint y: 193, endPoint x: 1203, endPoint y: 574, distance: 867.3
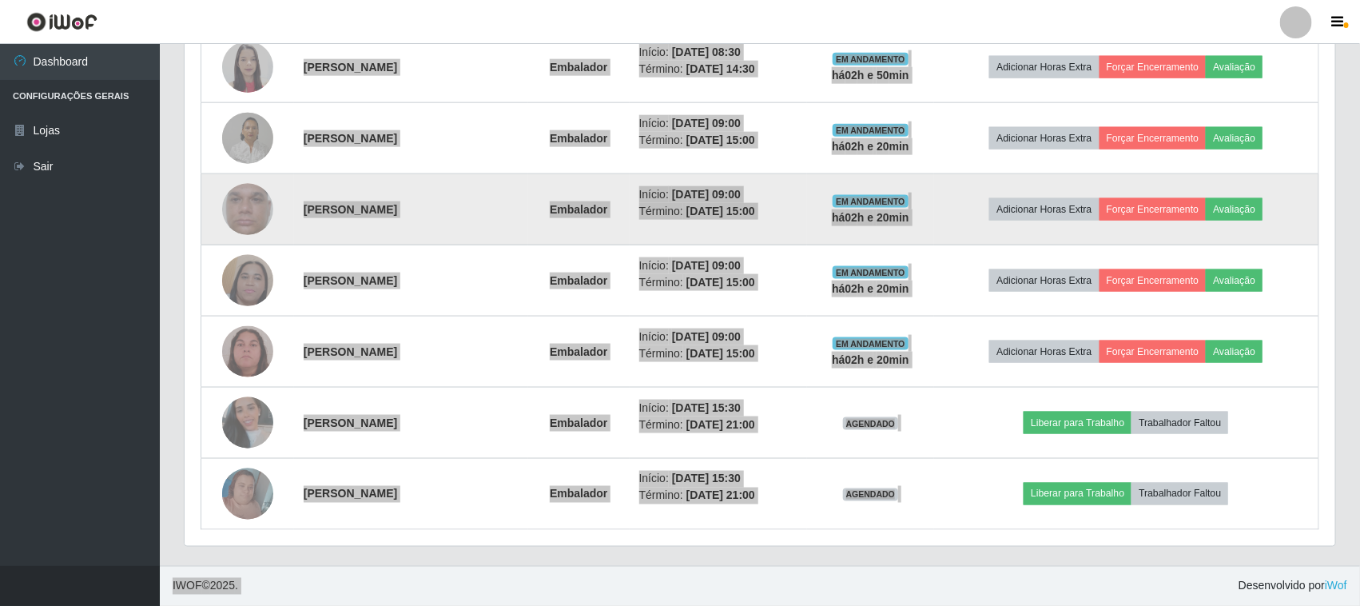
scroll to position [333, 1151]
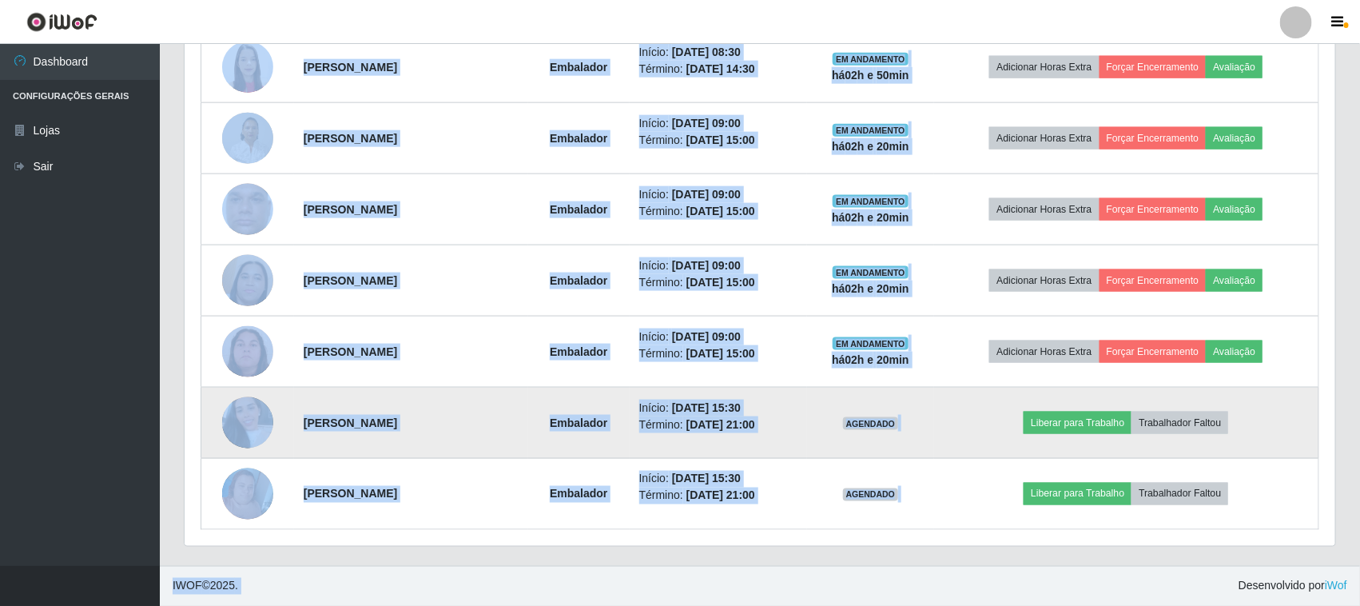
click at [440, 388] on td "[PERSON_NAME]" at bounding box center [411, 423] width 234 height 71
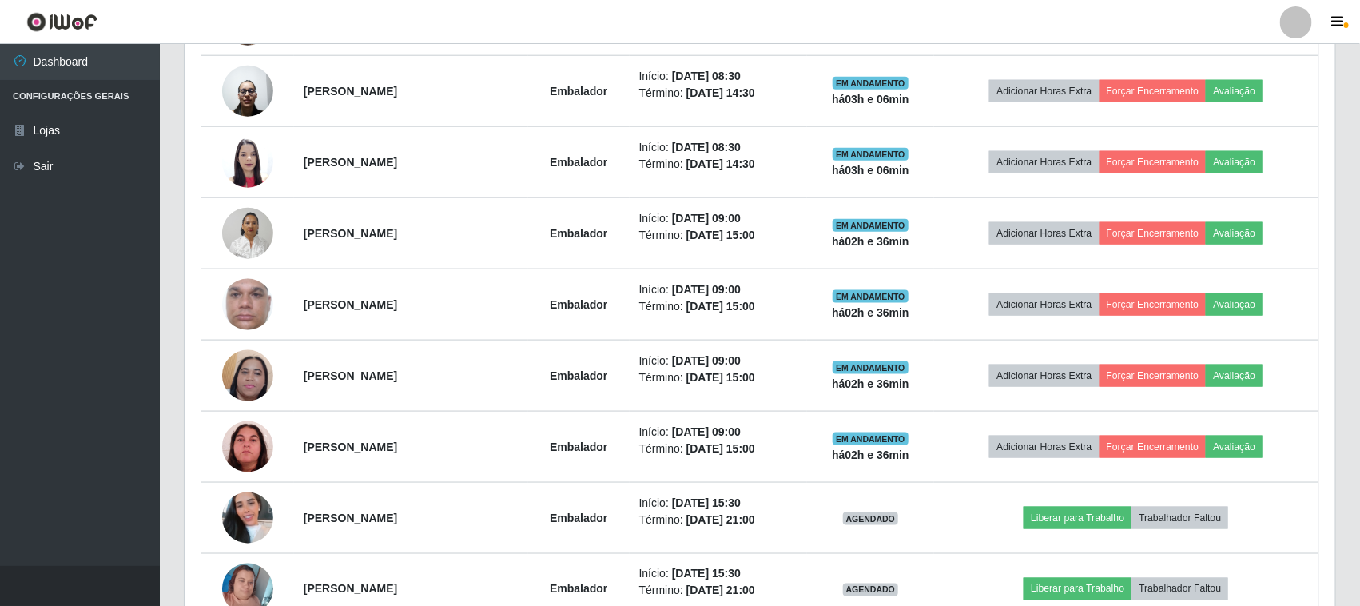
scroll to position [685, 0]
